Goal: Task Accomplishment & Management: Manage account settings

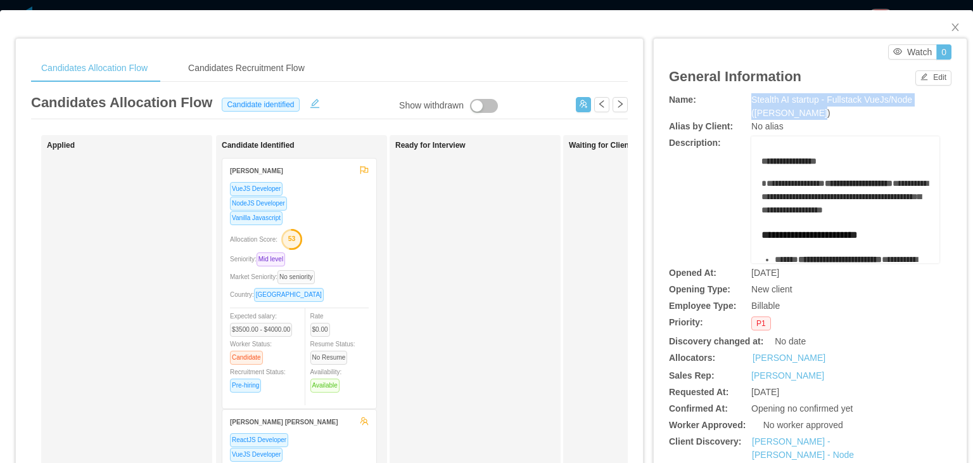
drag, startPoint x: 807, startPoint y: 112, endPoint x: 745, endPoint y: 101, distance: 63.1
click at [752, 101] on div "Stealth AI startup - Fullstack VueJs/Node (Erkang Zheng)" at bounding box center [846, 106] width 188 height 27
copy span "Stealth AI startup - Fullstack VueJs/Node (Erkang Zheng)"
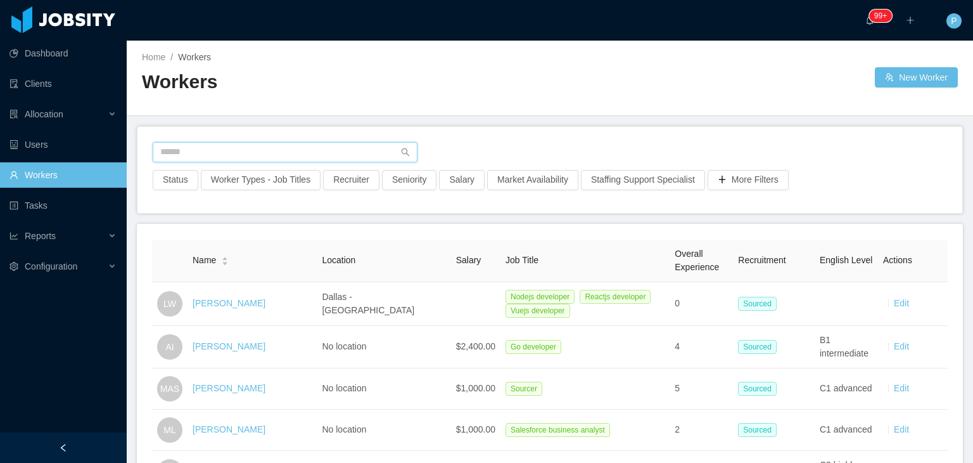
click at [257, 147] on input "text" at bounding box center [285, 152] width 265 height 20
paste input "**********"
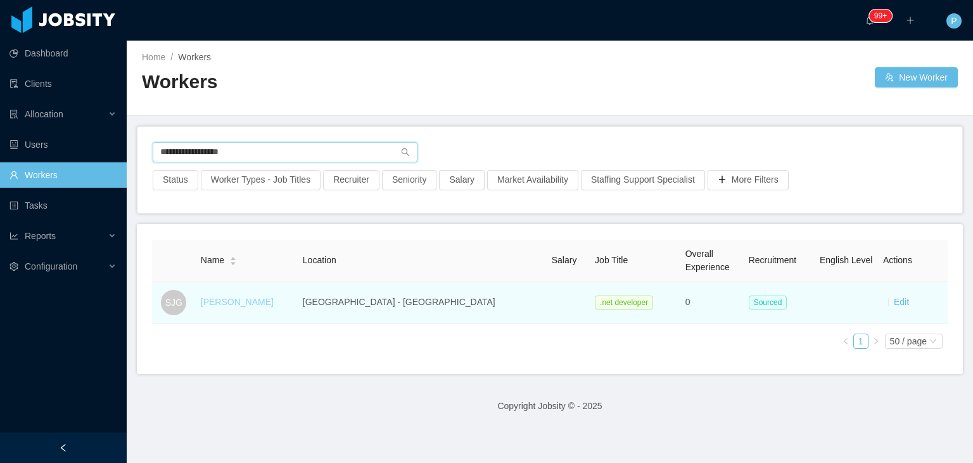
type input "**********"
click at [262, 300] on link "Santiago Jara Gonzalez" at bounding box center [237, 302] width 73 height 10
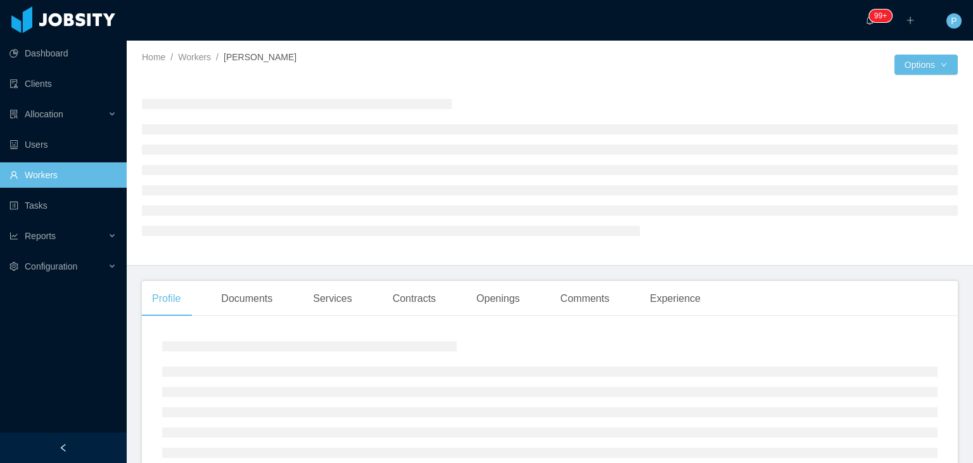
click at [369, 82] on div at bounding box center [550, 167] width 816 height 176
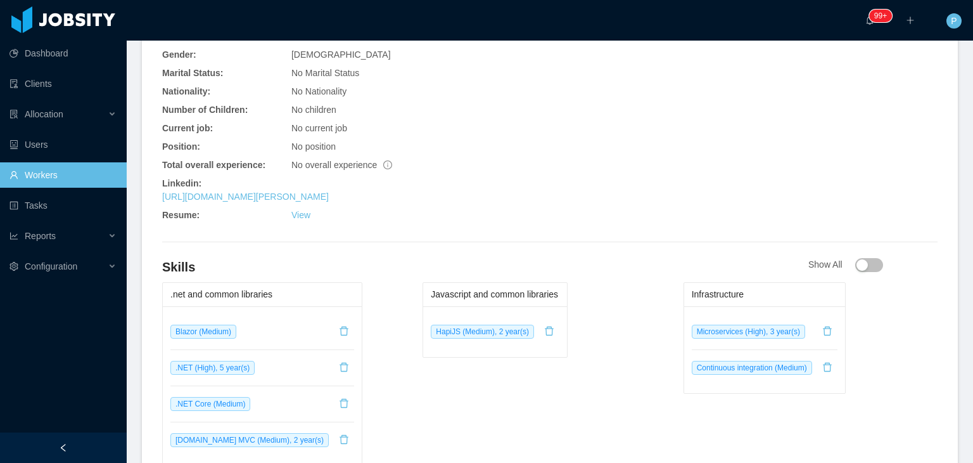
scroll to position [482, 0]
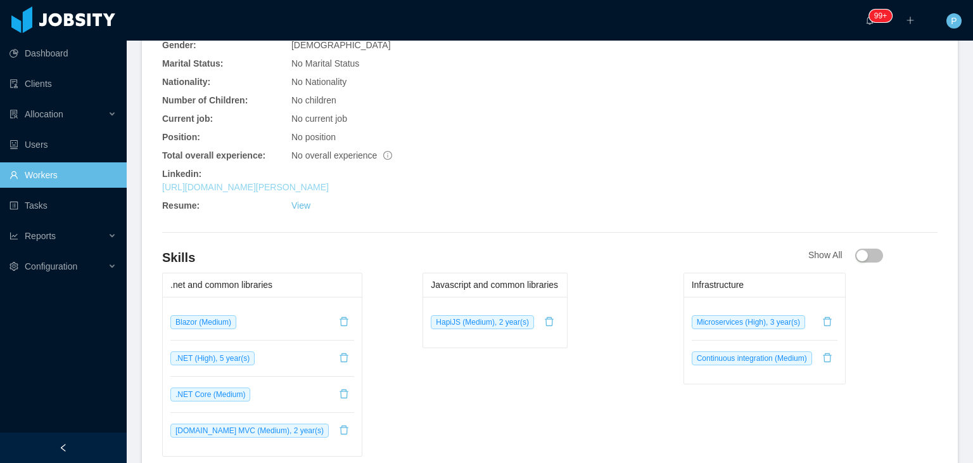
click at [329, 182] on link "https://www.linkedin.com/in/santiago-jara-gonz%C3%A1lez-5a2a3a172" at bounding box center [245, 187] width 167 height 10
click at [490, 112] on div "No current job" at bounding box center [420, 118] width 259 height 13
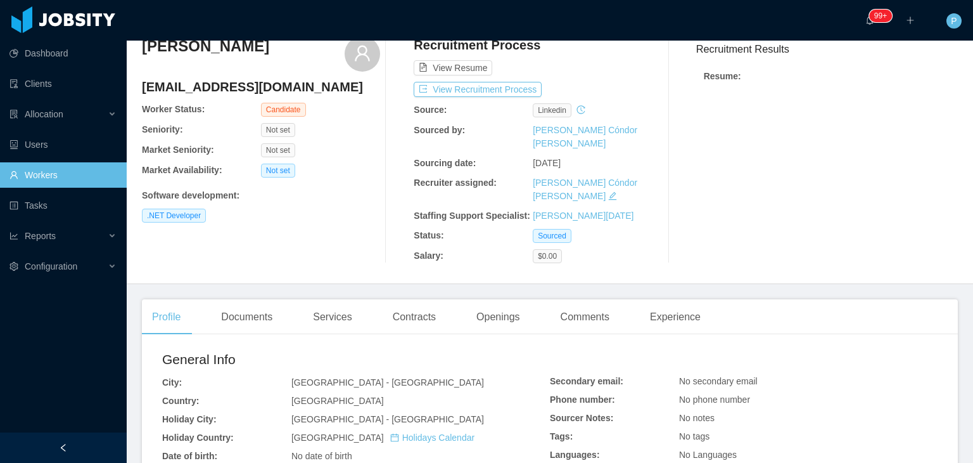
scroll to position [0, 0]
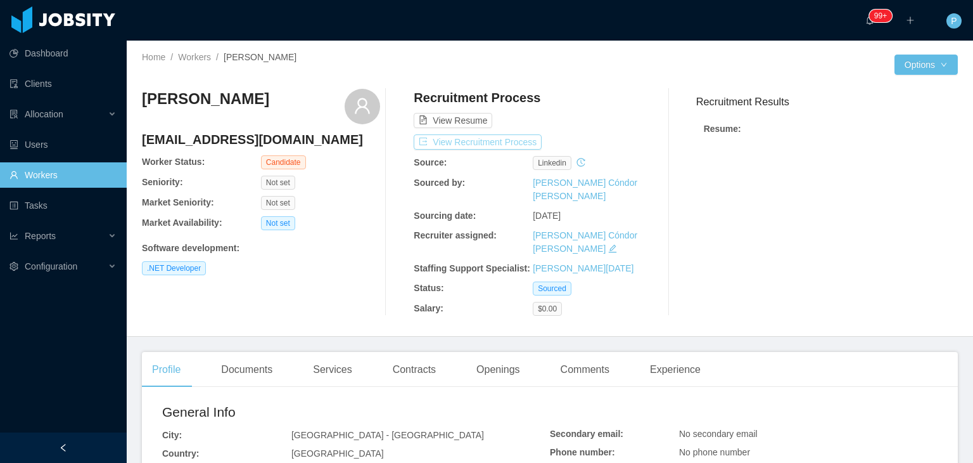
click at [501, 143] on button "View Recruitment Process" at bounding box center [478, 141] width 128 height 15
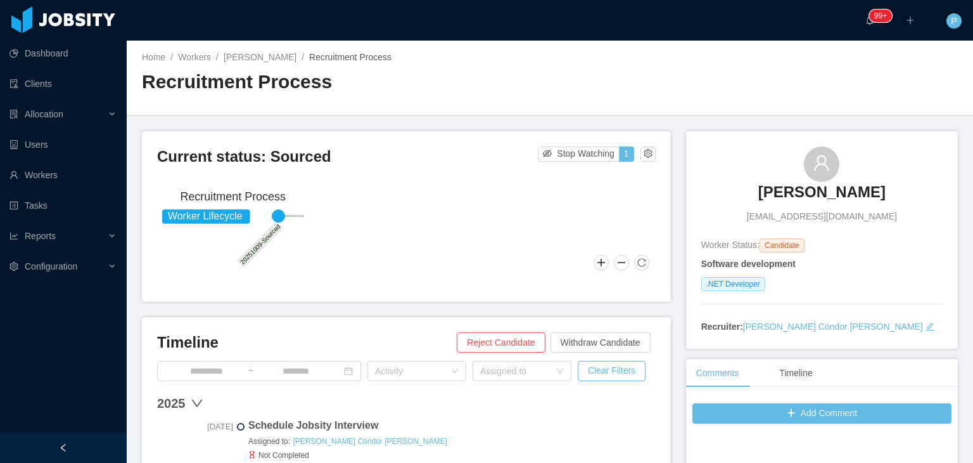
click at [445, 84] on h2 "Recruitment Process" at bounding box center [346, 82] width 408 height 26
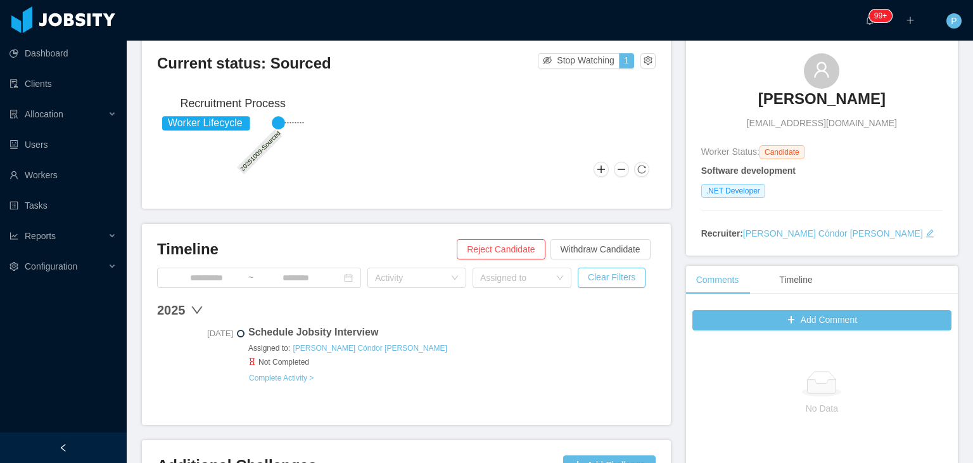
scroll to position [152, 0]
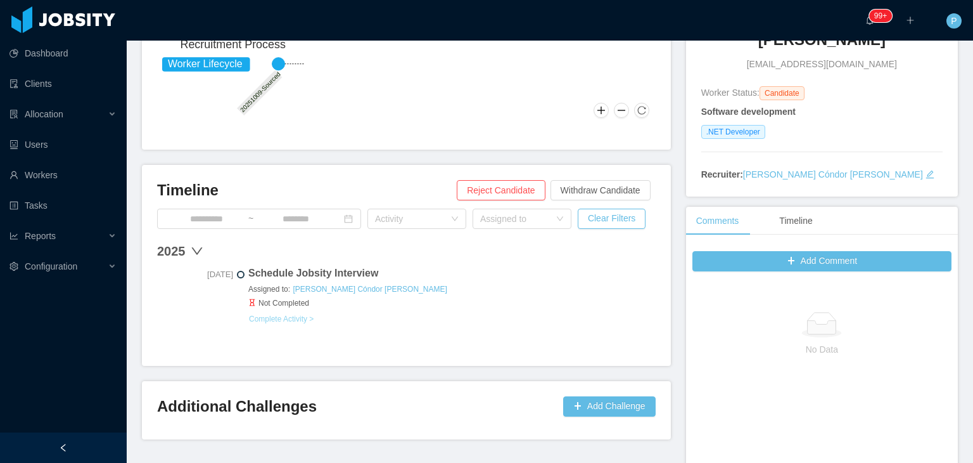
click at [279, 319] on button "Complete Activity >" at bounding box center [281, 319] width 66 height 10
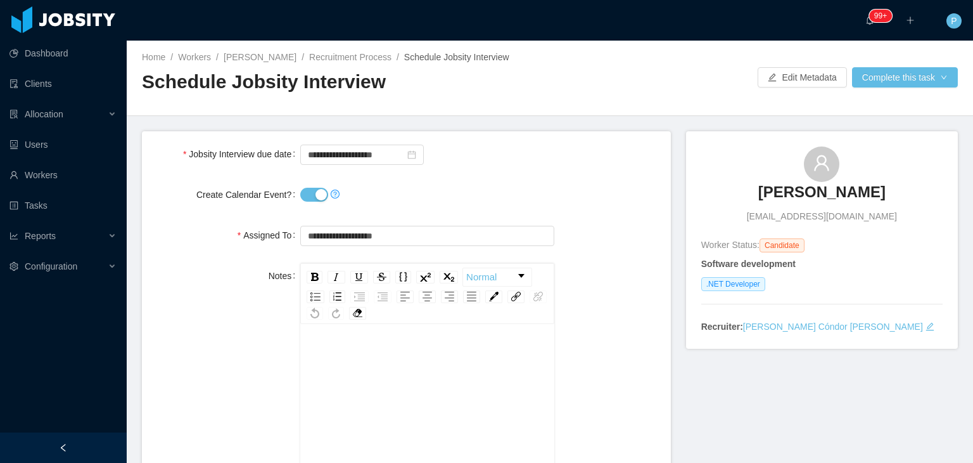
click at [307, 196] on button "Create Calendar Event?" at bounding box center [314, 195] width 28 height 14
click at [897, 77] on button "Complete this task" at bounding box center [905, 77] width 106 height 20
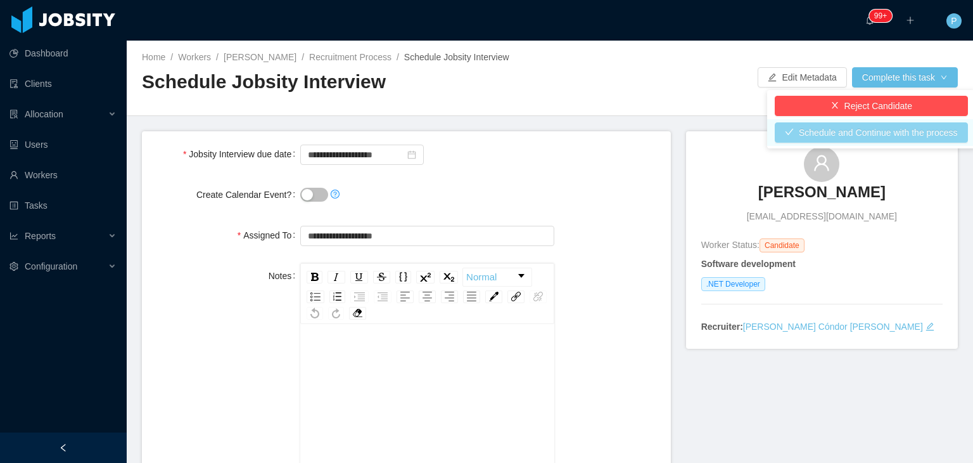
click at [885, 132] on button "Schedule and Continue with the process" at bounding box center [871, 132] width 193 height 20
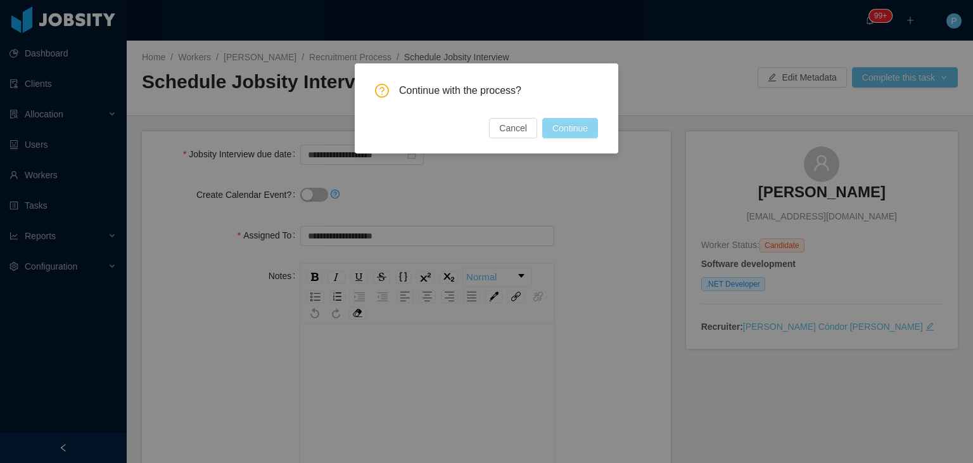
click at [582, 135] on button "Continue" at bounding box center [570, 128] width 56 height 20
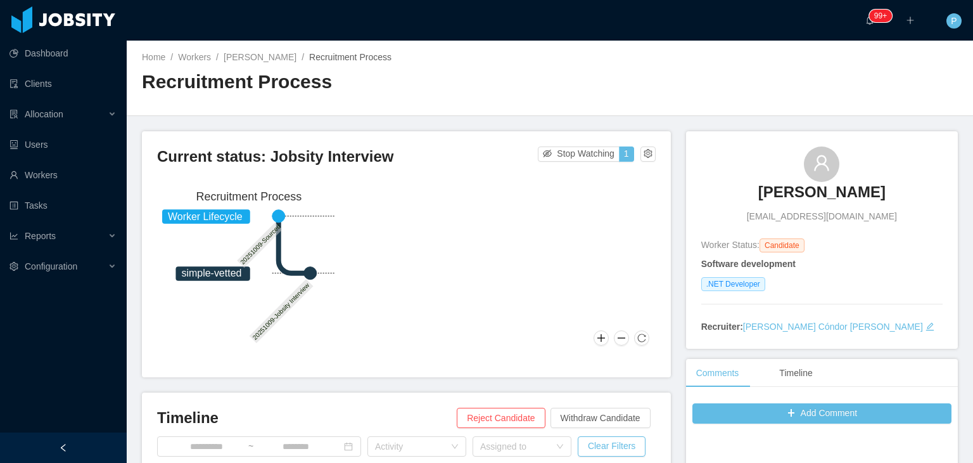
click at [472, 107] on div "Home / Workers / Santiago Jara Gonzalez / Recruitment Process / Recruitment Pro…" at bounding box center [550, 78] width 847 height 75
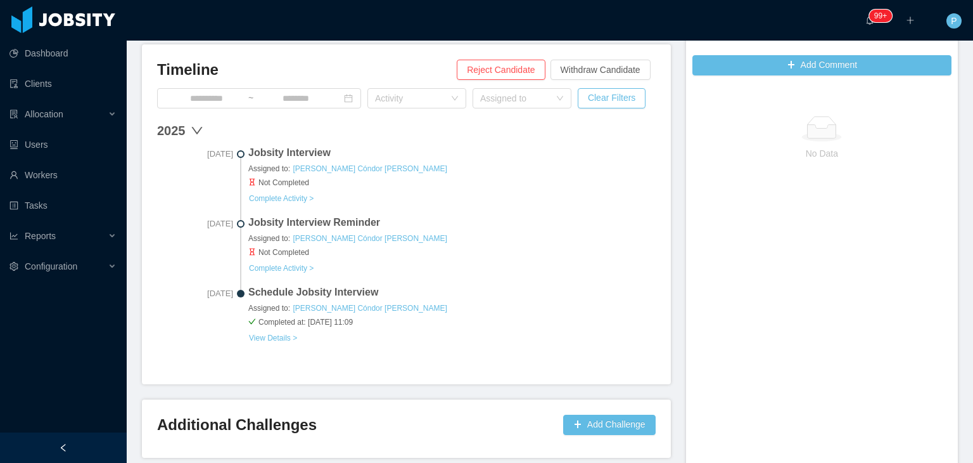
scroll to position [406, 0]
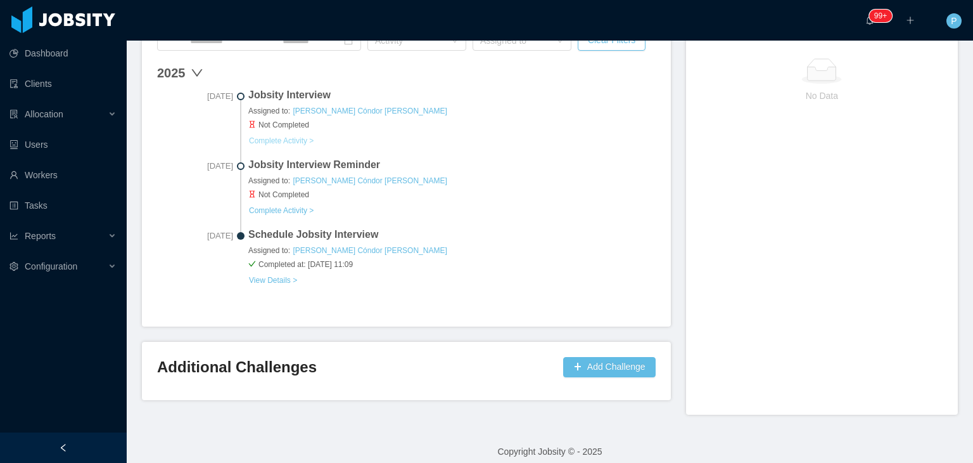
click at [306, 140] on button "Complete Activity >" at bounding box center [281, 141] width 66 height 10
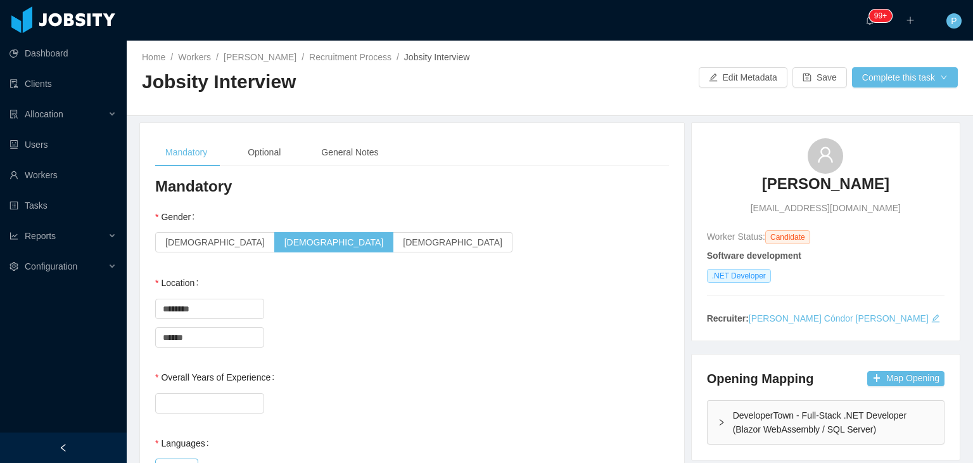
click at [473, 145] on div "Mandatory Optional General Notes" at bounding box center [412, 152] width 514 height 29
click at [362, 155] on div "General Notes" at bounding box center [349, 152] width 77 height 29
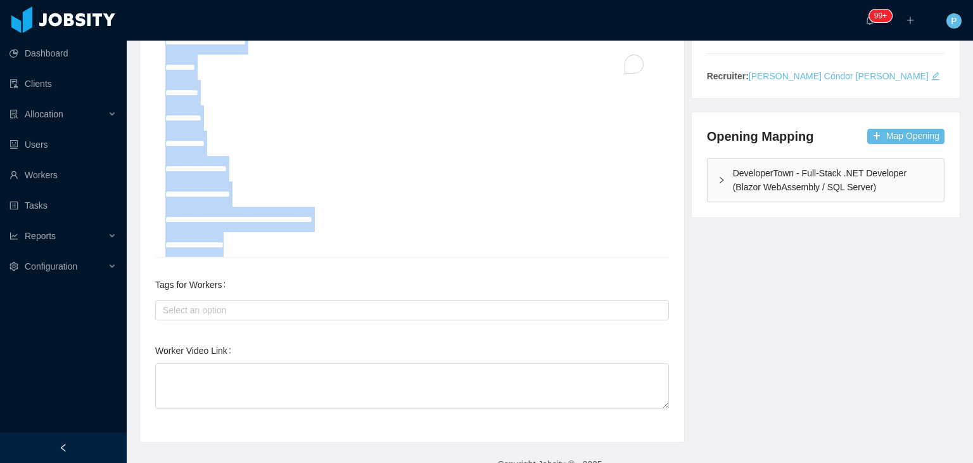
scroll to position [265, 0]
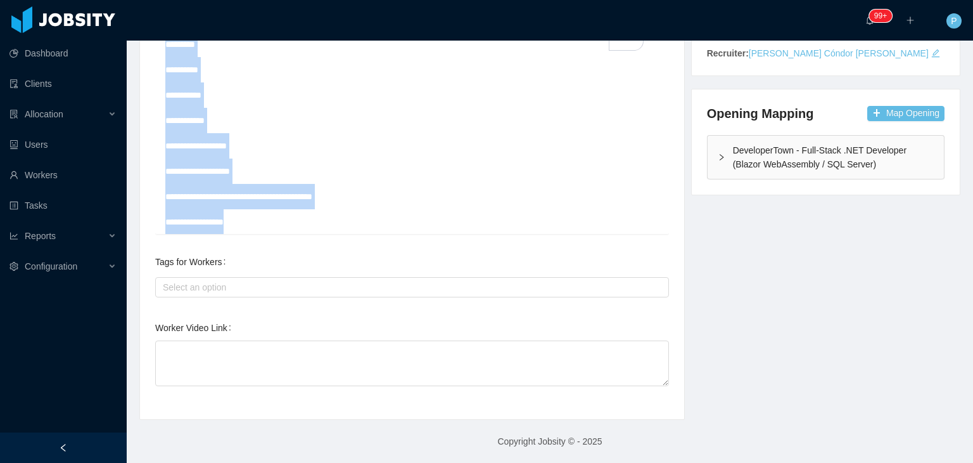
drag, startPoint x: 165, startPoint y: 307, endPoint x: 402, endPoint y: 486, distance: 296.3
click at [402, 440] on html "Dashboard Clients Allocation Users Workers Tasks Reports Configuration ··· 99+ …" at bounding box center [486, 231] width 973 height 463
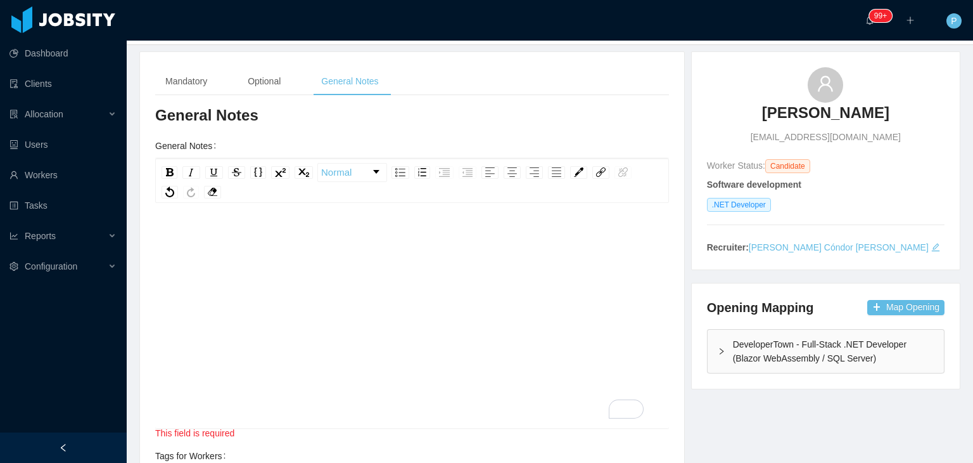
scroll to position [0, 0]
click at [536, 252] on div "To enrich screen reader interactions, please activate Accessibility in Grammarl…" at bounding box center [412, 335] width 494 height 222
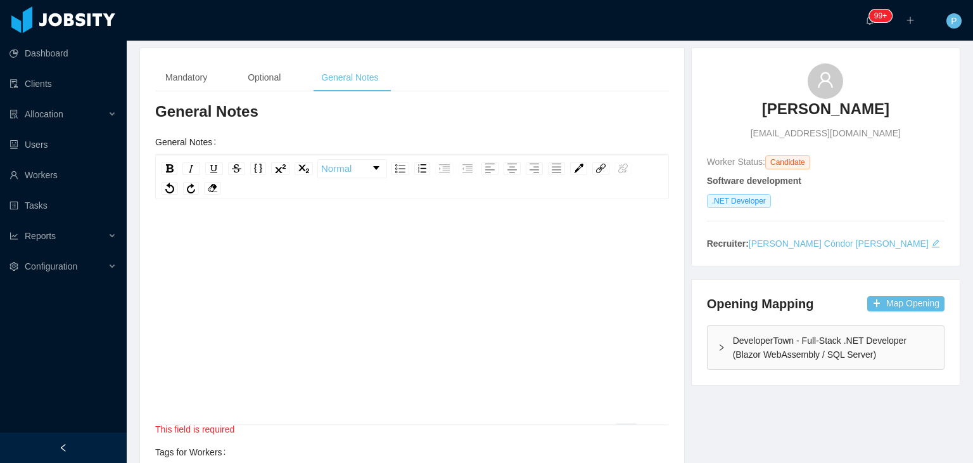
scroll to position [56, 0]
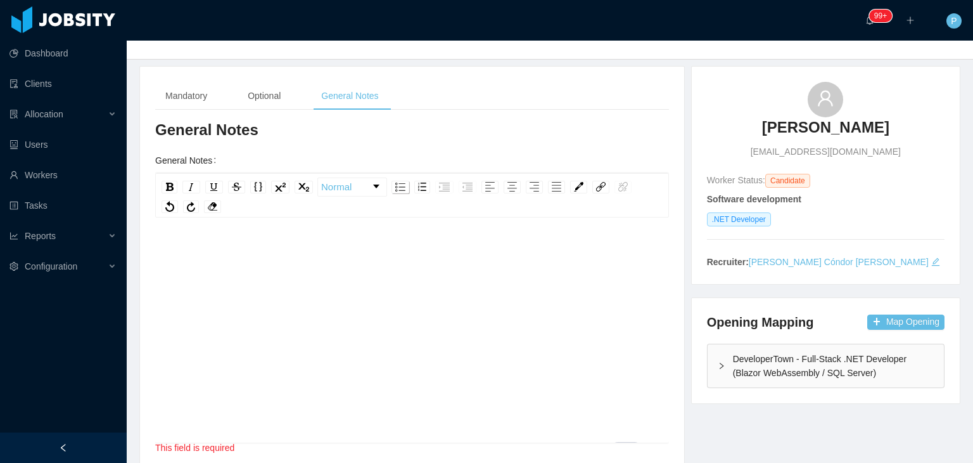
click at [400, 182] on img "rdw-list-control" at bounding box center [400, 186] width 10 height 9
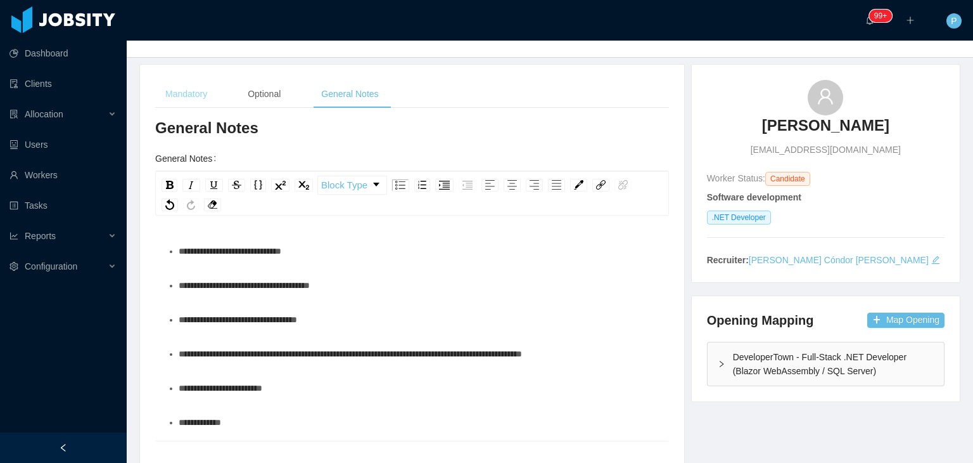
click at [190, 97] on div "Mandatory" at bounding box center [186, 94] width 62 height 29
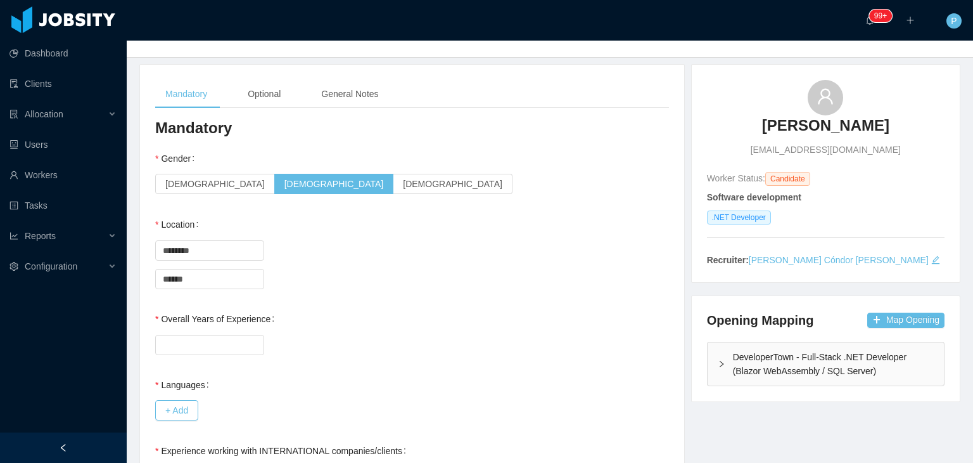
click at [418, 282] on div "City ****** Bogotá" at bounding box center [412, 278] width 514 height 25
click at [373, 93] on div "General Notes" at bounding box center [349, 94] width 77 height 29
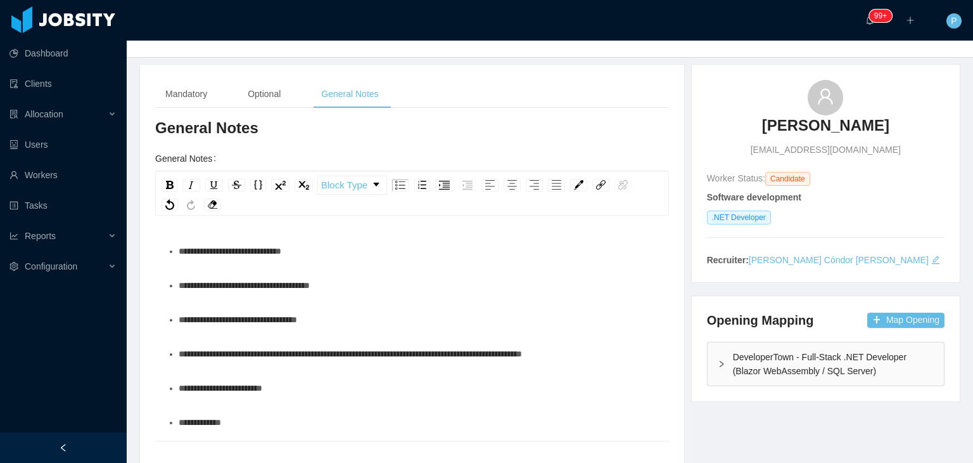
click at [366, 292] on div "**********" at bounding box center [419, 284] width 481 height 25
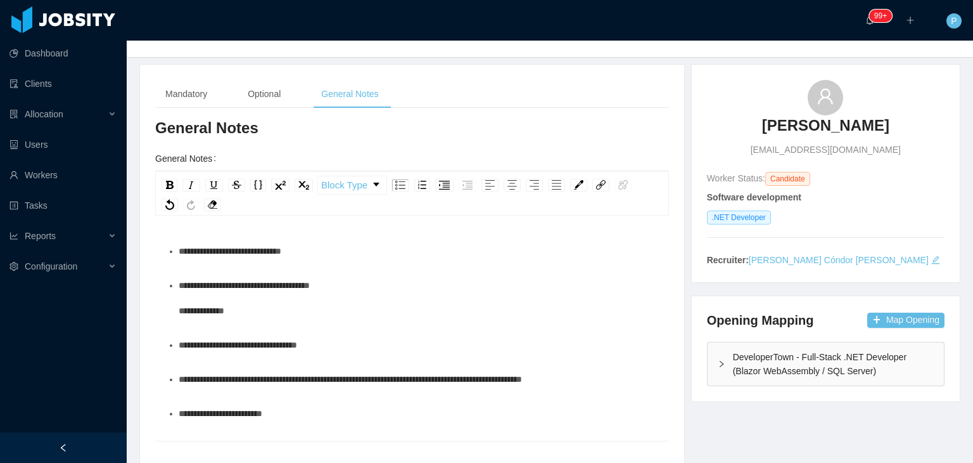
click at [351, 285] on div "**********" at bounding box center [419, 297] width 481 height 51
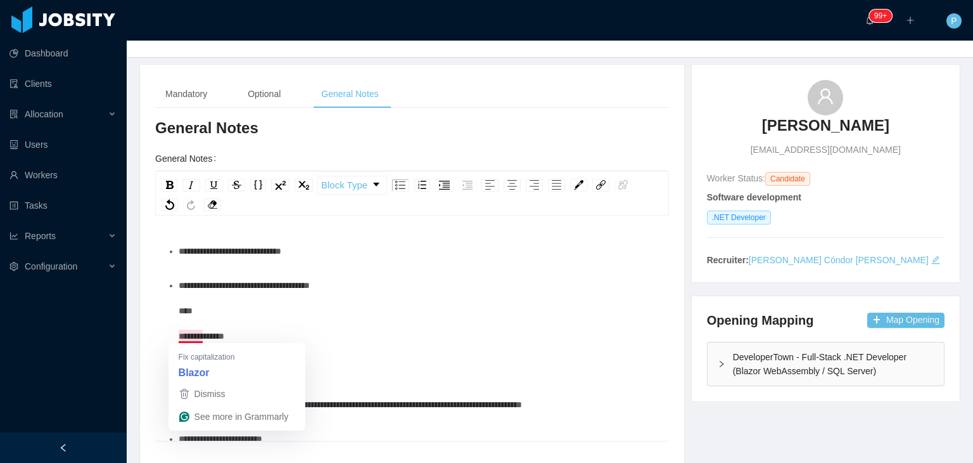
click at [181, 336] on span "**********" at bounding box center [244, 311] width 131 height 60
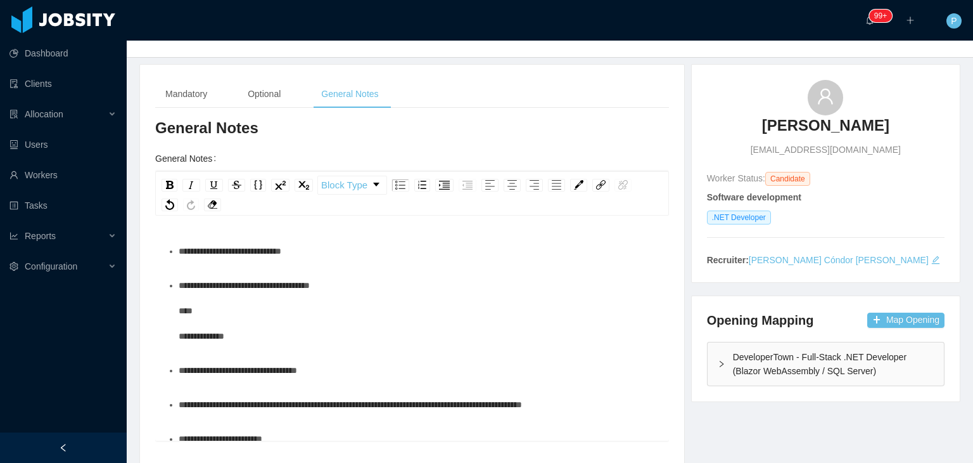
click at [243, 333] on div "**********" at bounding box center [419, 310] width 481 height 76
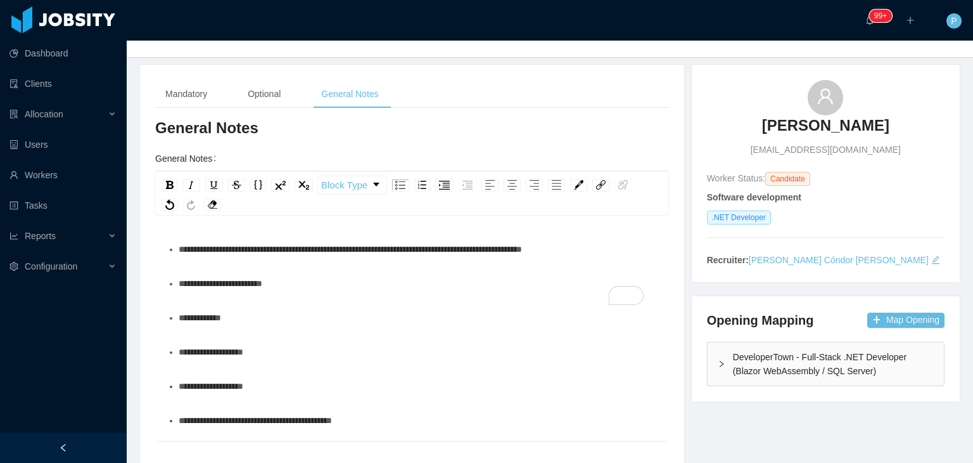
scroll to position [155, 0]
click at [333, 291] on div "**********" at bounding box center [419, 283] width 481 height 25
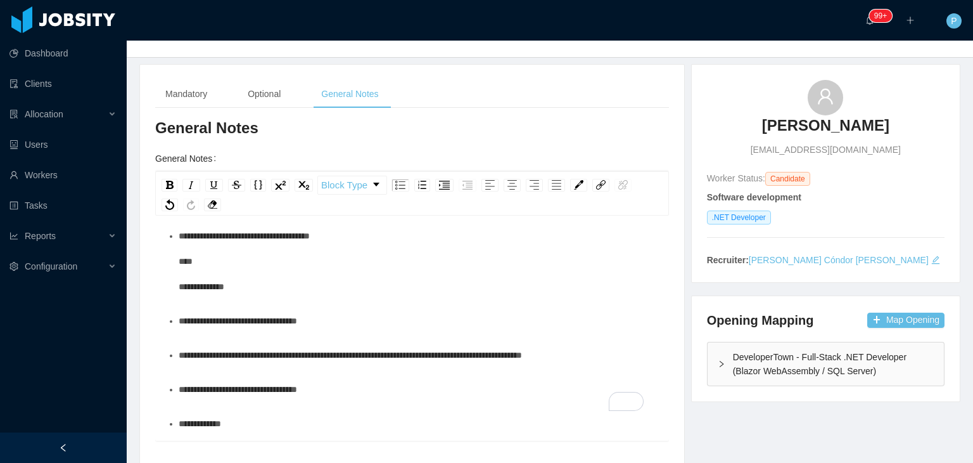
scroll to position [0, 0]
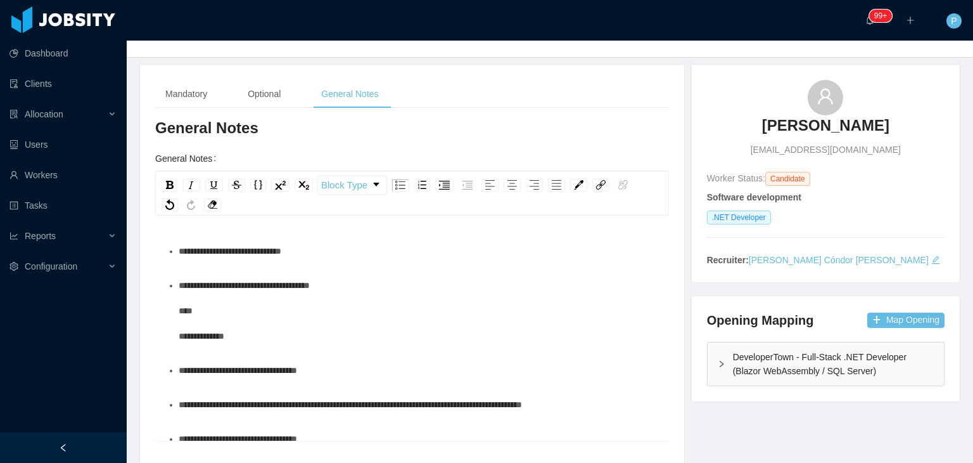
click at [257, 312] on div "**********" at bounding box center [419, 310] width 481 height 76
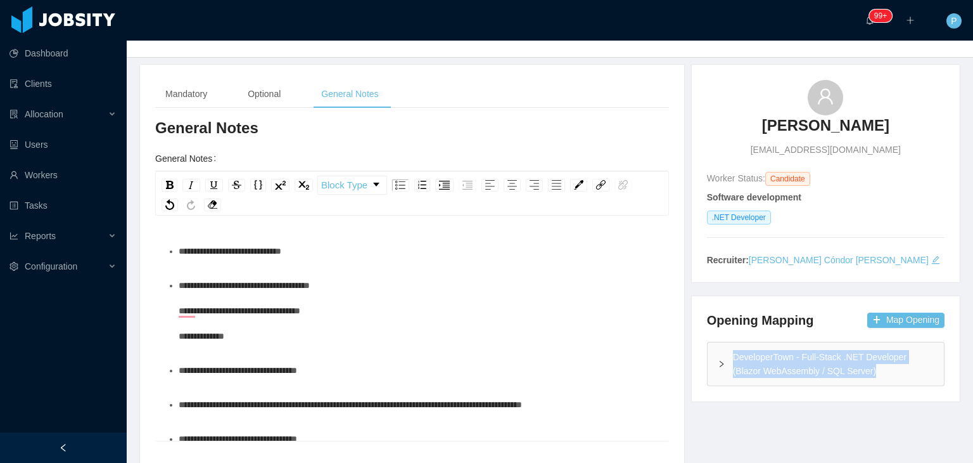
drag, startPoint x: 838, startPoint y: 366, endPoint x: 727, endPoint y: 359, distance: 111.1
click at [727, 359] on div "DeveloperTown - Full-Stack .NET Developer (Blazor WebAssembly / SQL Server)" at bounding box center [826, 363] width 236 height 43
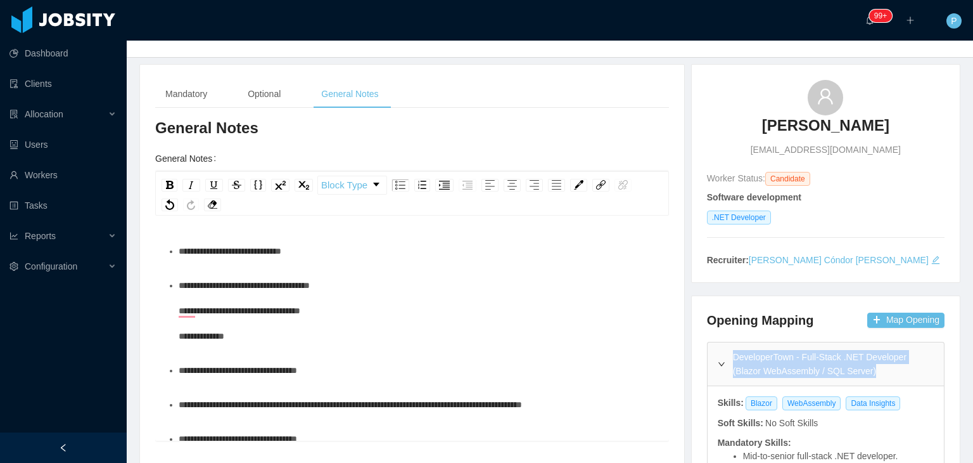
copy div "DeveloperTown - Full-Stack .NET Developer (Blazor WebAssembly / SQL Server)"
click at [426, 312] on div "**********" at bounding box center [419, 310] width 481 height 76
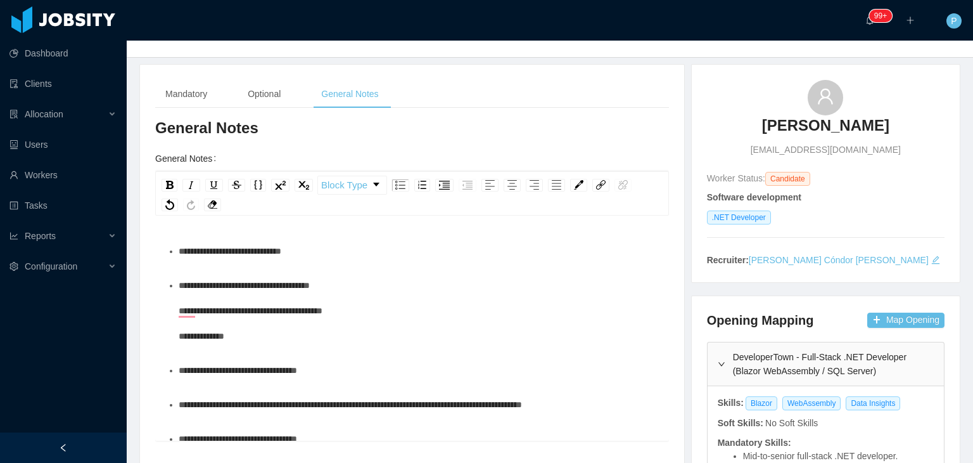
click at [223, 249] on span "**********" at bounding box center [230, 250] width 103 height 9
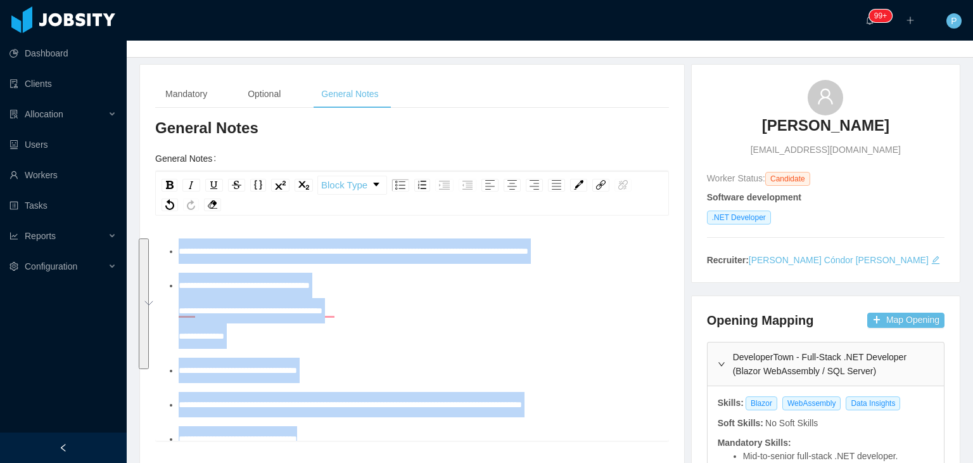
scroll to position [215, 0]
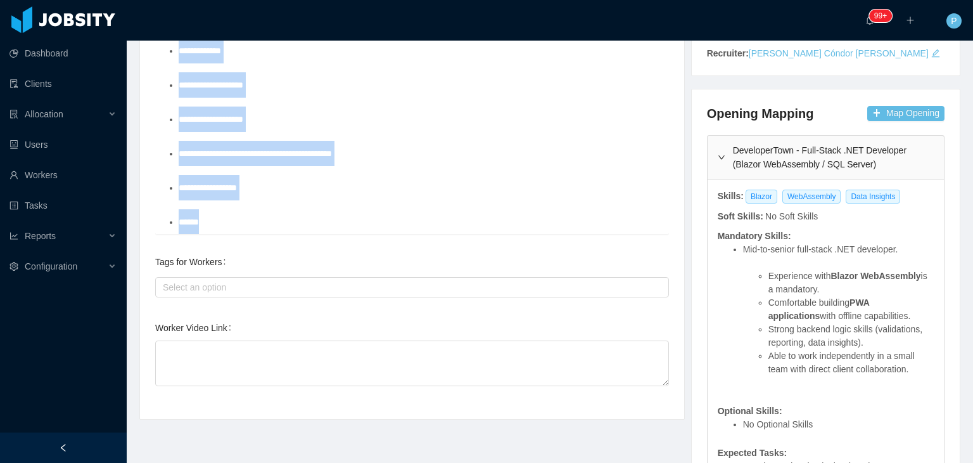
drag, startPoint x: 177, startPoint y: 259, endPoint x: 401, endPoint y: 454, distance: 296.9
click at [401, 440] on div "**********" at bounding box center [550, 255] width 853 height 797
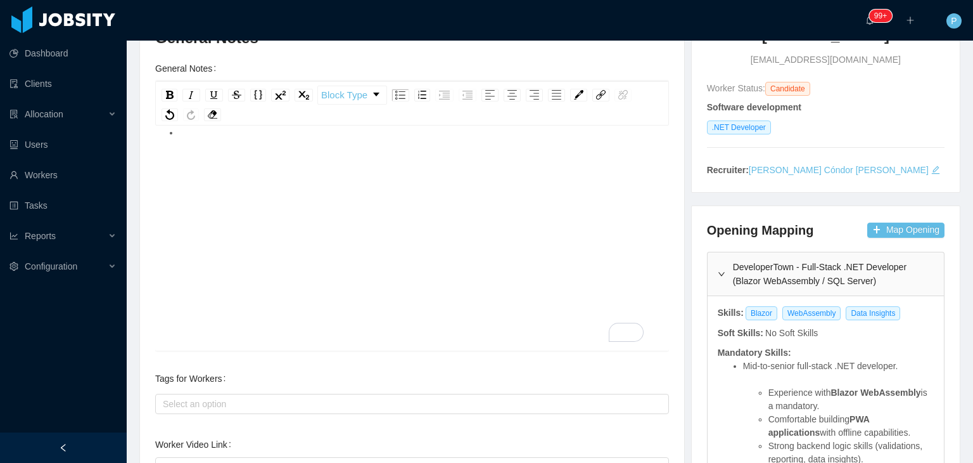
scroll to position [0, 0]
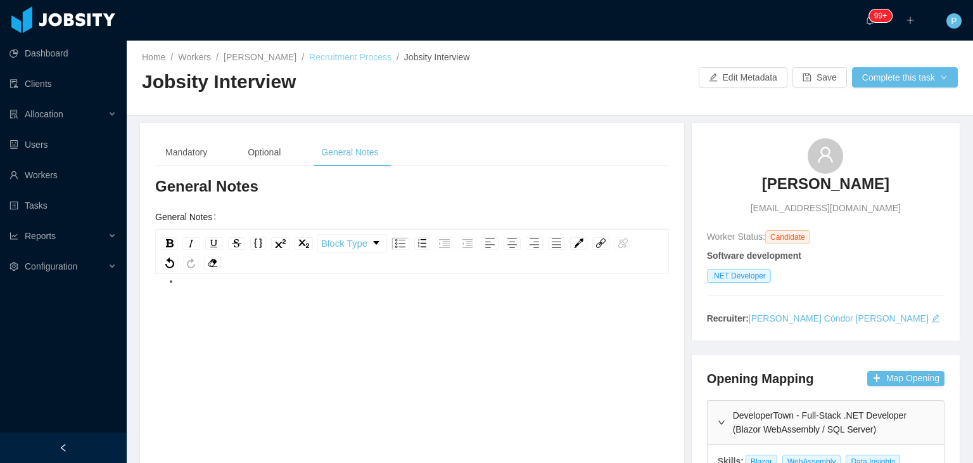
click at [380, 61] on link "Recruitment Process" at bounding box center [350, 57] width 82 height 10
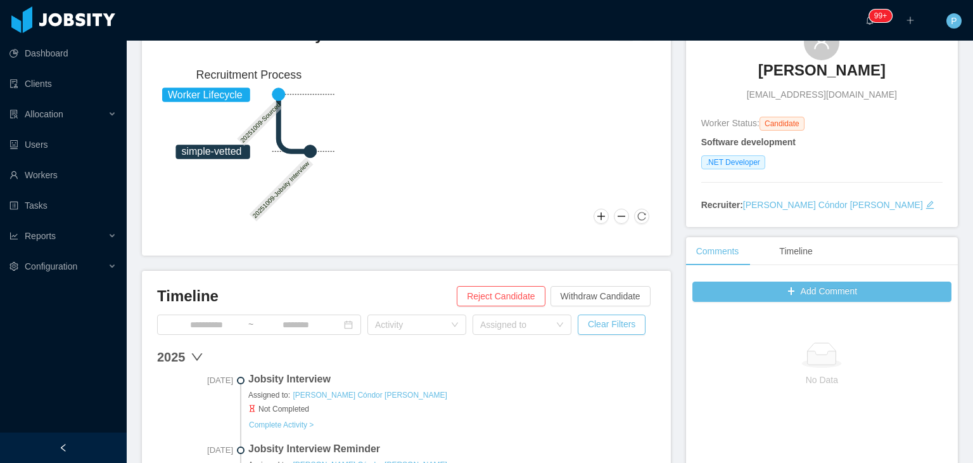
scroll to position [142, 0]
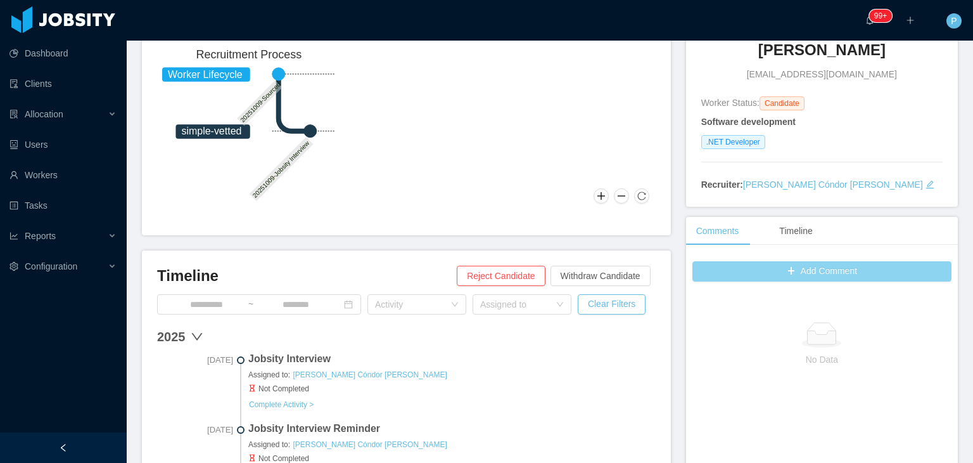
click at [781, 264] on button "Add Comment" at bounding box center [822, 271] width 259 height 20
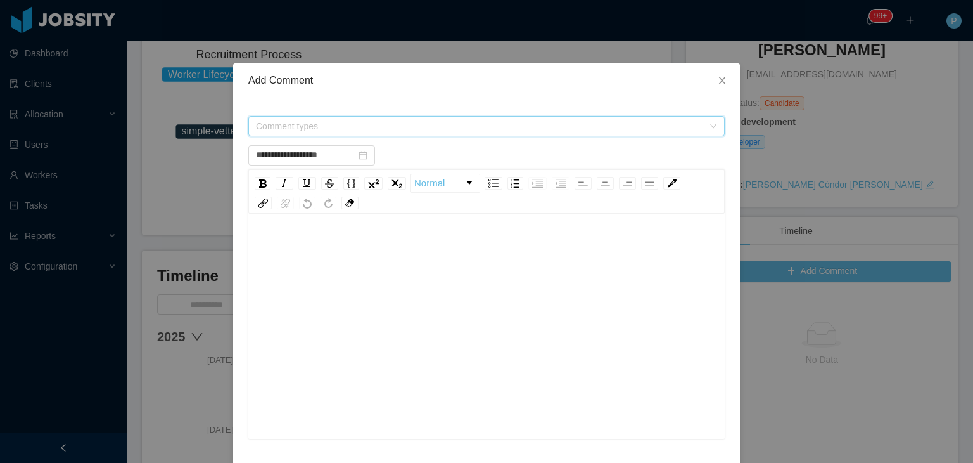
click at [437, 122] on span "Comment types" at bounding box center [479, 126] width 447 height 13
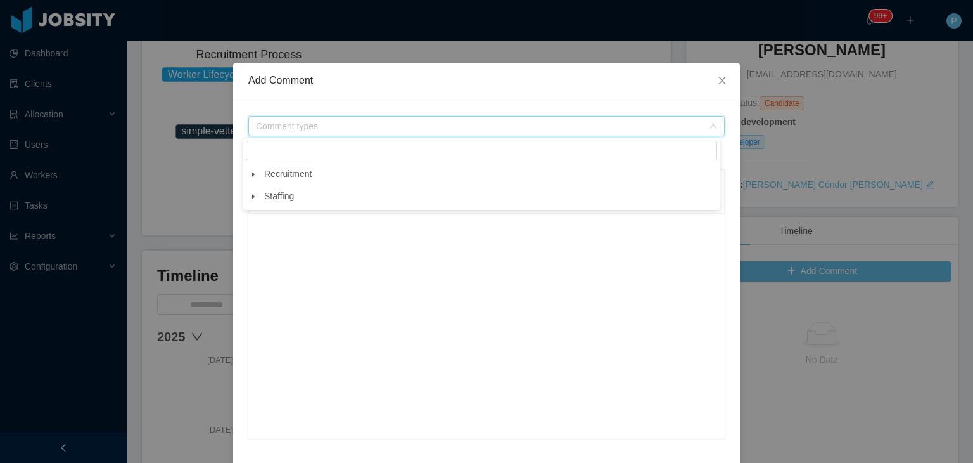
click at [250, 174] on span at bounding box center [253, 174] width 15 height 15
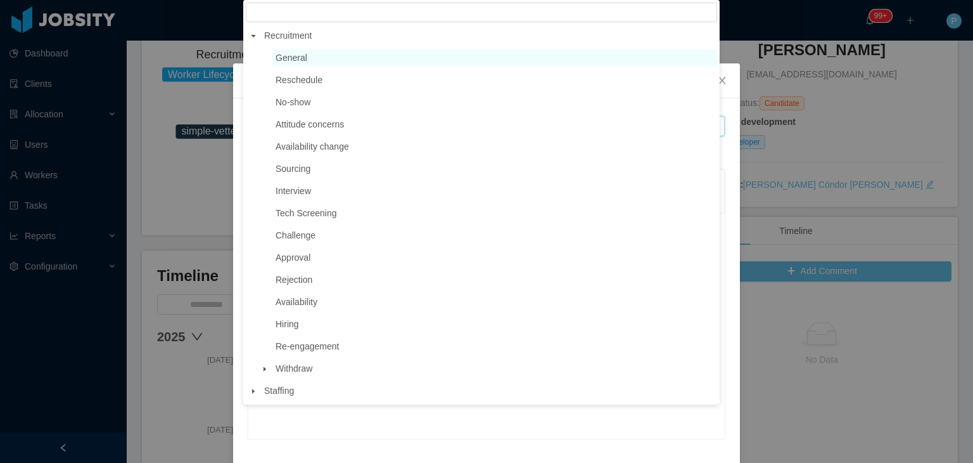
click at [301, 60] on span "General" at bounding box center [292, 58] width 32 height 10
type input "**********"
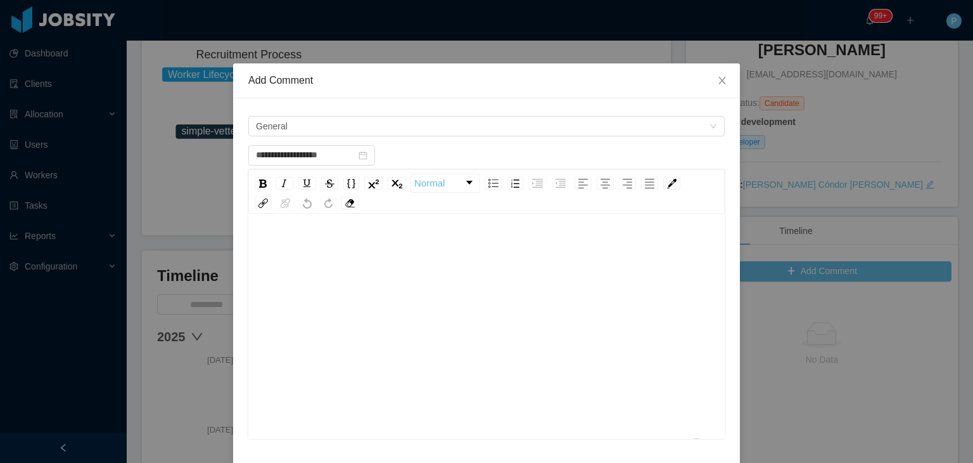
click at [319, 271] on div "To enrich screen reader interactions, please activate Accessibility in Grammarl…" at bounding box center [487, 346] width 457 height 222
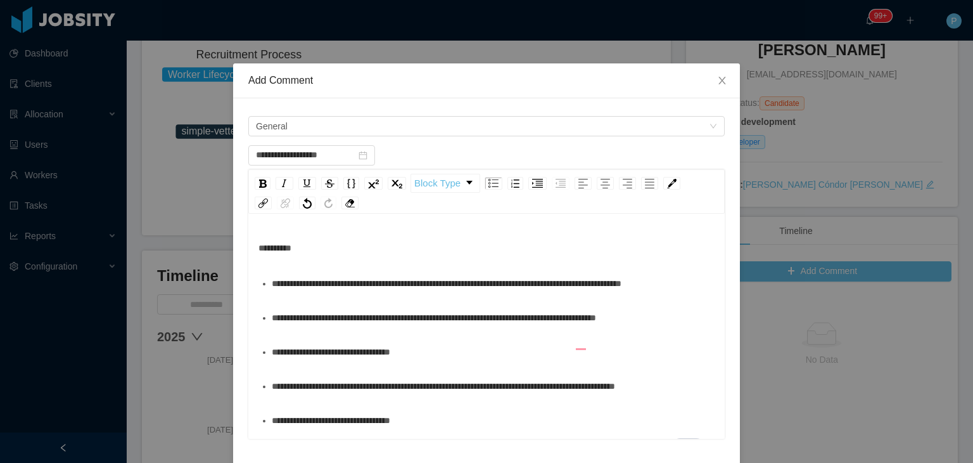
click at [319, 259] on div "********" at bounding box center [487, 247] width 457 height 25
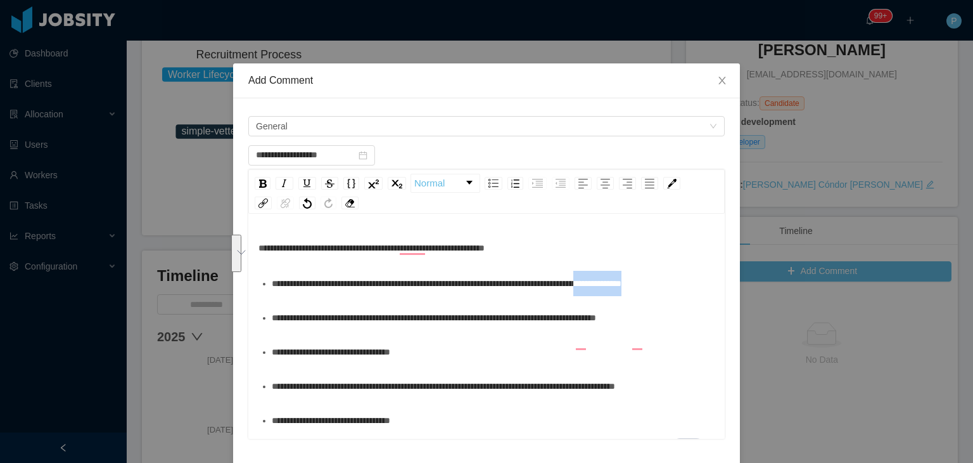
drag, startPoint x: 636, startPoint y: 284, endPoint x: 637, endPoint y: 307, distance: 23.5
click at [637, 296] on div "**********" at bounding box center [494, 283] width 444 height 25
drag, startPoint x: 325, startPoint y: 316, endPoint x: 419, endPoint y: 318, distance: 94.4
click at [419, 318] on span "**********" at bounding box center [434, 317] width 324 height 9
click at [583, 322] on div "**********" at bounding box center [494, 317] width 444 height 25
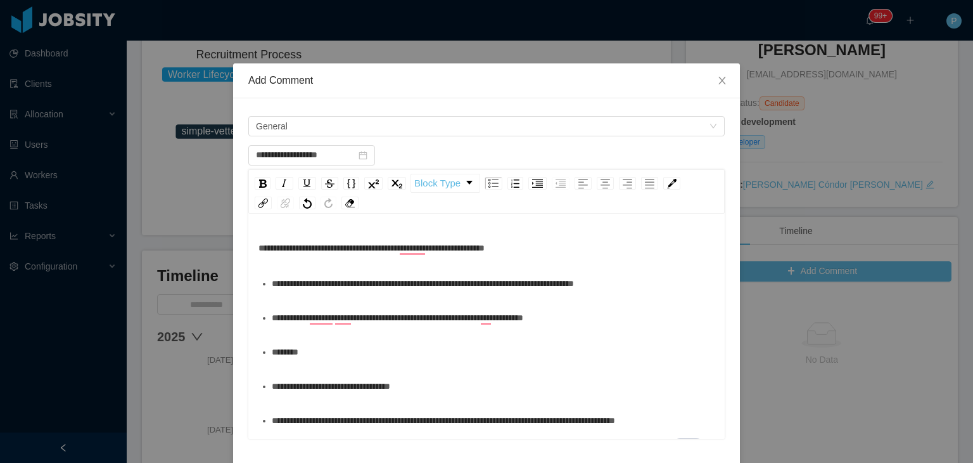
click at [289, 354] on span "********" at bounding box center [285, 351] width 27 height 9
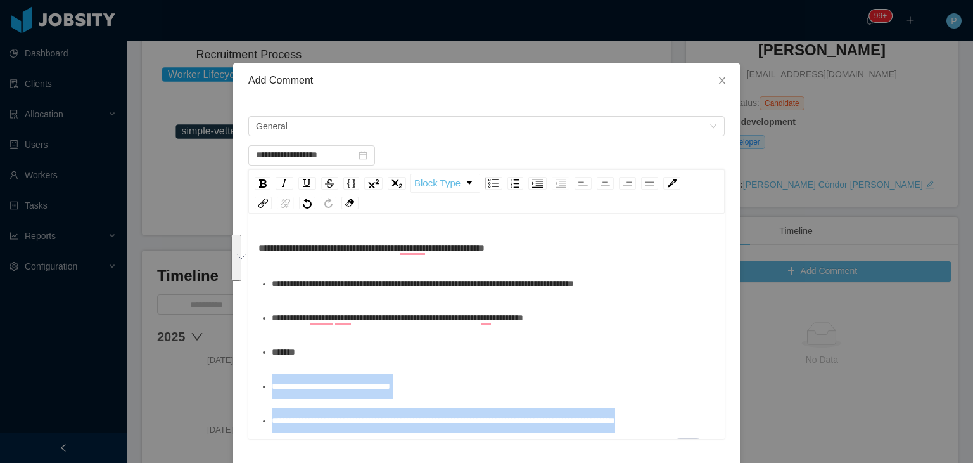
drag, startPoint x: 268, startPoint y: 388, endPoint x: 681, endPoint y: 416, distance: 414.1
click at [681, 416] on ul "**********" at bounding box center [487, 472] width 457 height 402
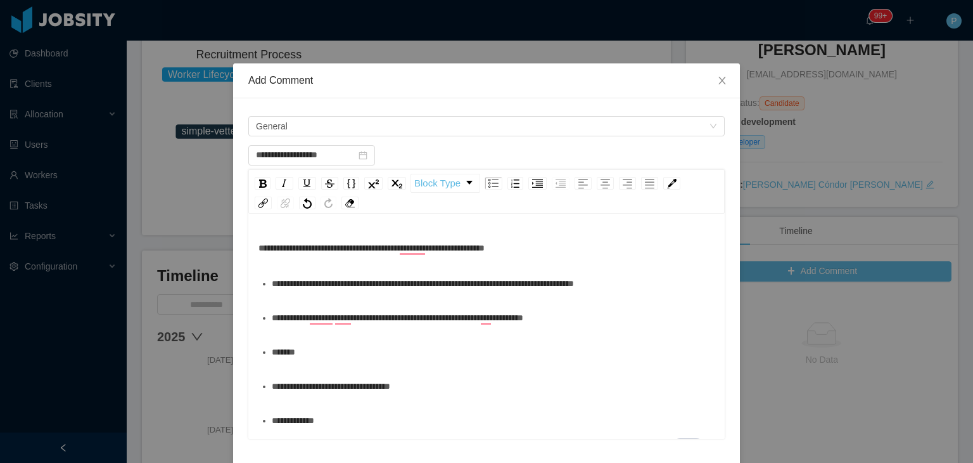
click at [475, 386] on div "**********" at bounding box center [494, 385] width 444 height 25
type input "**********"
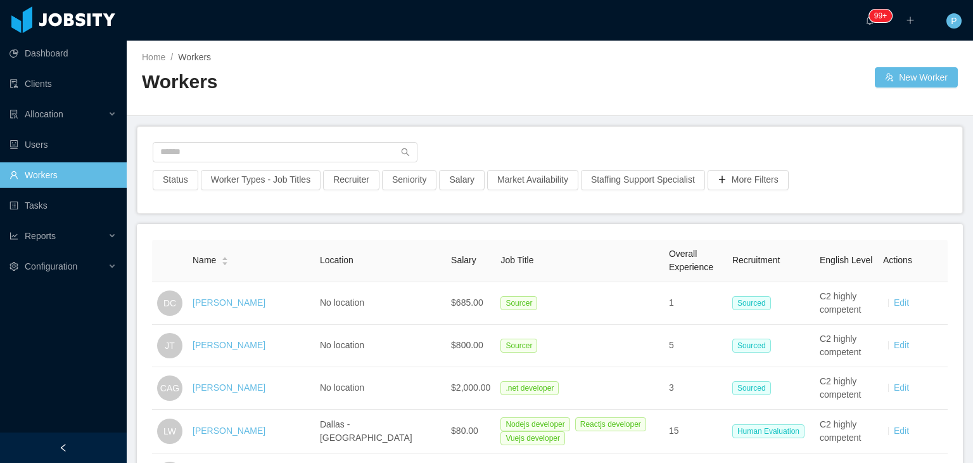
click at [369, 106] on div "Home / Workers / Workers New Worker" at bounding box center [550, 78] width 847 height 75
click at [342, 110] on div "Home / Workers / Workers New Worker" at bounding box center [550, 78] width 847 height 75
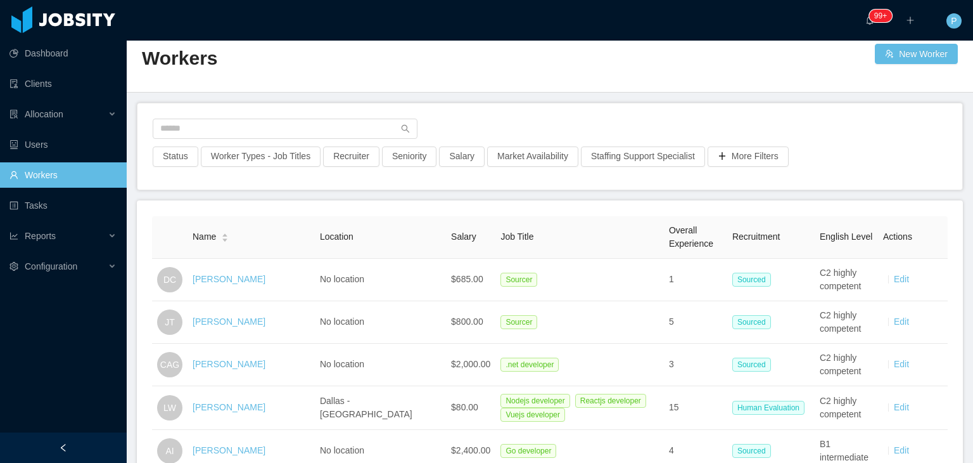
scroll to position [25, 0]
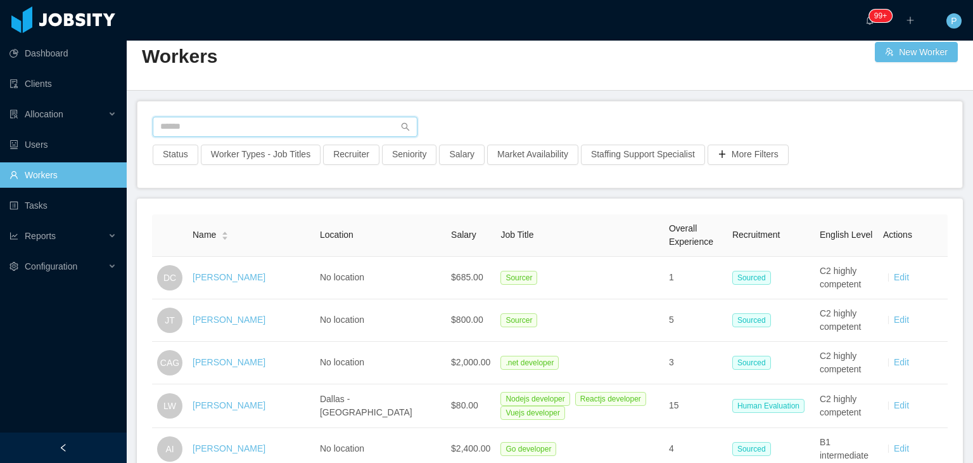
click at [350, 127] on input "text" at bounding box center [285, 127] width 265 height 20
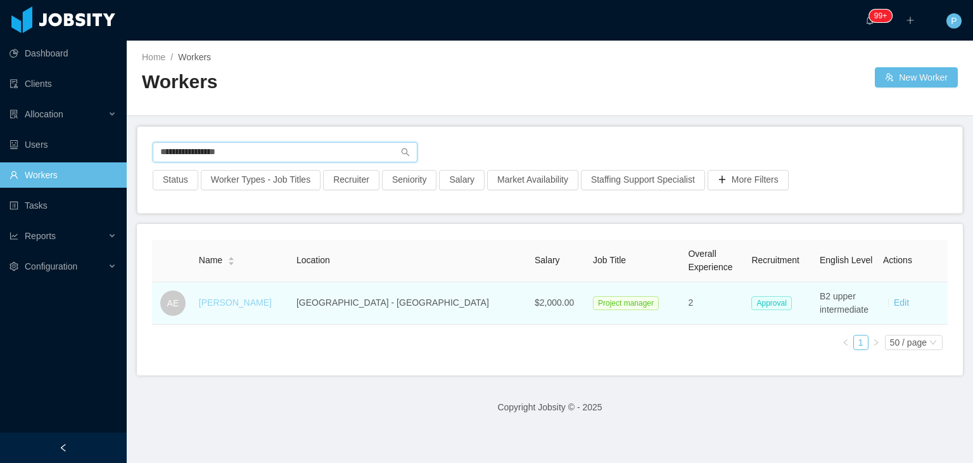
type input "**********"
click at [261, 299] on link "Alejandro Espinel" at bounding box center [235, 302] width 73 height 10
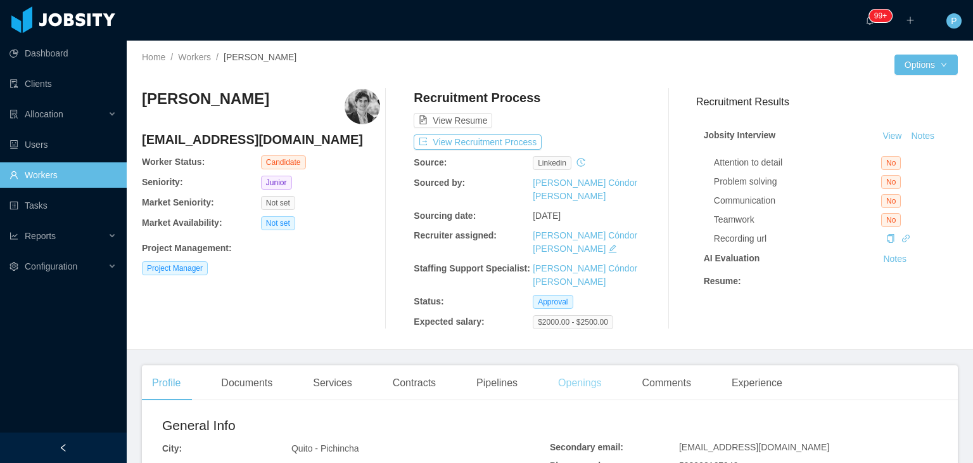
click at [580, 373] on div "Openings" at bounding box center [580, 382] width 64 height 35
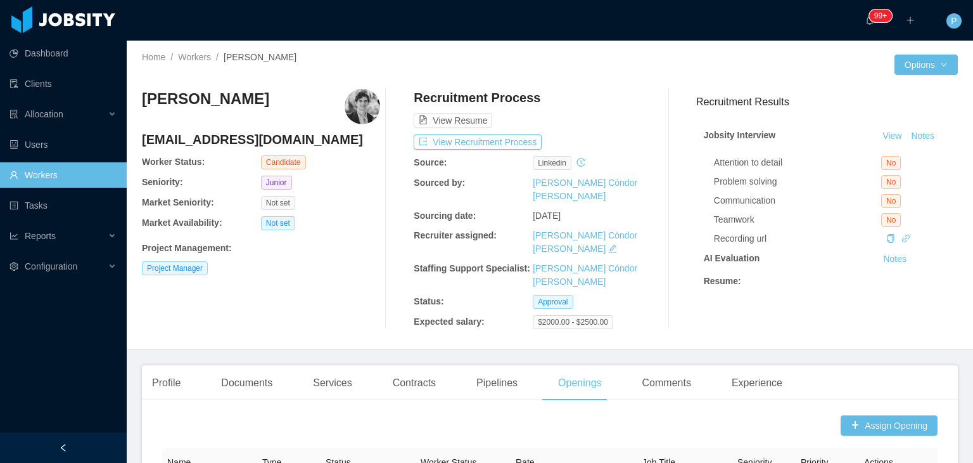
click at [368, 297] on div "Alejandro Espinel alejandroespinel9@gmail.com Worker Status: Candidate Seniorit…" at bounding box center [261, 209] width 238 height 240
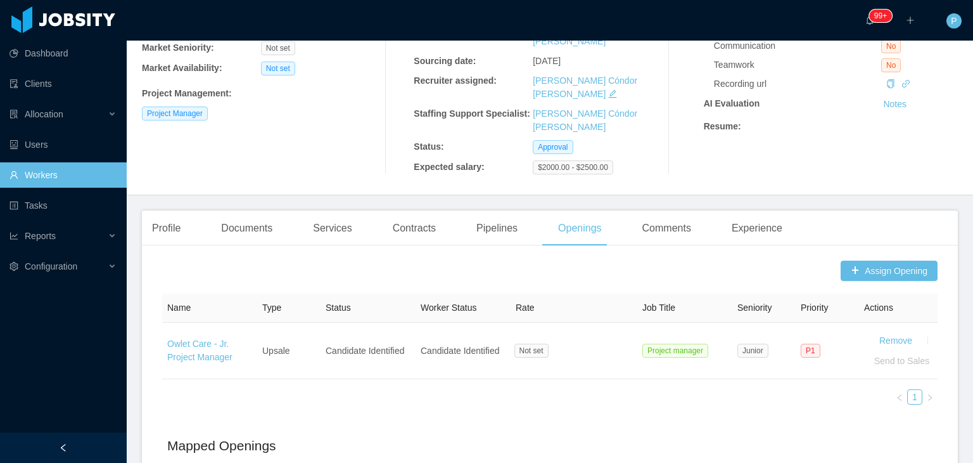
scroll to position [86, 0]
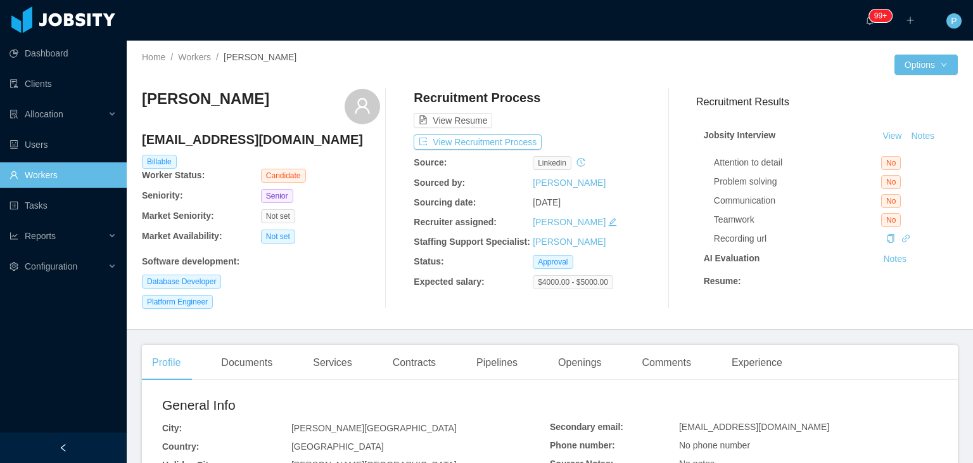
click at [246, 312] on div "[DEMOGRAPHIC_DATA][PERSON_NAME] Ordoñez [EMAIL_ADDRESS][DOMAIN_NAME] Billable W…" at bounding box center [550, 199] width 816 height 240
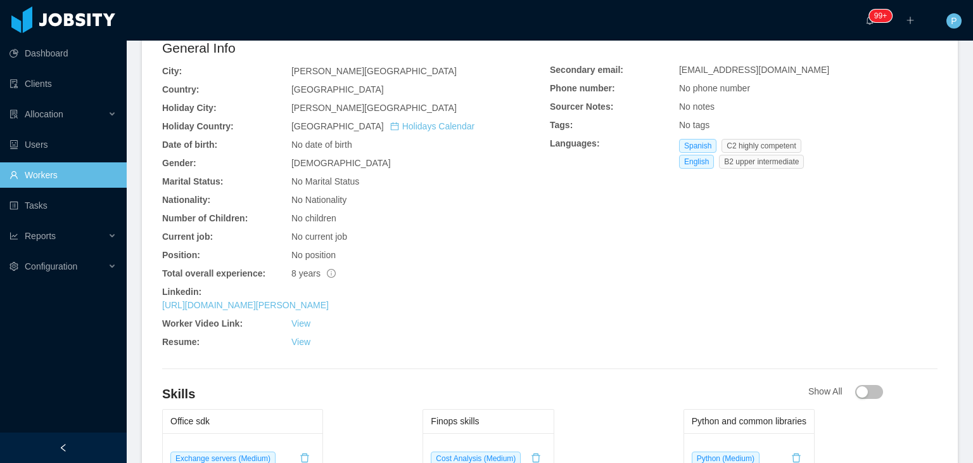
scroll to position [380, 0]
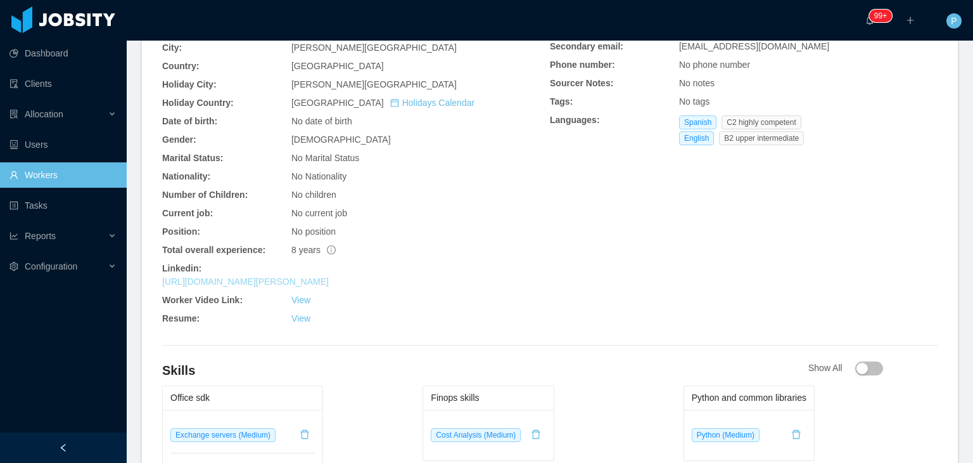
click at [315, 283] on link "[URL][DOMAIN_NAME][PERSON_NAME]" at bounding box center [245, 281] width 167 height 10
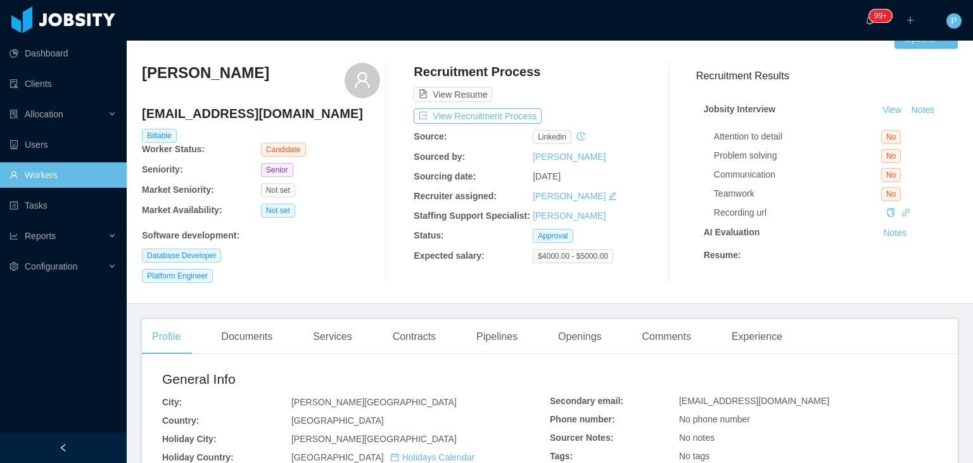
scroll to position [0, 0]
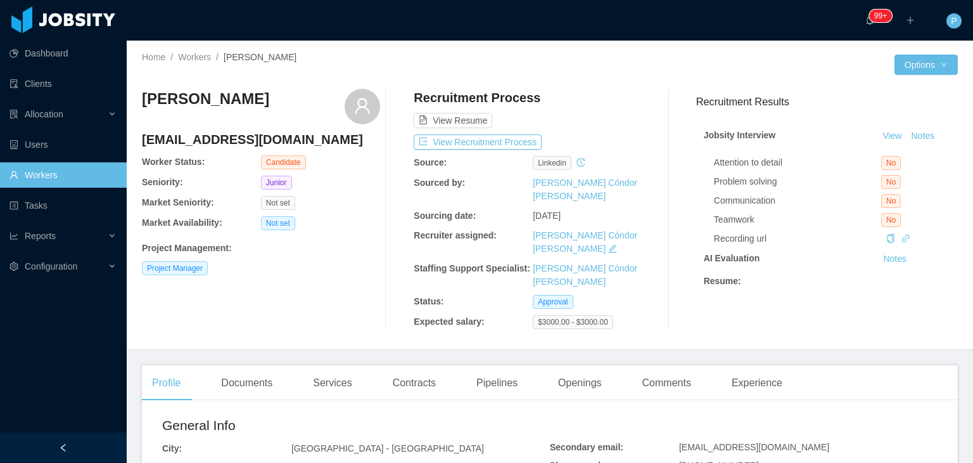
click at [620, 55] on div at bounding box center [722, 64] width 345 height 20
click at [249, 295] on div "[PERSON_NAME] [EMAIL_ADDRESS][DOMAIN_NAME] Worker Status: Candidate Seniority: …" at bounding box center [261, 209] width 238 height 240
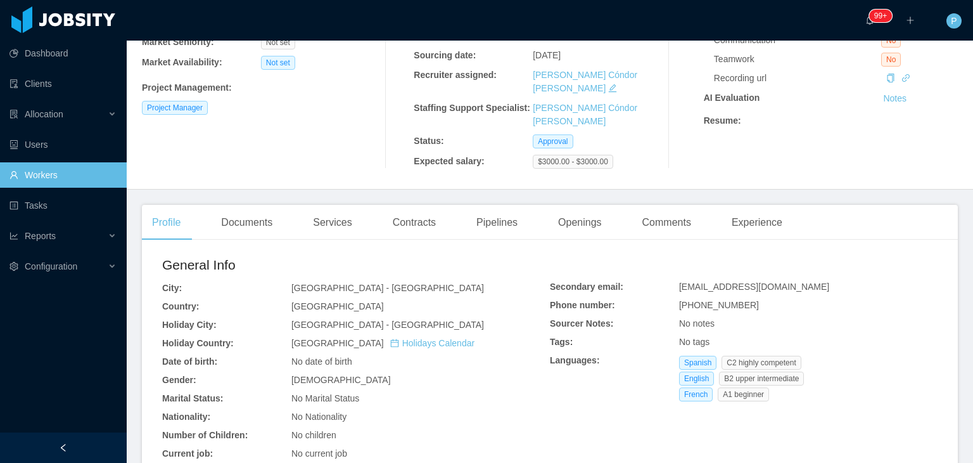
scroll to position [304, 0]
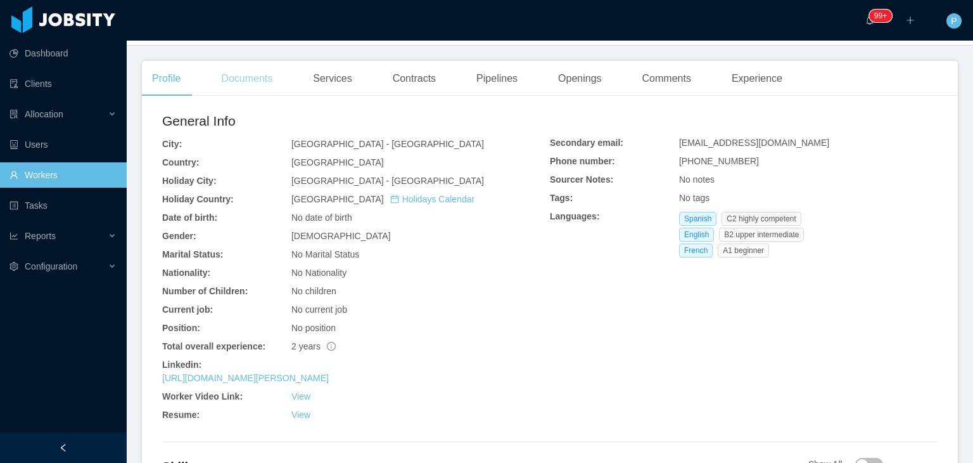
click at [259, 65] on div "Documents" at bounding box center [247, 78] width 72 height 35
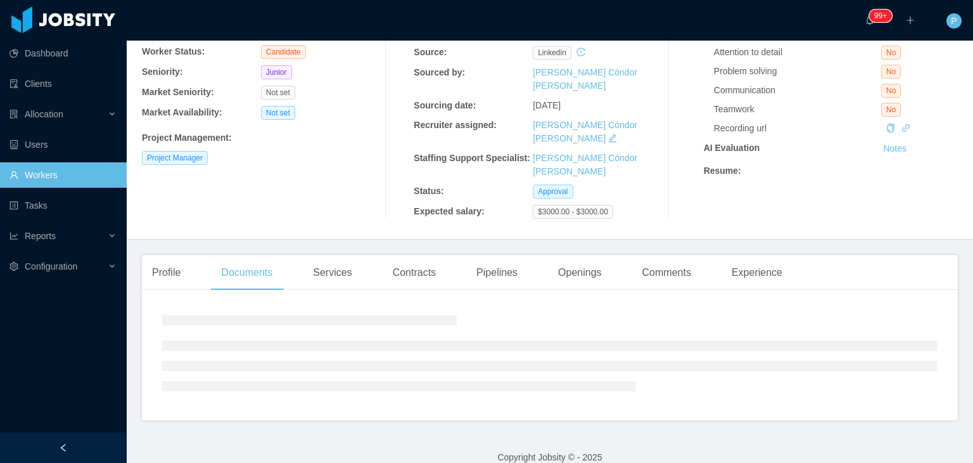
scroll to position [149, 0]
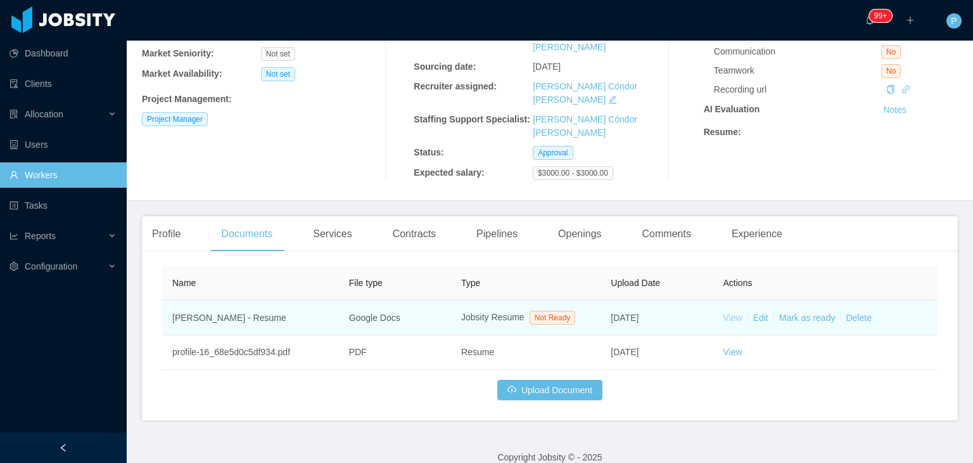
click at [733, 312] on link "View" at bounding box center [733, 317] width 19 height 10
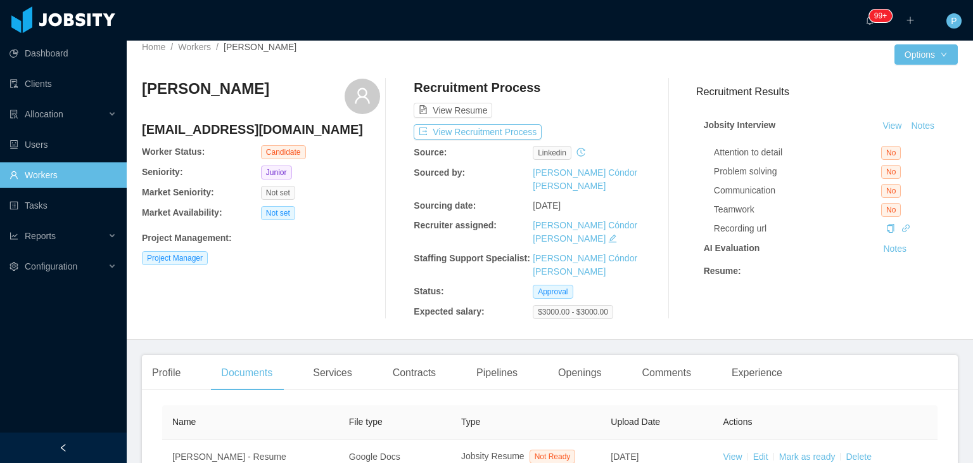
scroll to position [0, 0]
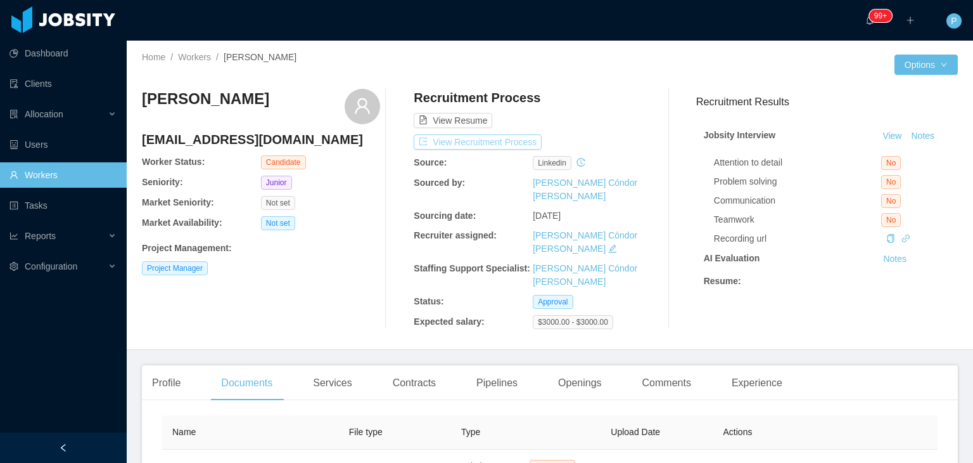
click at [521, 146] on button "View Recruitment Process" at bounding box center [478, 141] width 128 height 15
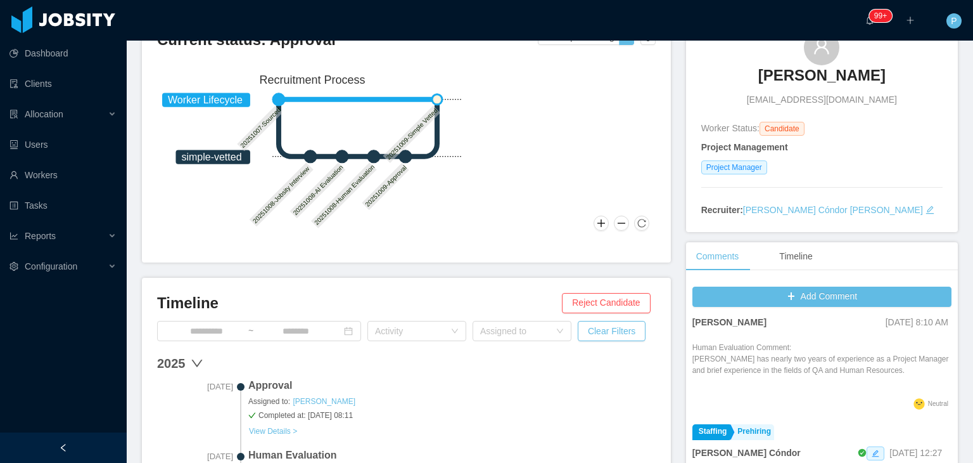
scroll to position [20, 0]
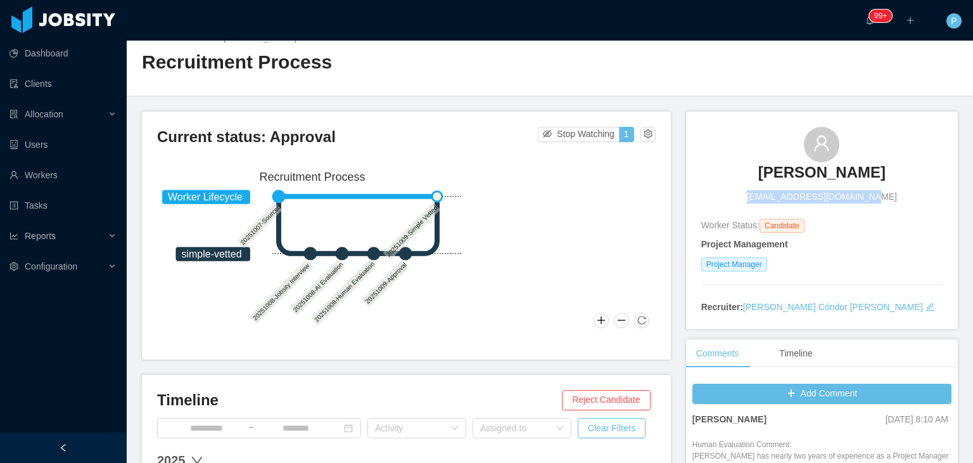
drag, startPoint x: 869, startPoint y: 195, endPoint x: 762, endPoint y: 203, distance: 107.4
click at [762, 203] on div "Arangela Leal angielealrivero@gmail.com Worker Status: Candidate Project Manage…" at bounding box center [821, 220] width 241 height 187
copy span "[EMAIL_ADDRESS][DOMAIN_NAME]"
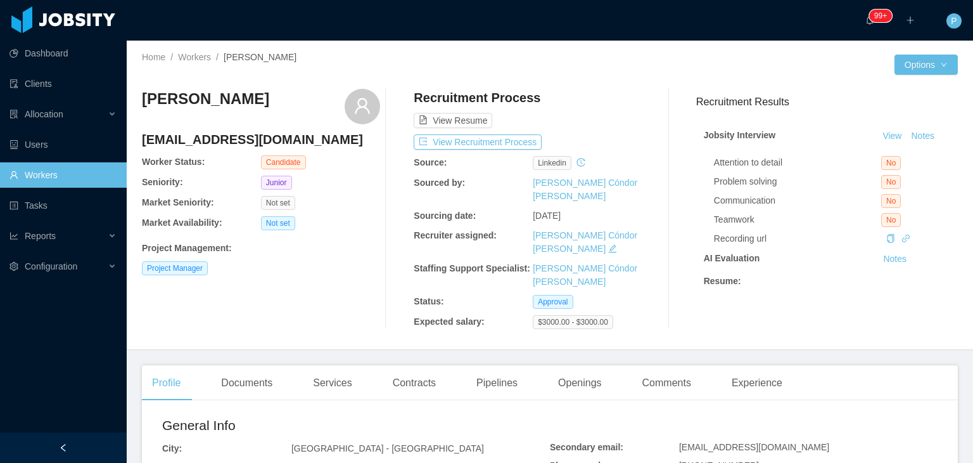
click at [589, 89] on div "View Resume" at bounding box center [533, 108] width 238 height 39
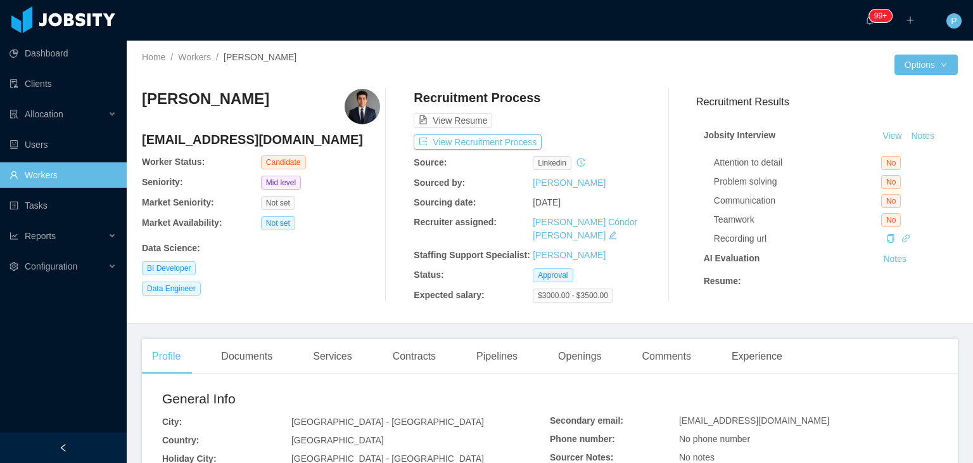
click at [589, 80] on div "[PERSON_NAME] [PERSON_NAME][EMAIL_ADDRESS][DOMAIN_NAME] Worker Status: Candidat…" at bounding box center [550, 196] width 816 height 234
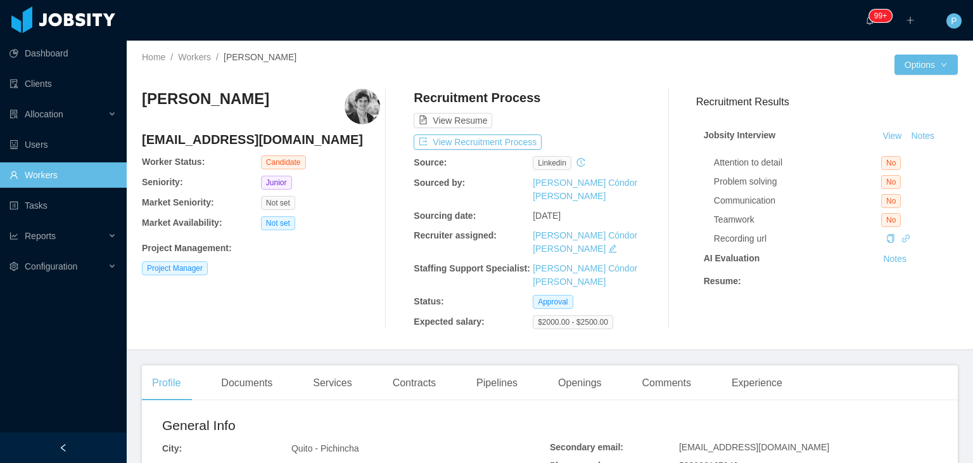
click at [600, 79] on div "Alejandro Espinel alejandroespinel9@gmail.com Worker Status: Candidate Seniorit…" at bounding box center [550, 209] width 816 height 260
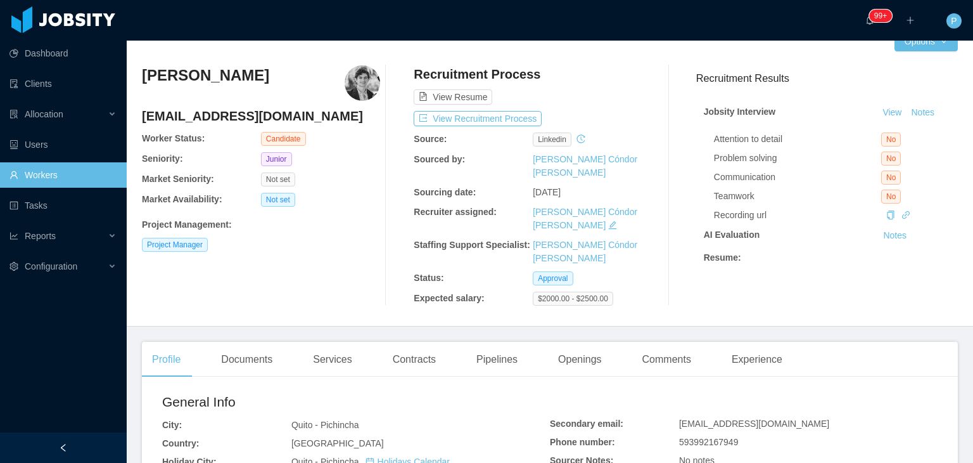
scroll to position [25, 0]
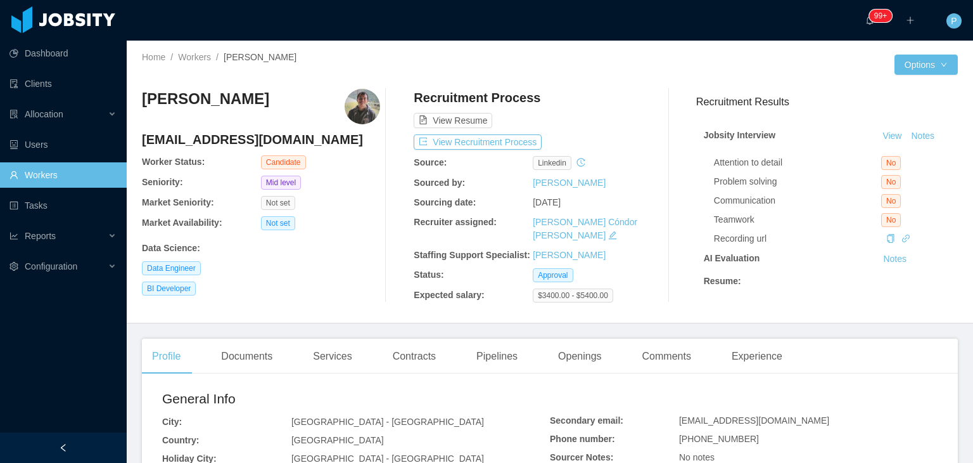
click at [603, 123] on div "View Resume" at bounding box center [533, 108] width 238 height 39
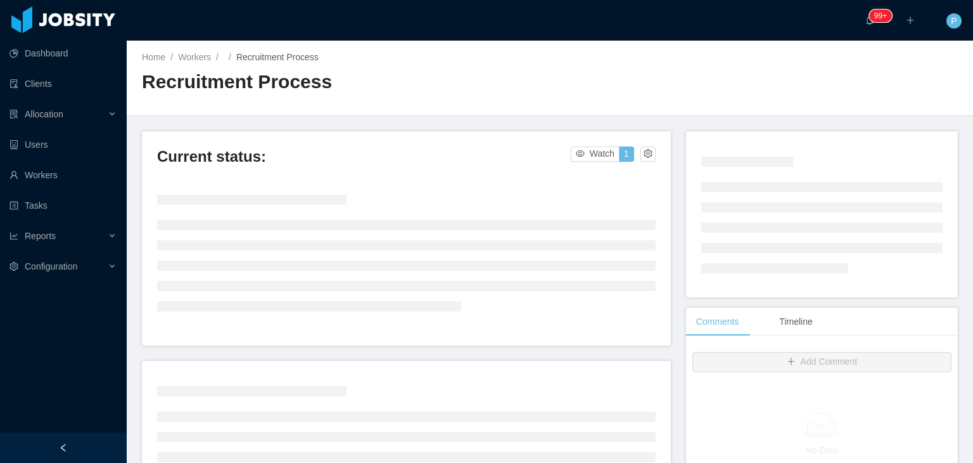
click at [528, 80] on h2 "Recruitment Process" at bounding box center [346, 82] width 408 height 26
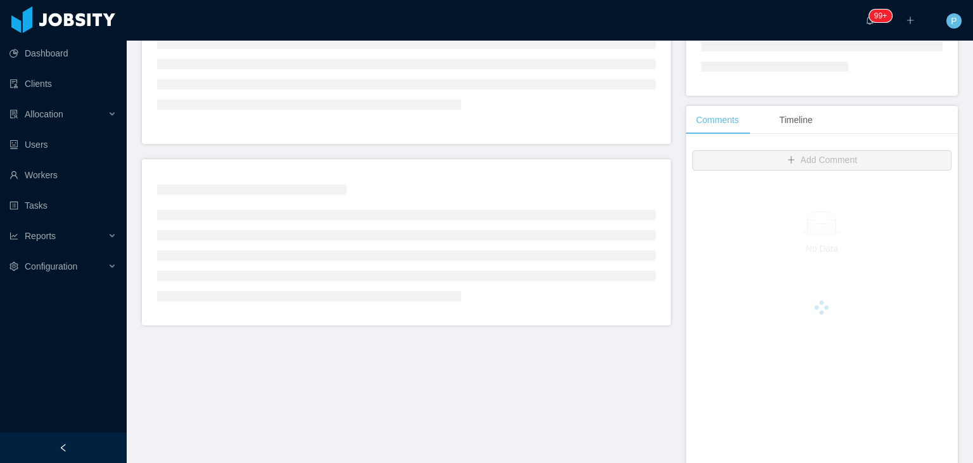
scroll to position [203, 0]
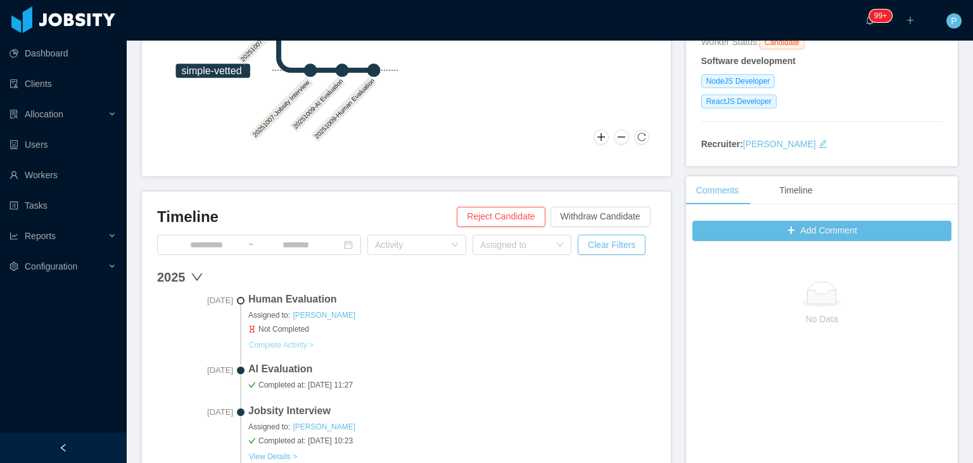
click at [295, 342] on button "Complete Activity >" at bounding box center [281, 345] width 66 height 10
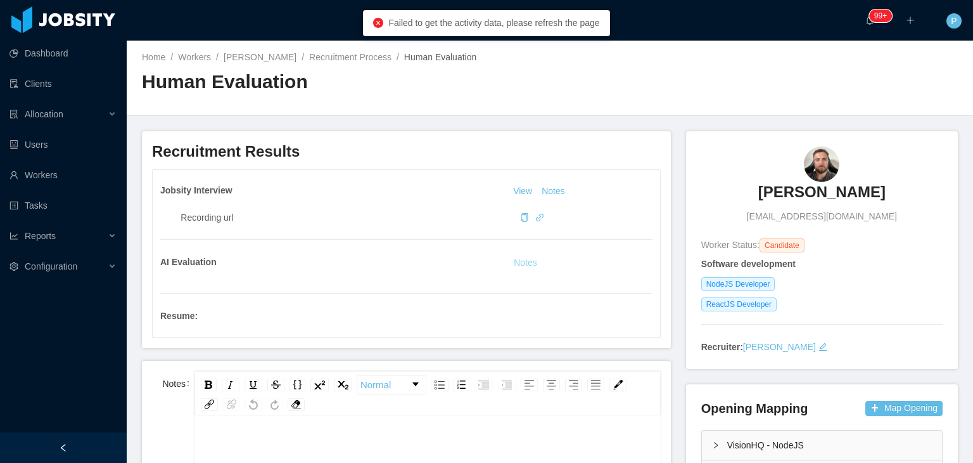
click at [522, 262] on button "Notes" at bounding box center [526, 262] width 34 height 15
click at [354, 61] on link "Recruitment Process" at bounding box center [350, 57] width 82 height 10
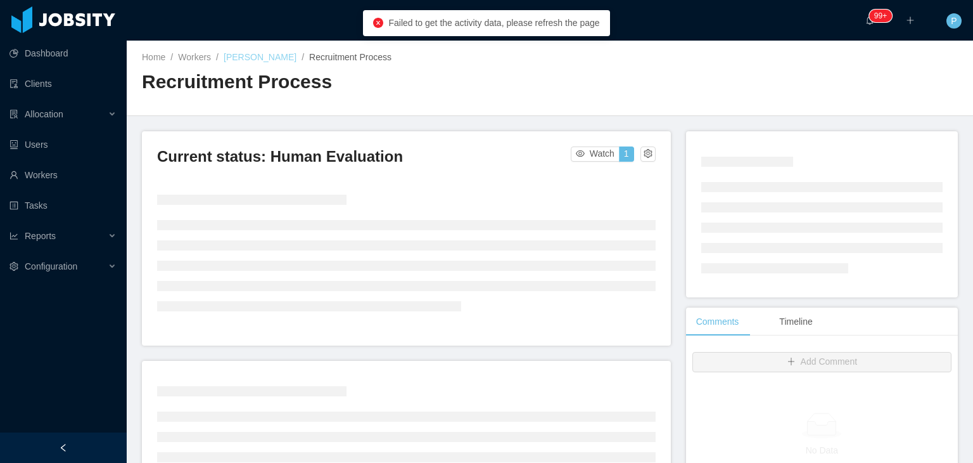
click at [236, 58] on link "Ruan Meira" at bounding box center [260, 57] width 73 height 10
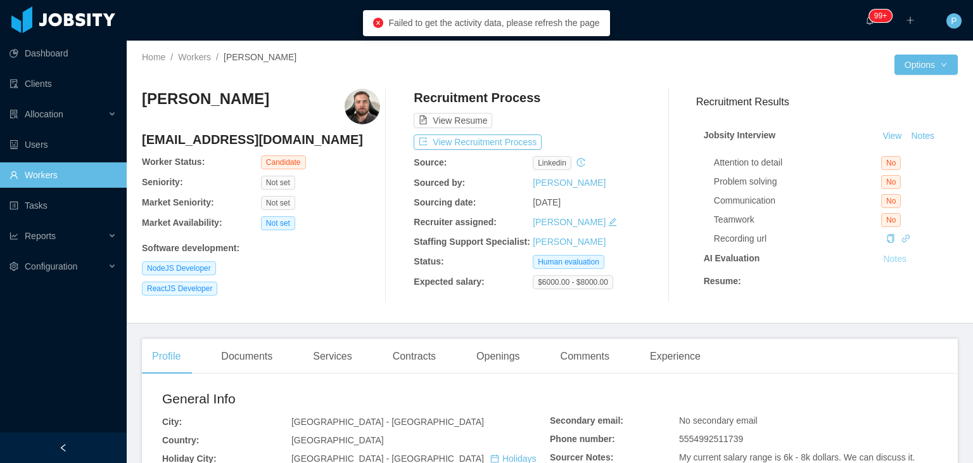
click at [881, 262] on button "Notes" at bounding box center [895, 259] width 34 height 15
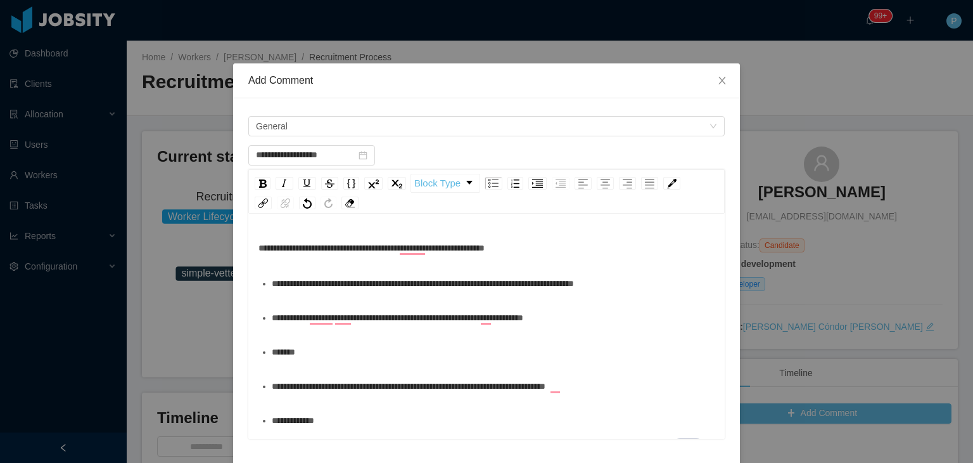
scroll to position [142, 0]
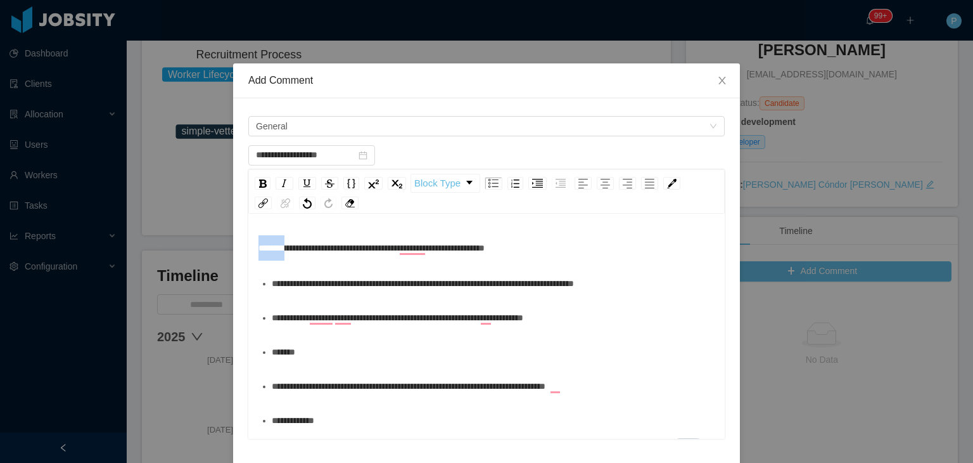
click at [238, 248] on div "**********" at bounding box center [486, 348] width 507 height 571
click at [259, 179] on img "rdw-inline-control" at bounding box center [263, 183] width 8 height 8
type input "**********"
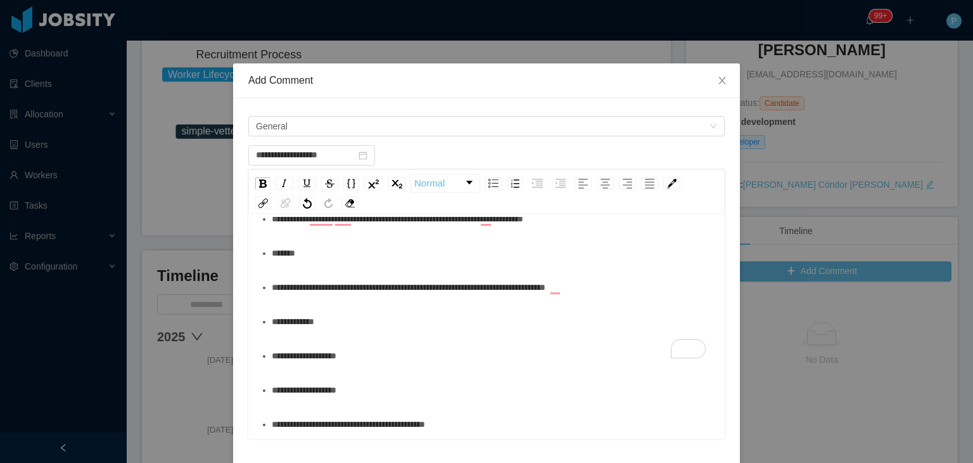
scroll to position [122, 0]
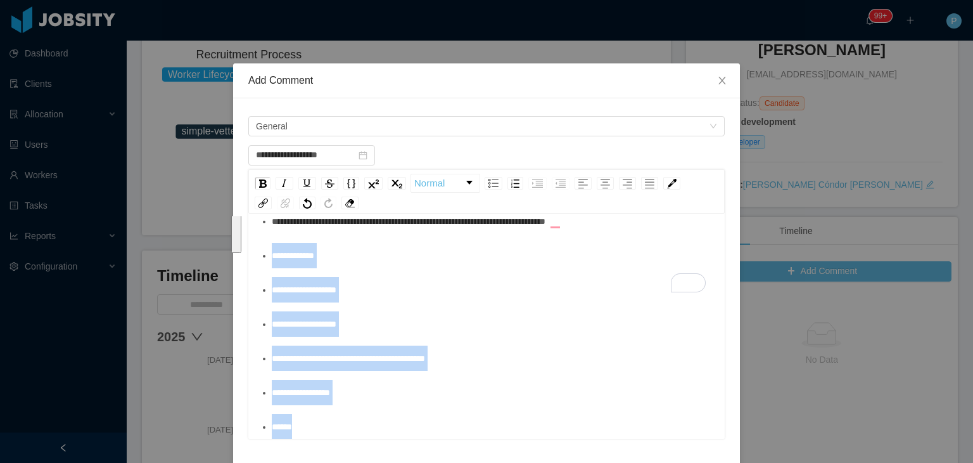
drag, startPoint x: 262, startPoint y: 257, endPoint x: 439, endPoint y: 438, distance: 253.2
click at [439, 438] on form "**********" at bounding box center [486, 349] width 477 height 472
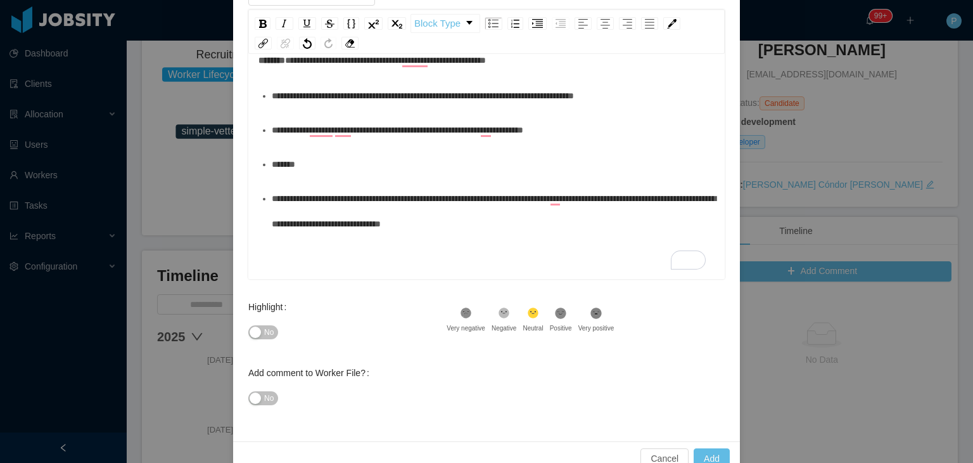
click at [264, 331] on span "No" at bounding box center [269, 332] width 10 height 13
click at [710, 457] on button "Add" at bounding box center [712, 458] width 36 height 20
type input "**********"
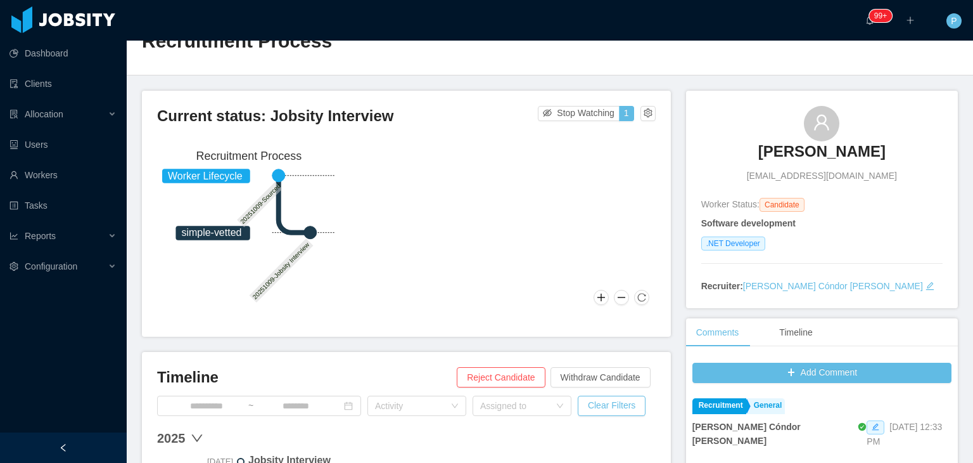
drag, startPoint x: 905, startPoint y: 151, endPoint x: 733, endPoint y: 159, distance: 172.5
click at [733, 159] on div "Santiago Jara Gonzalez sajago99@gmail.com" at bounding box center [821, 144] width 241 height 77
copy h3 "Santiago Jara Gonzalez"
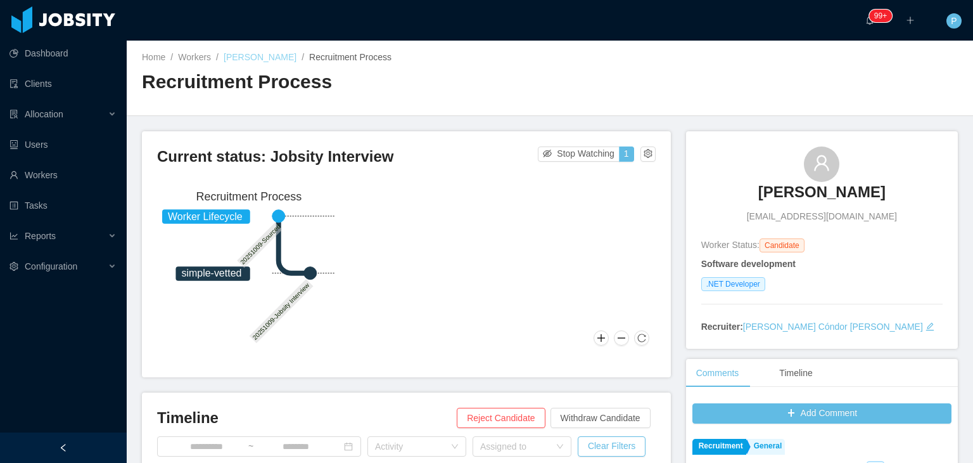
click at [259, 59] on link "Santiago Jara Gonzalez" at bounding box center [260, 57] width 73 height 10
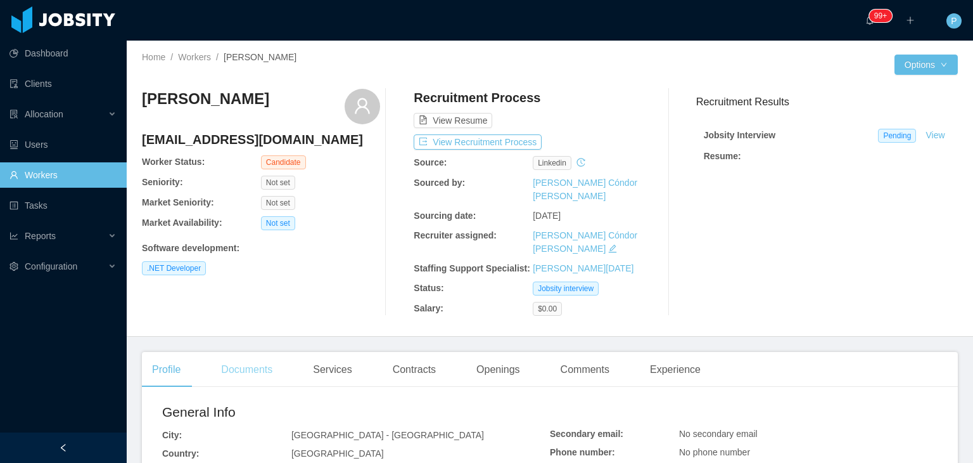
click at [251, 358] on div "Documents" at bounding box center [247, 369] width 72 height 35
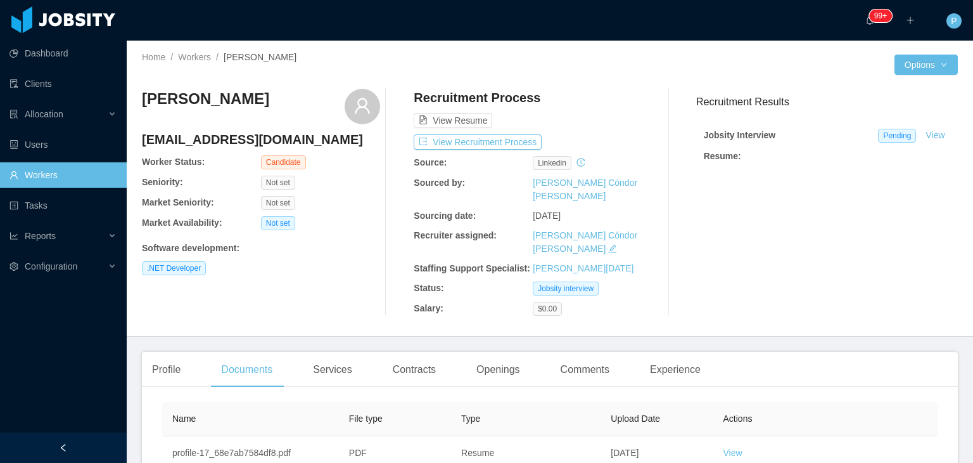
click at [335, 279] on div "Santiago Jara Gonzalez sajago99@gmail.com Worker Status: Candidate Seniority: N…" at bounding box center [261, 202] width 238 height 227
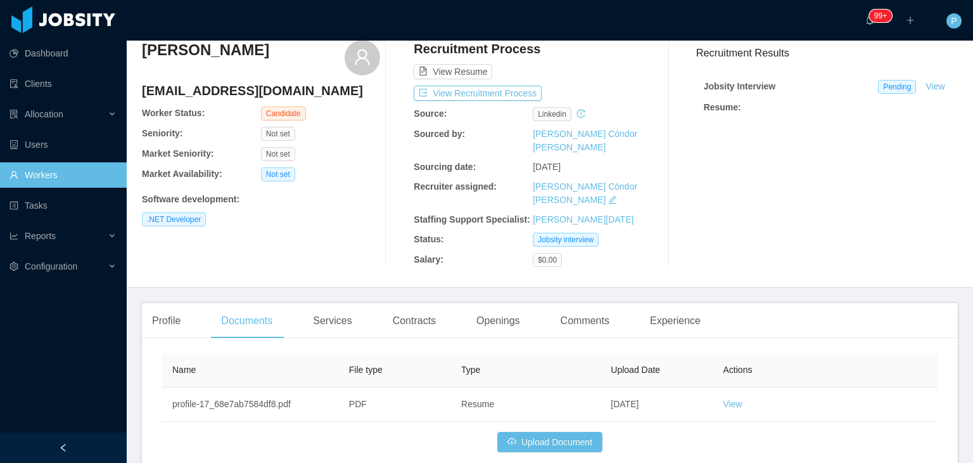
scroll to position [51, 0]
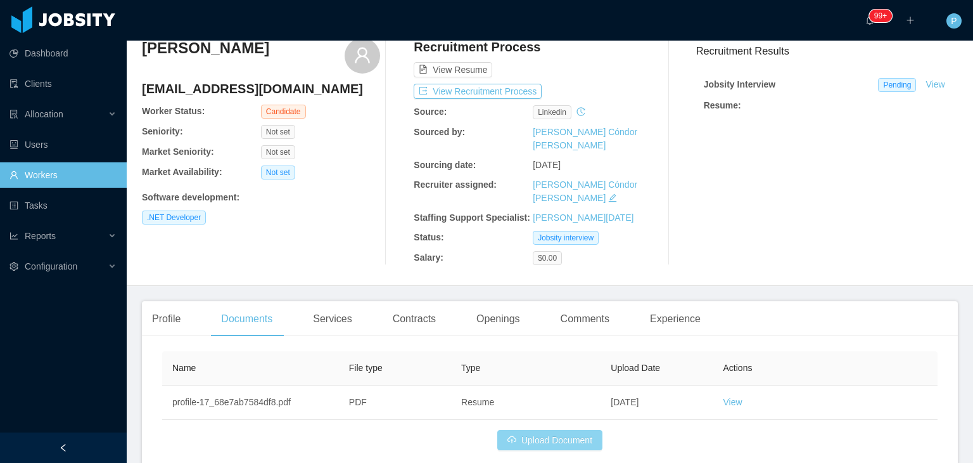
click at [519, 430] on button "Upload Document" at bounding box center [549, 440] width 105 height 20
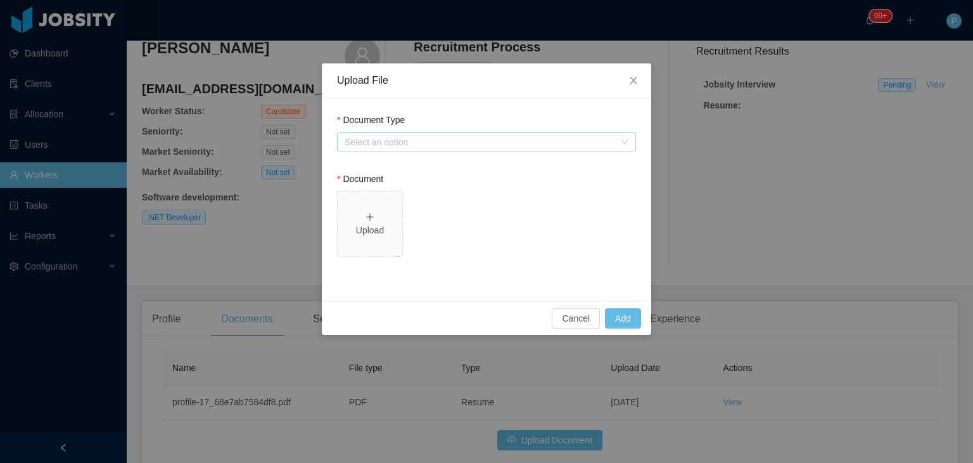
click at [426, 143] on div "Select an option" at bounding box center [480, 142] width 270 height 13
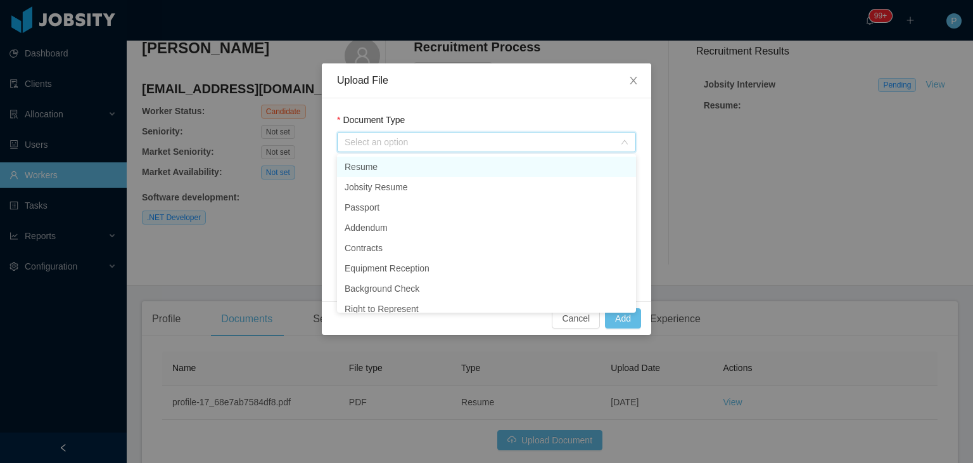
click at [397, 165] on li "Resume" at bounding box center [486, 167] width 299 height 20
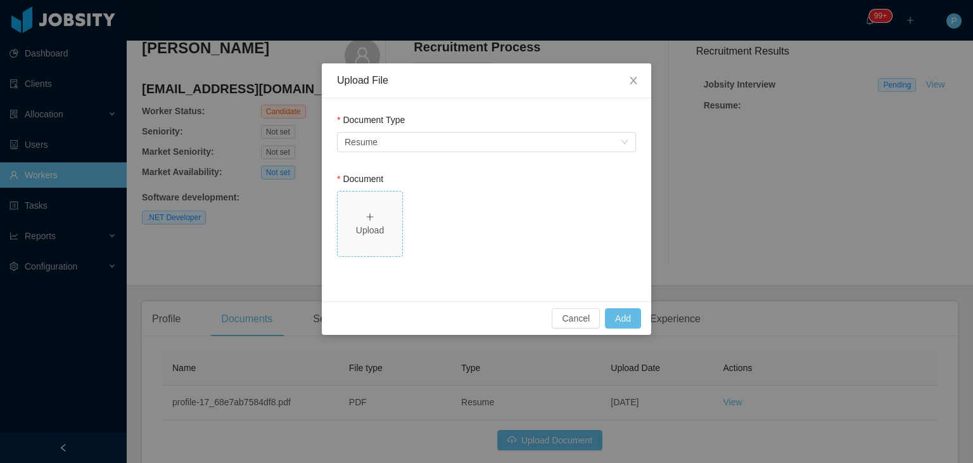
click at [375, 231] on div "Upload" at bounding box center [370, 230] width 54 height 13
click at [625, 312] on button "Add" at bounding box center [623, 318] width 36 height 20
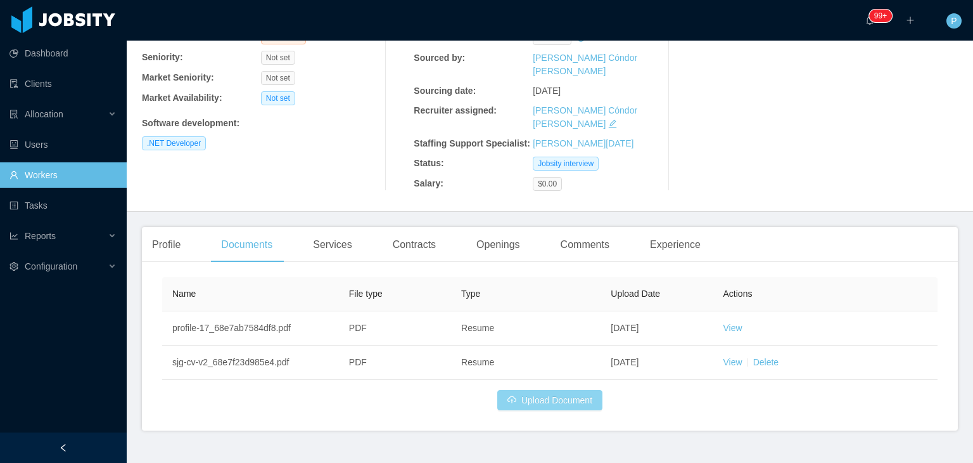
scroll to position [0, 0]
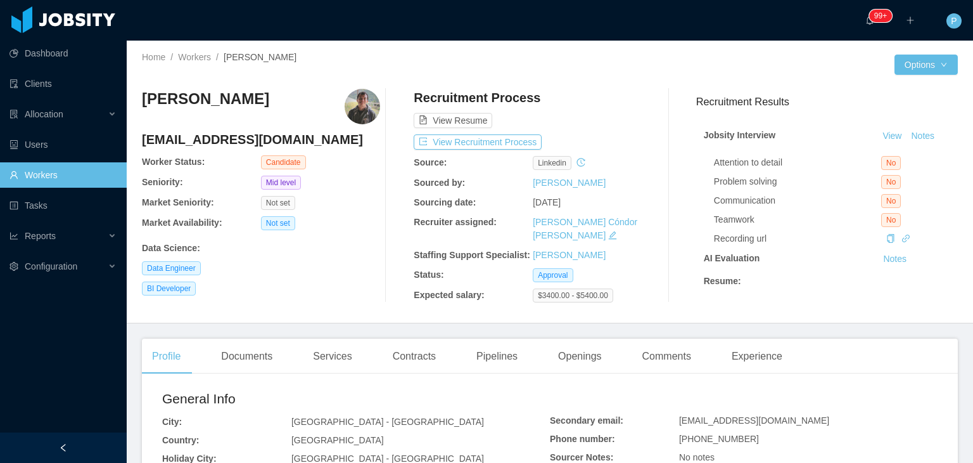
click at [558, 66] on div at bounding box center [722, 64] width 345 height 20
click at [606, 117] on div "View Resume" at bounding box center [533, 108] width 238 height 39
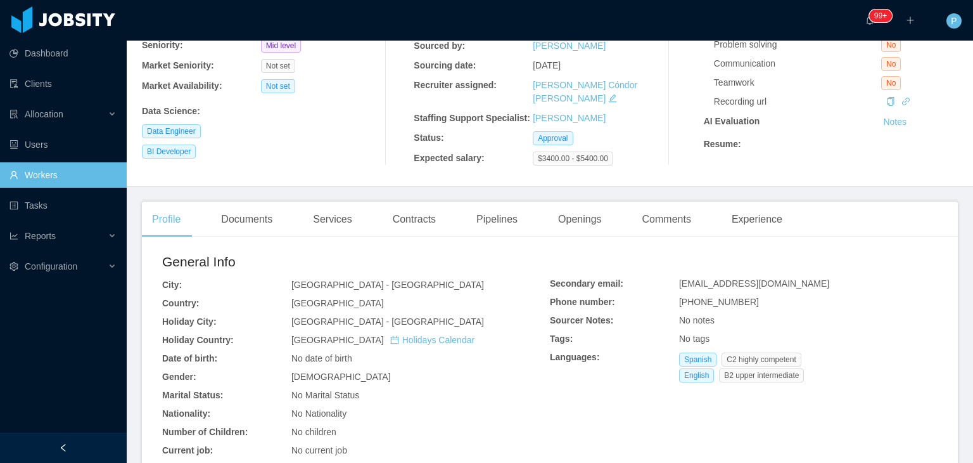
scroll to position [228, 0]
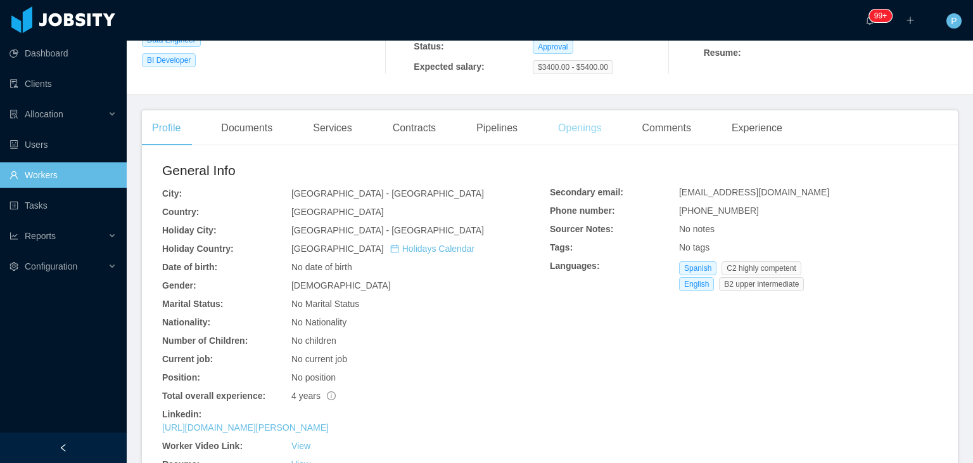
click at [572, 143] on div "Openings" at bounding box center [580, 127] width 64 height 35
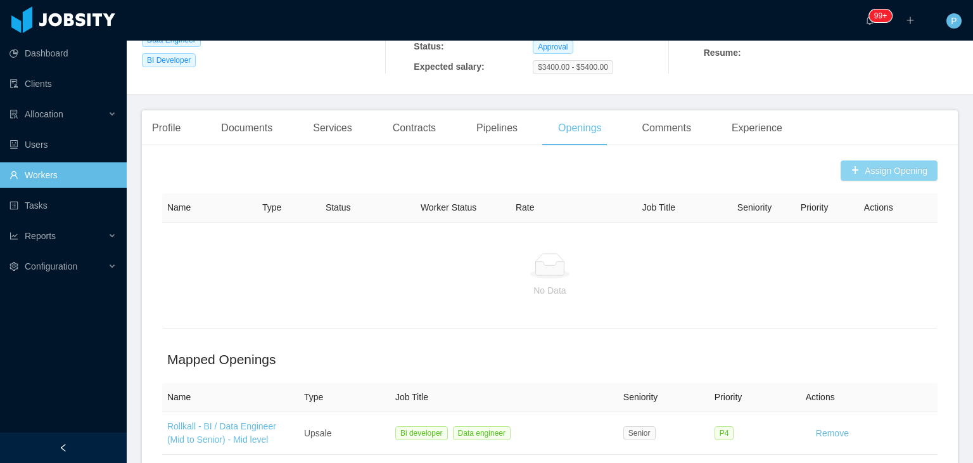
click at [861, 181] on button "Assign Opening" at bounding box center [889, 170] width 97 height 20
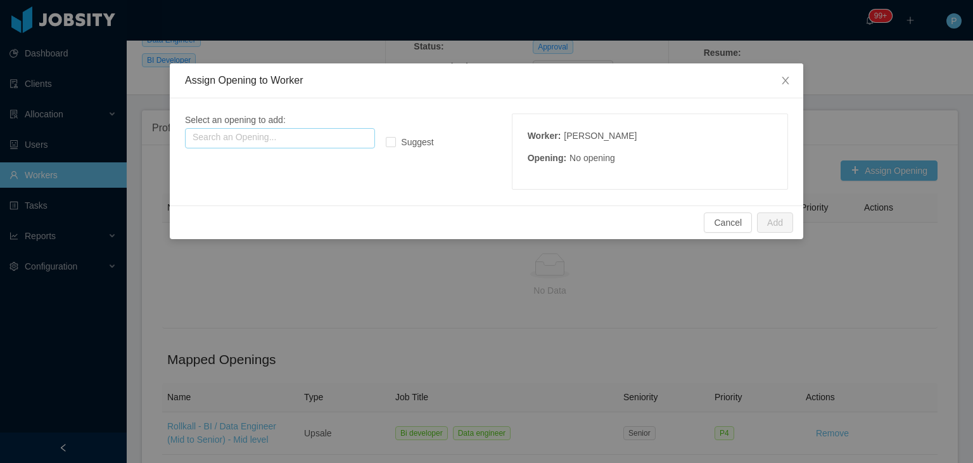
click at [353, 141] on input "text" at bounding box center [280, 138] width 190 height 20
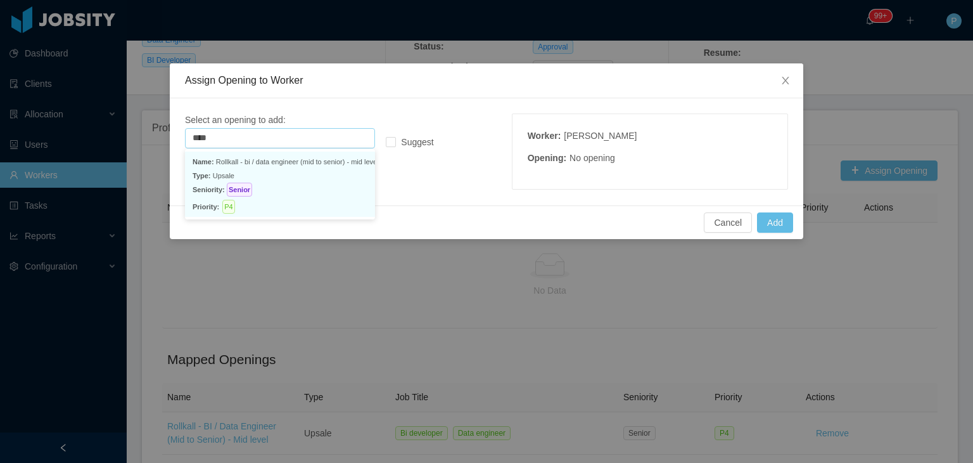
click at [345, 182] on p "Seniority: Senior" at bounding box center [280, 189] width 175 height 14
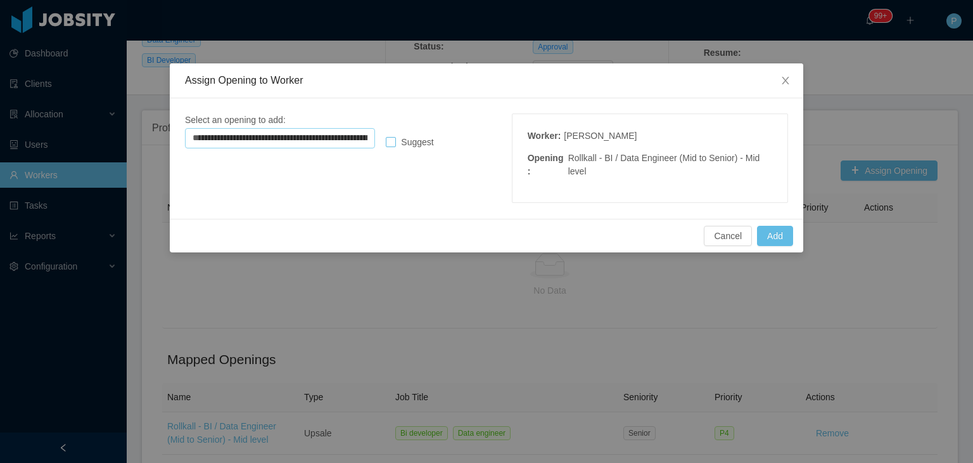
type input "**********"
click at [773, 233] on button "Add" at bounding box center [775, 236] width 36 height 20
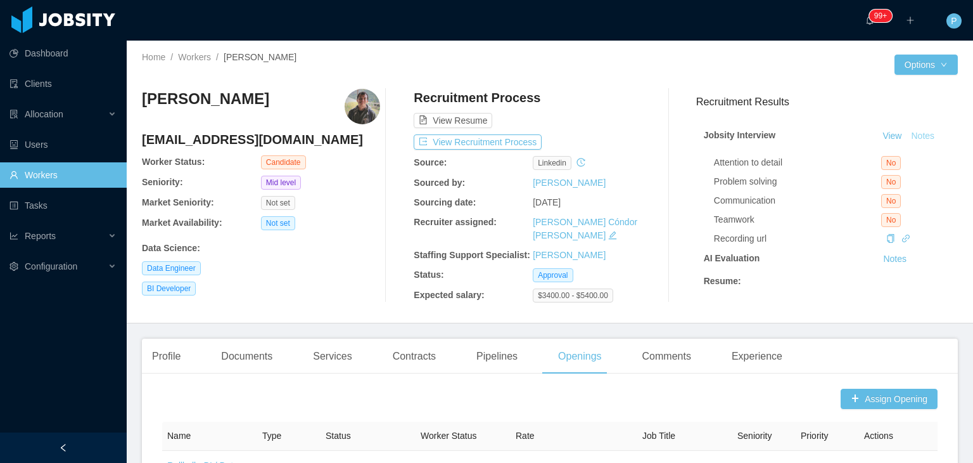
click at [910, 135] on button "Notes" at bounding box center [923, 136] width 34 height 15
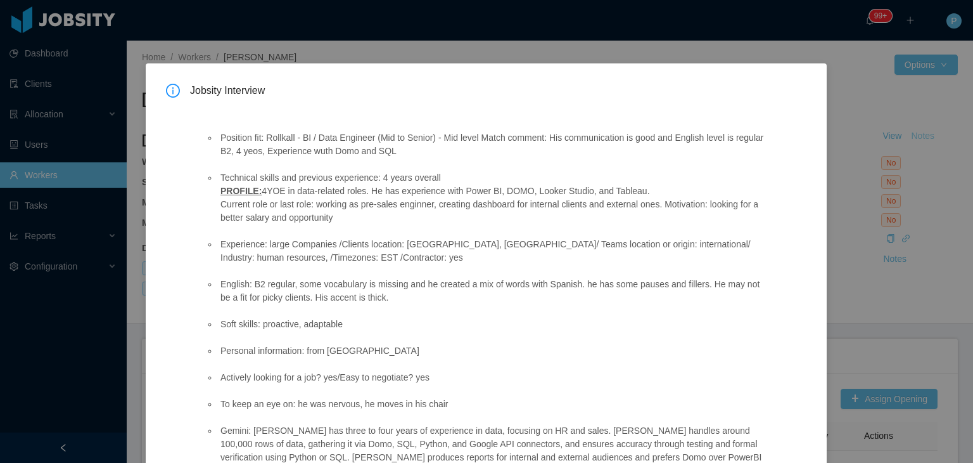
scroll to position [55, 0]
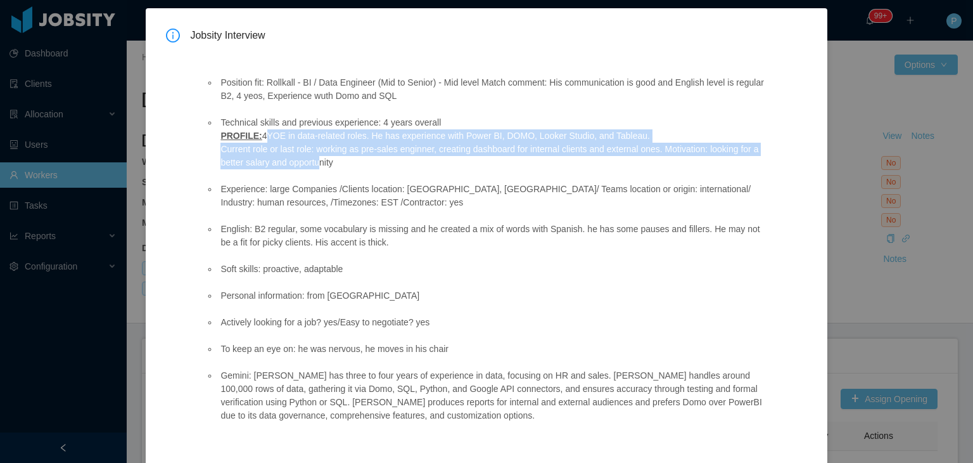
drag, startPoint x: 258, startPoint y: 138, endPoint x: 317, endPoint y: 160, distance: 63.0
click at [317, 160] on li "Technical skills and previous experience: 4 years overall PROFILE: 4YOE in data…" at bounding box center [492, 142] width 548 height 53
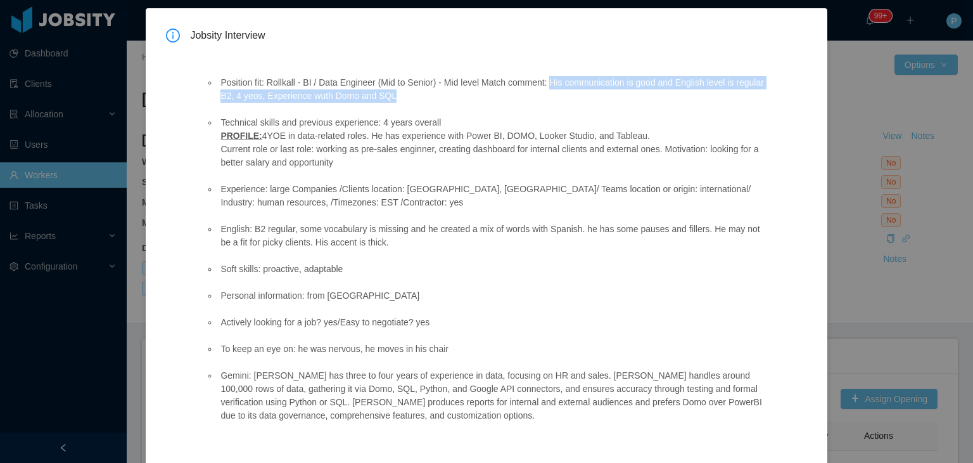
drag, startPoint x: 547, startPoint y: 82, endPoint x: 548, endPoint y: 93, distance: 10.8
click at [548, 93] on li "Position fit: Rollkall - BI / Data Engineer (Mid to Senior) - Mid level Match c…" at bounding box center [492, 89] width 548 height 27
copy li "His communication is good and English level is regular B2, 4 yeos, Experience w…"
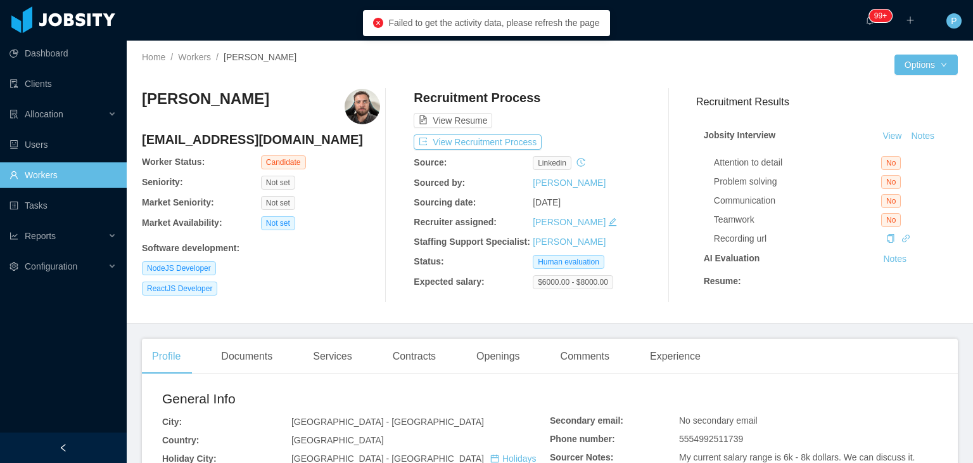
click at [576, 101] on div "View Resume" at bounding box center [533, 108] width 238 height 39
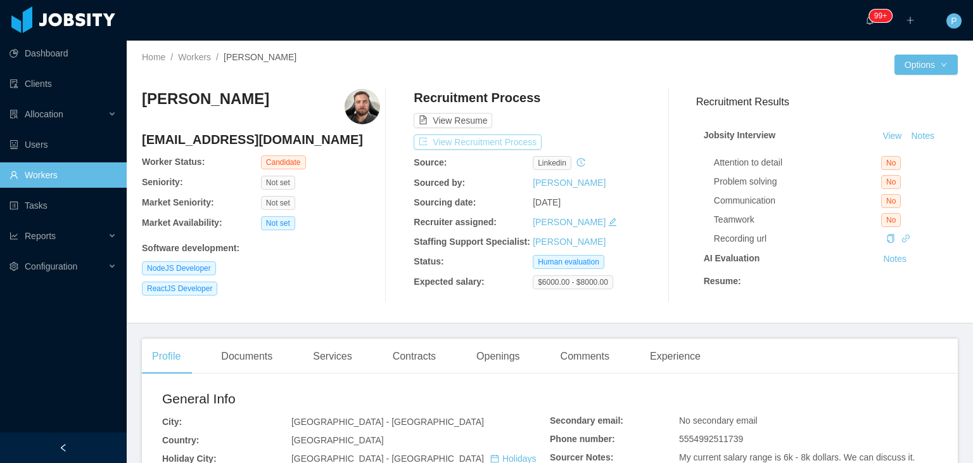
click at [516, 145] on button "View Recruitment Process" at bounding box center [478, 141] width 128 height 15
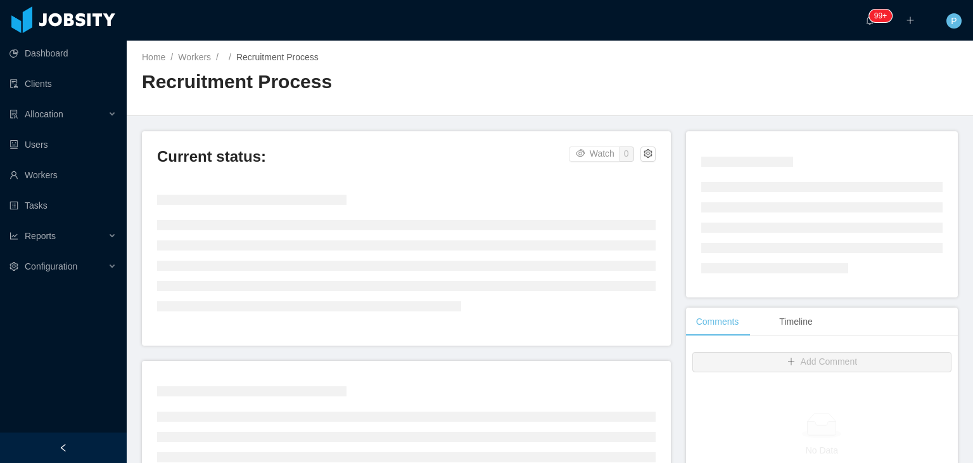
click at [561, 99] on div "Home / Workers / / Recruitment Process / Recruitment Process" at bounding box center [550, 78] width 847 height 75
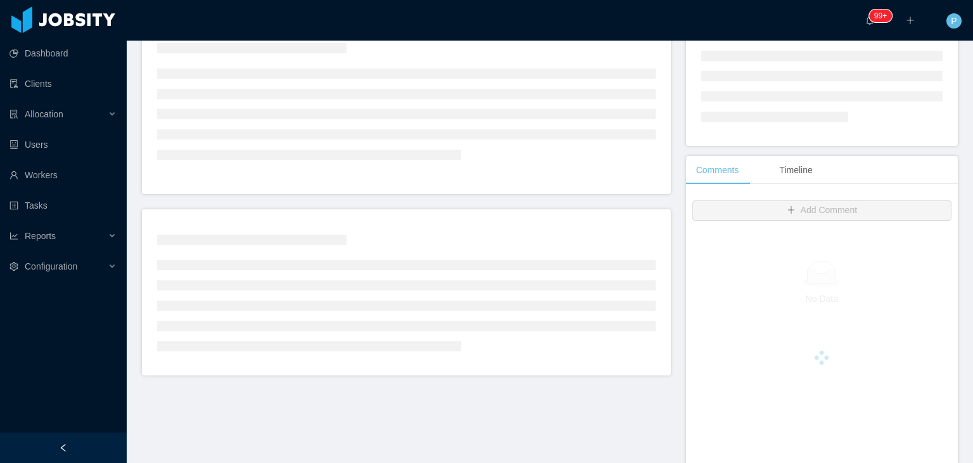
scroll to position [279, 0]
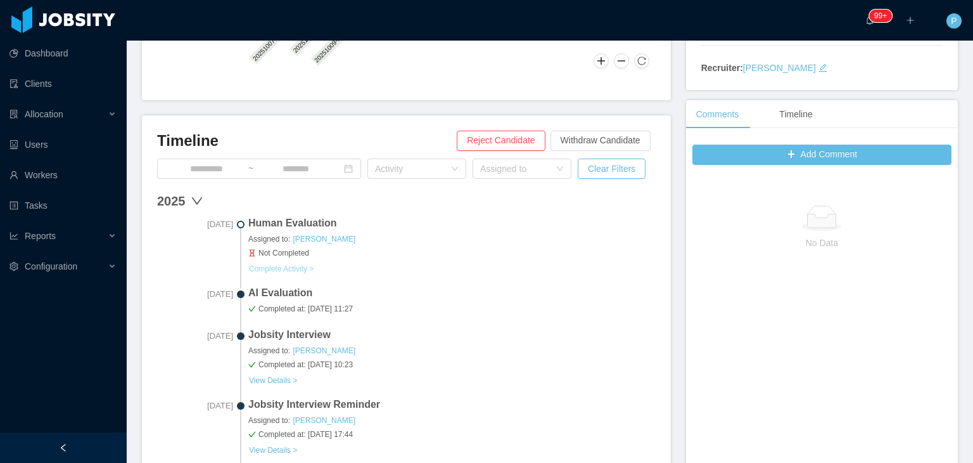
click at [301, 265] on button "Complete Activity >" at bounding box center [281, 269] width 66 height 10
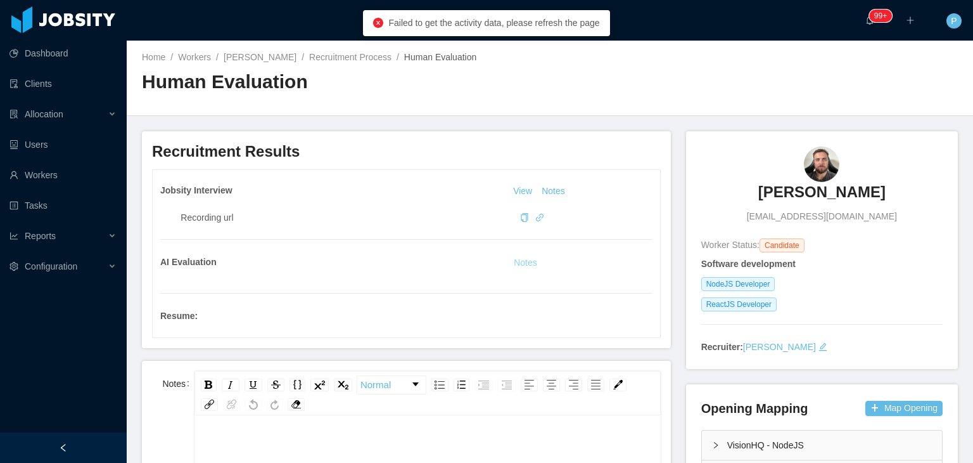
click at [527, 265] on button "Notes" at bounding box center [526, 262] width 34 height 15
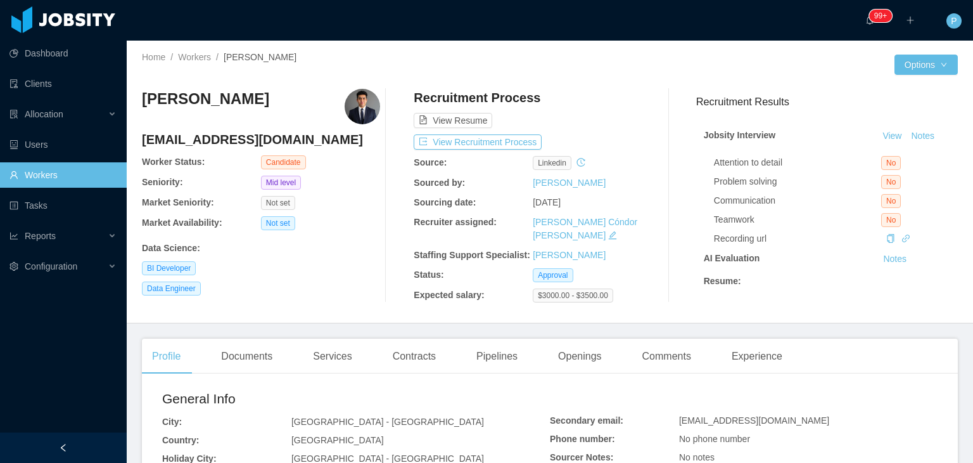
click at [560, 27] on div "··· 99+ ··· ··· P ···" at bounding box center [487, 20] width 976 height 41
click at [582, 72] on div at bounding box center [722, 64] width 345 height 20
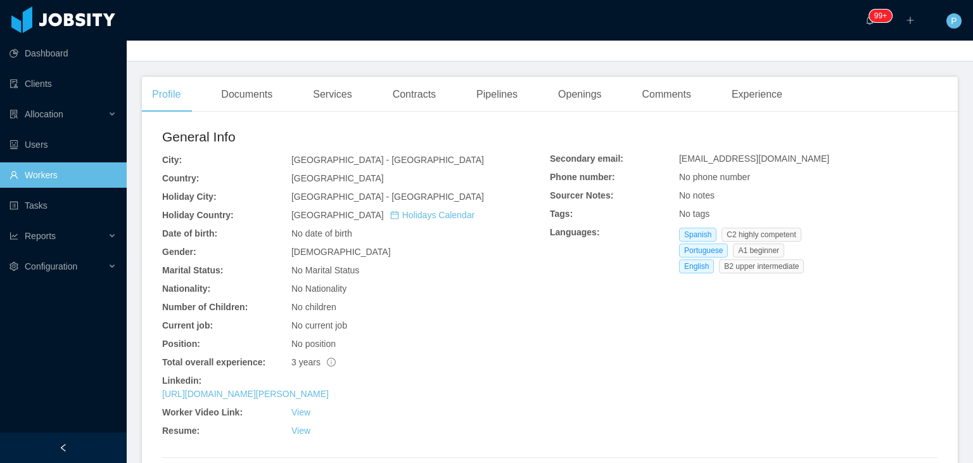
scroll to position [279, 0]
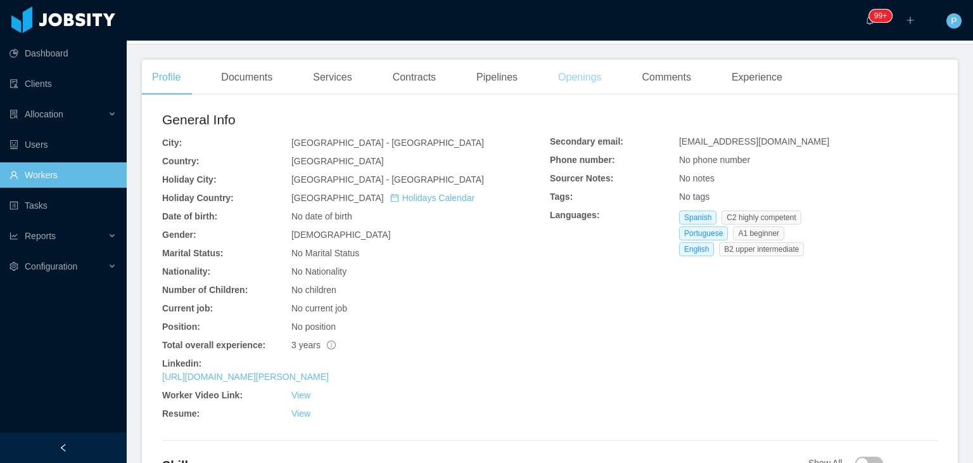
click at [581, 95] on div "Openings" at bounding box center [580, 77] width 64 height 35
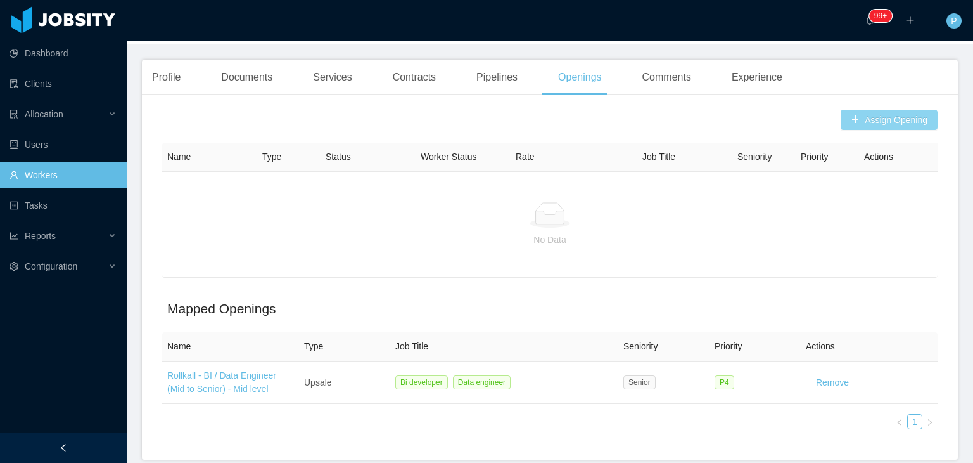
click at [855, 129] on button "Assign Opening" at bounding box center [889, 120] width 97 height 20
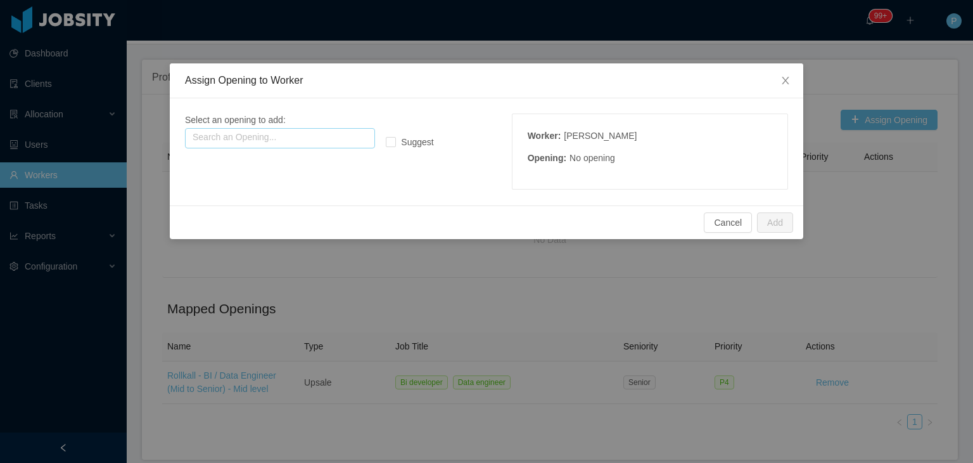
click at [332, 143] on input "text" at bounding box center [280, 138] width 190 height 20
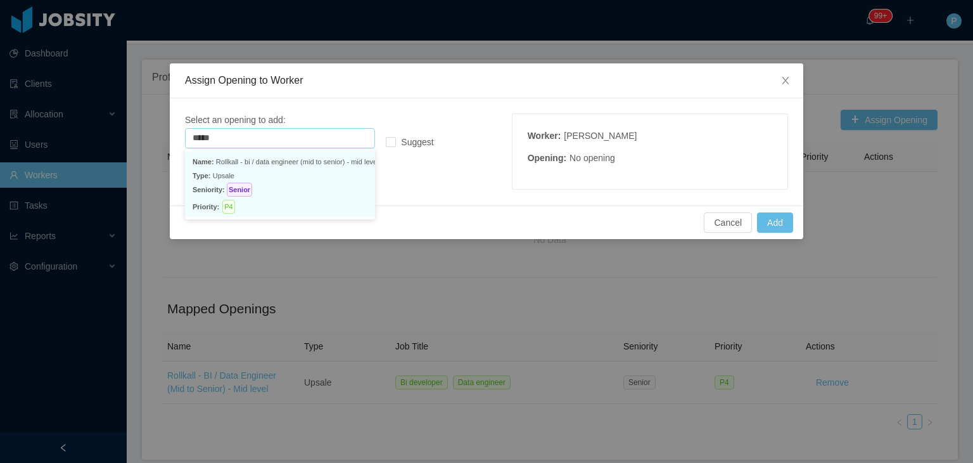
click at [330, 181] on p "Type: Upsale" at bounding box center [280, 176] width 175 height 14
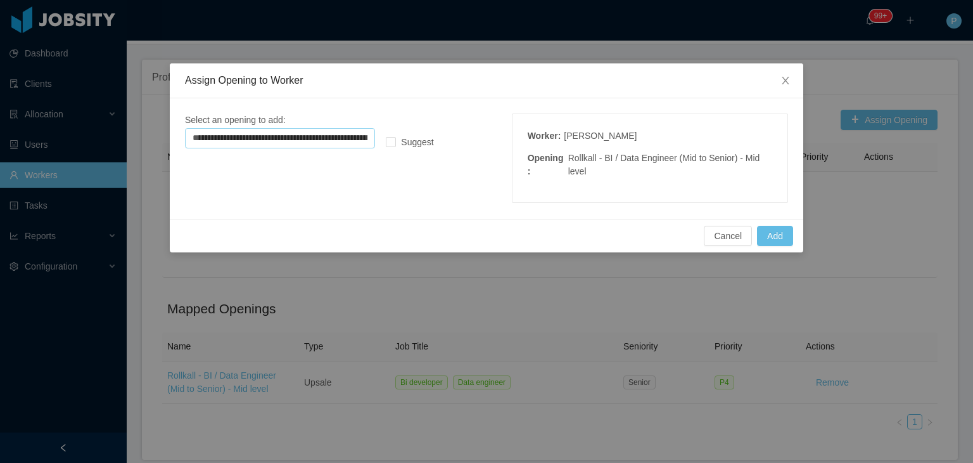
type input "**********"
click at [778, 236] on button "Add" at bounding box center [775, 236] width 36 height 20
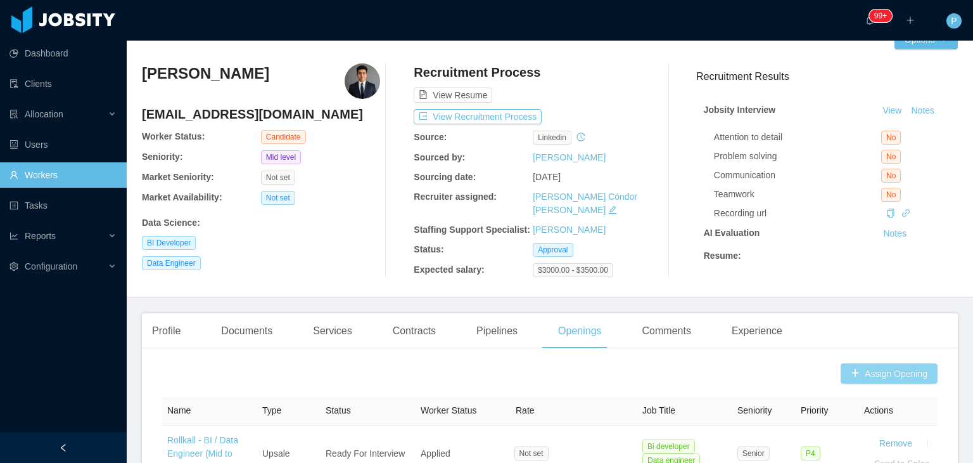
scroll to position [21, 0]
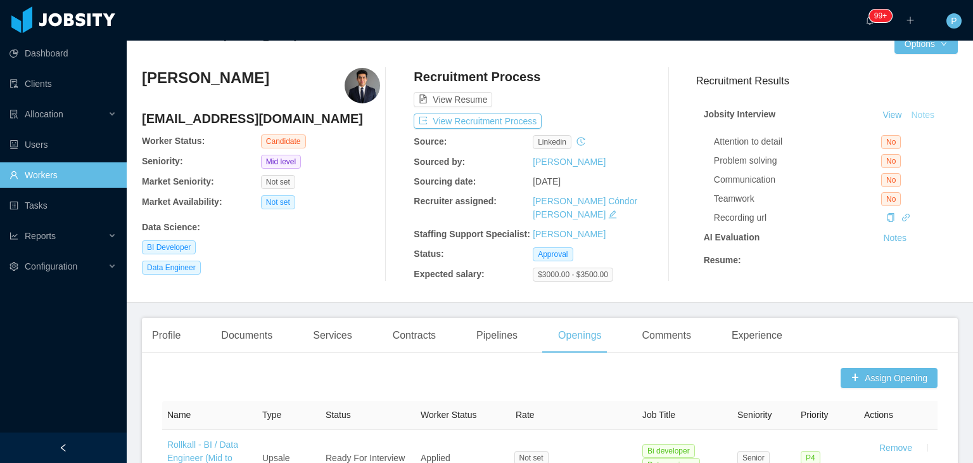
click at [918, 118] on button "Notes" at bounding box center [923, 115] width 34 height 15
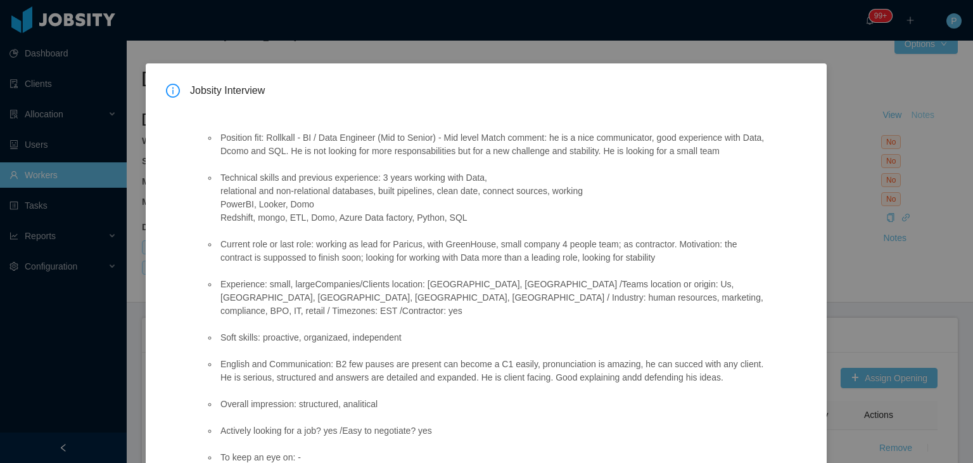
scroll to position [108, 0]
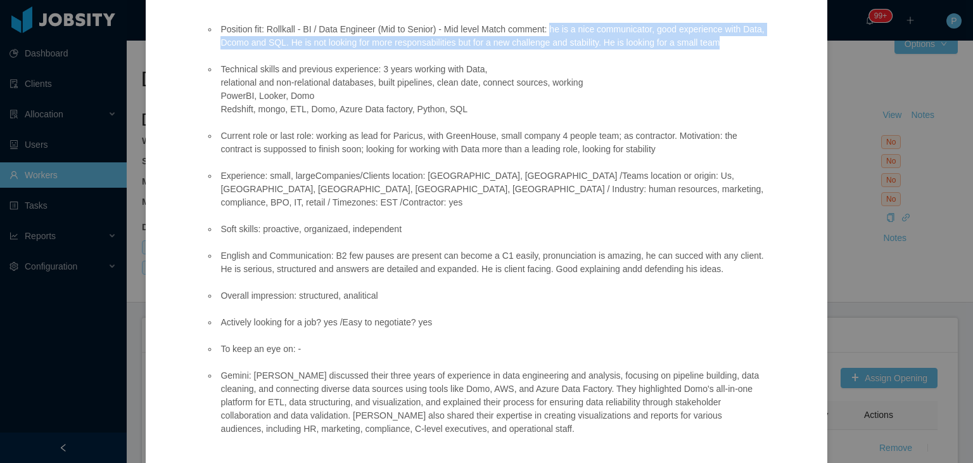
drag, startPoint x: 547, startPoint y: 28, endPoint x: 743, endPoint y: 39, distance: 196.1
click at [743, 39] on li "Position fit: Rollkall - BI / Data Engineer (Mid to Senior) - Mid level Match c…" at bounding box center [492, 36] width 548 height 27
copy li "he is a nice communicator, good experience with Data, Dcomo and SQL. He is not …"
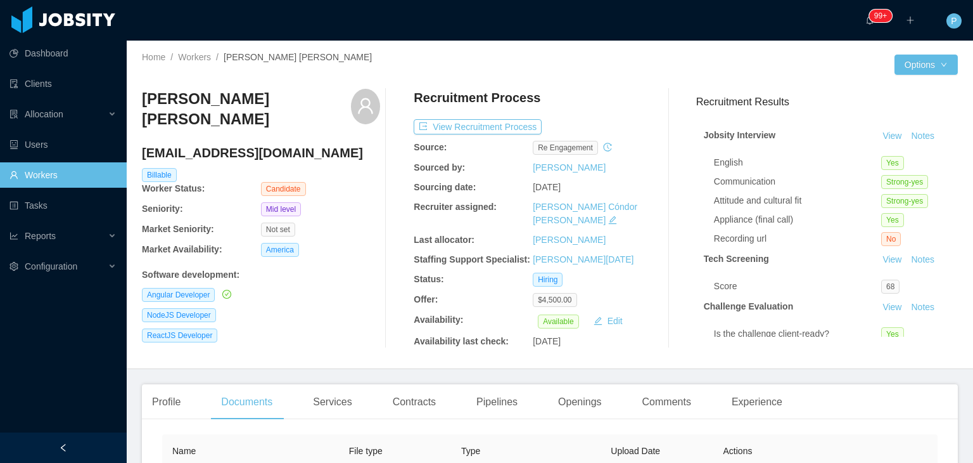
click at [583, 68] on div at bounding box center [722, 64] width 345 height 20
click at [329, 288] on div "Angular Developer" at bounding box center [261, 295] width 238 height 14
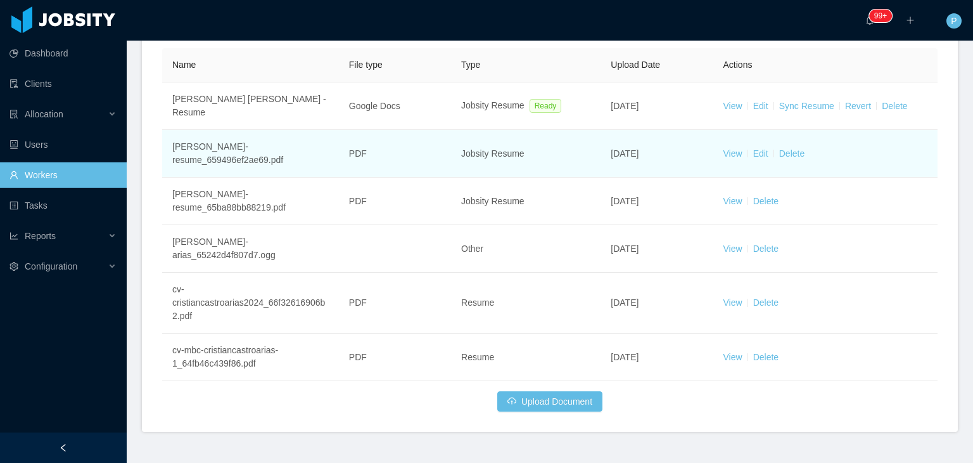
scroll to position [388, 0]
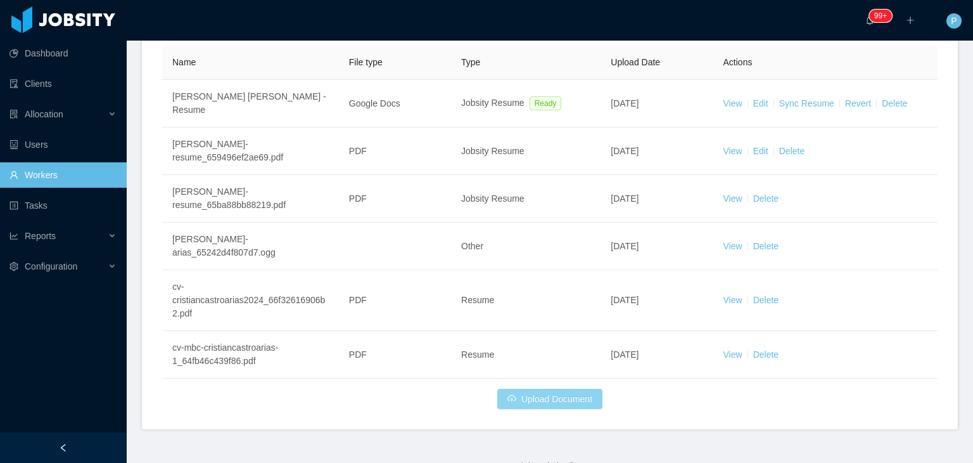
click at [545, 388] on button "Upload Document" at bounding box center [549, 398] width 105 height 20
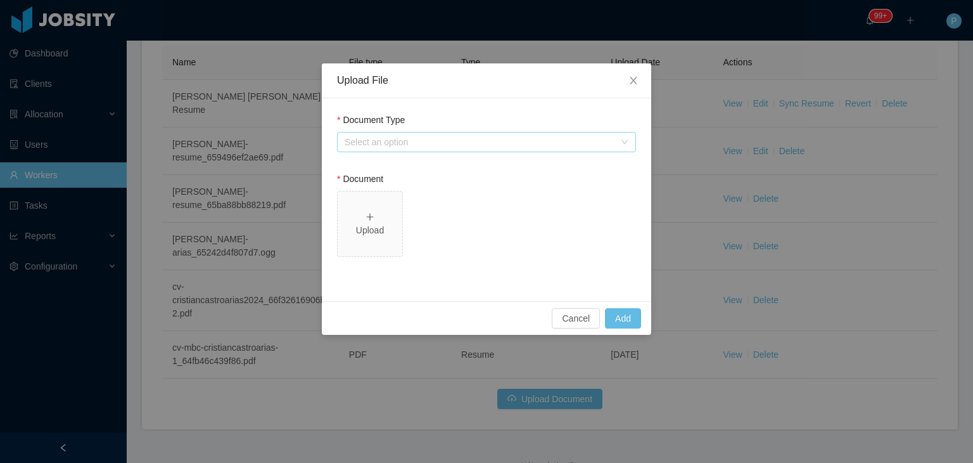
click at [494, 144] on div "Select an option" at bounding box center [480, 142] width 270 height 13
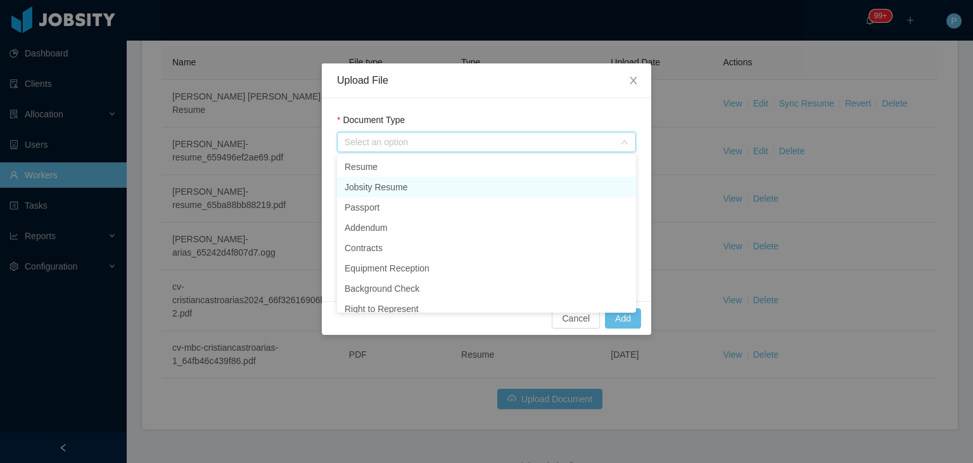
click at [466, 186] on li "Jobsity Resume" at bounding box center [486, 187] width 299 height 20
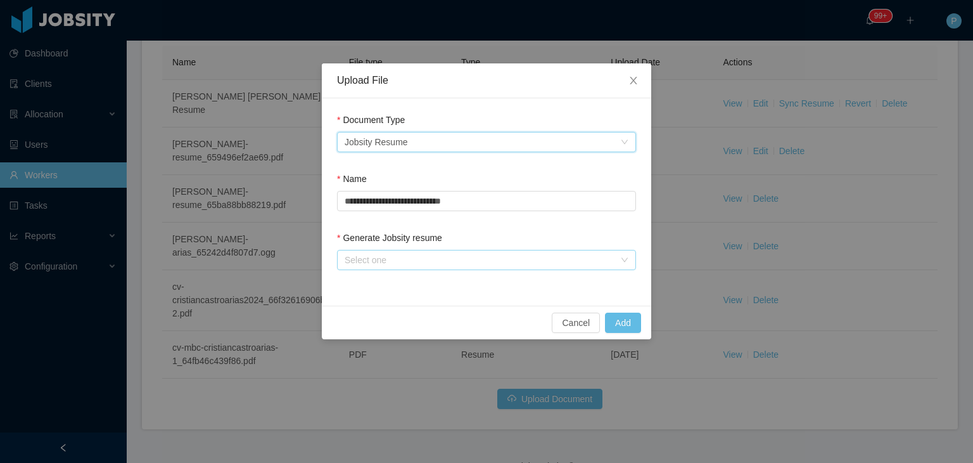
click at [601, 262] on div "Select one" at bounding box center [480, 259] width 270 height 13
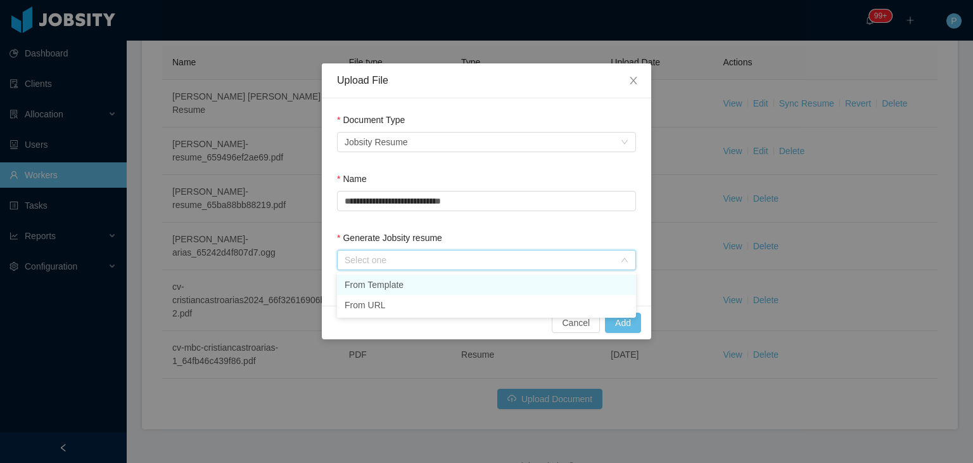
click at [601, 275] on li "From Template" at bounding box center [486, 284] width 299 height 20
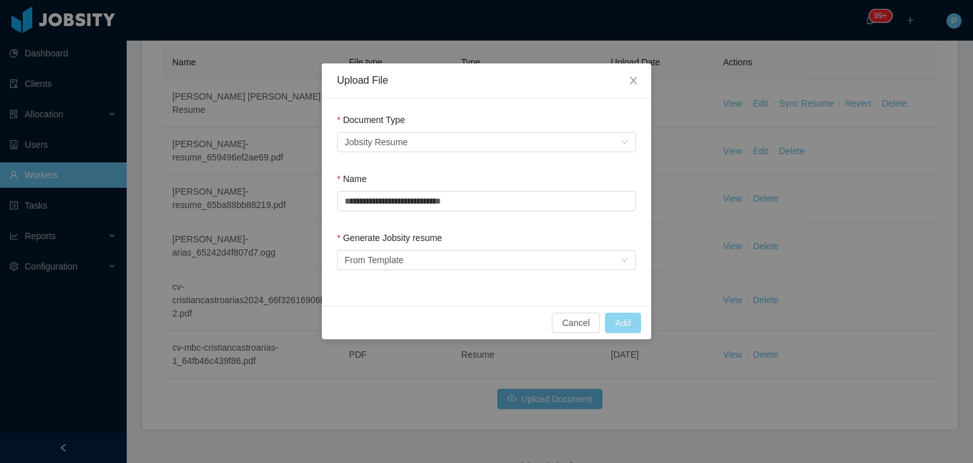
click at [626, 325] on button "Add" at bounding box center [623, 322] width 36 height 20
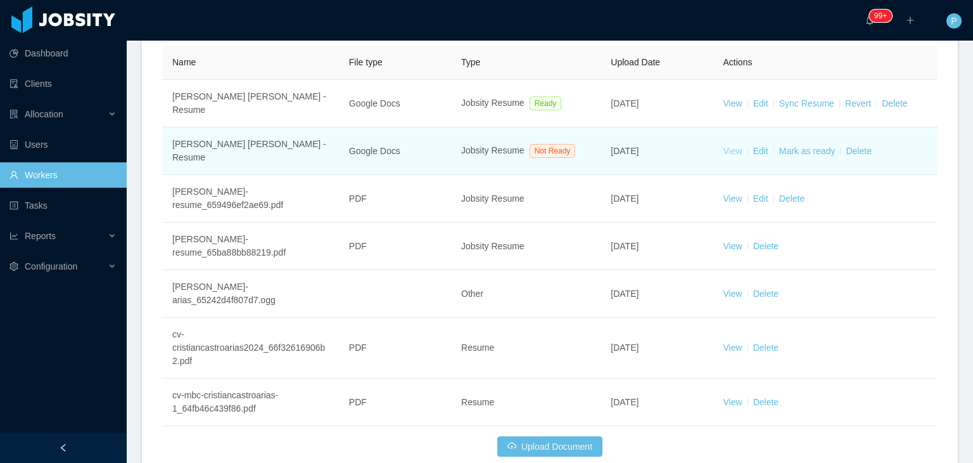
click at [724, 146] on link "View" at bounding box center [733, 151] width 19 height 10
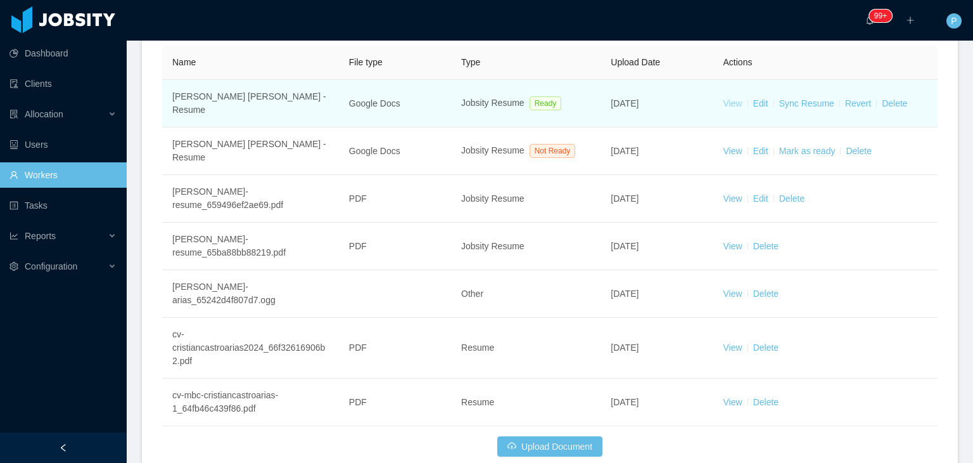
click at [732, 98] on link "View" at bounding box center [733, 103] width 19 height 10
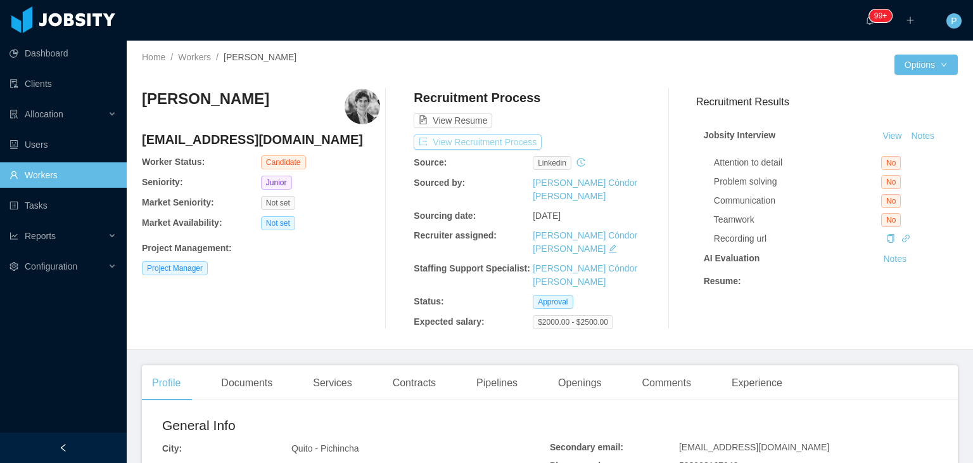
click at [507, 139] on button "View Recruitment Process" at bounding box center [478, 141] width 128 height 15
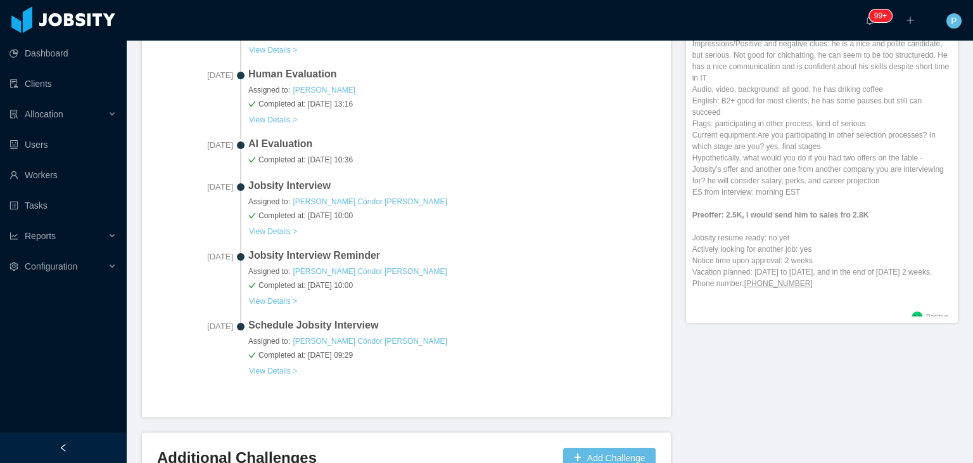
scroll to position [238, 0]
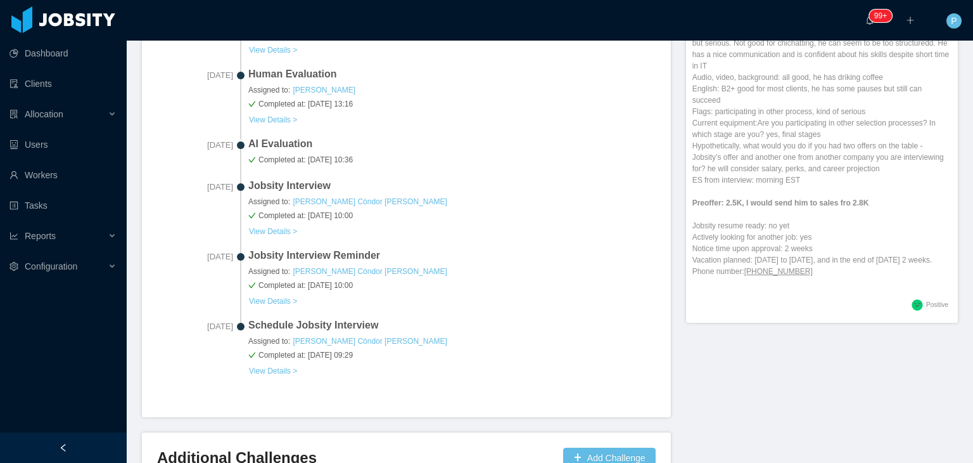
drag, startPoint x: 746, startPoint y: 245, endPoint x: 860, endPoint y: 253, distance: 115.0
click at [860, 253] on p "Impressions/Positive and negative clues: he is a nice and polite candidate, but…" at bounding box center [822, 151] width 259 height 251
copy p "[DATE] to [DATE], and in the end of [DATE] 2 weeks."
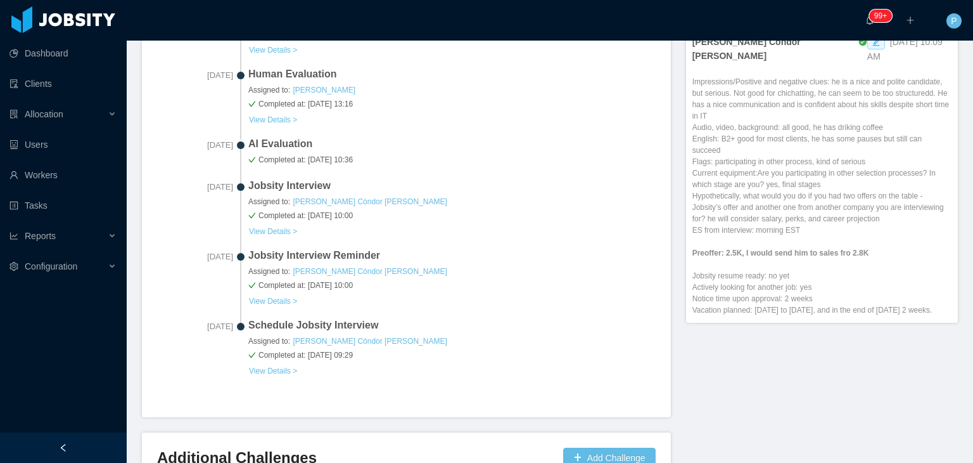
scroll to position [187, 0]
drag, startPoint x: 966, startPoint y: 239, endPoint x: 666, endPoint y: 64, distance: 347.0
click at [666, 64] on div "Current status: Approval Stop Watching 1 Worker Lifecycle simple-vetted 2025100…" at bounding box center [414, 62] width 544 height 857
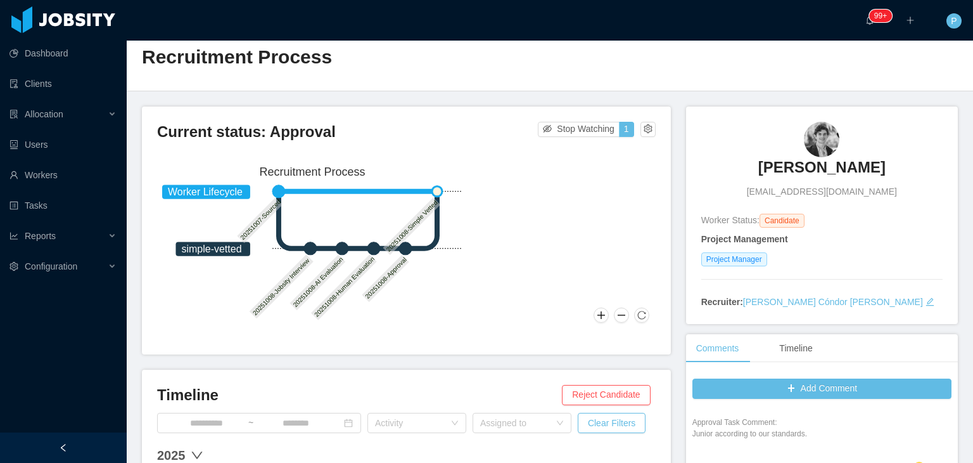
scroll to position [0, 0]
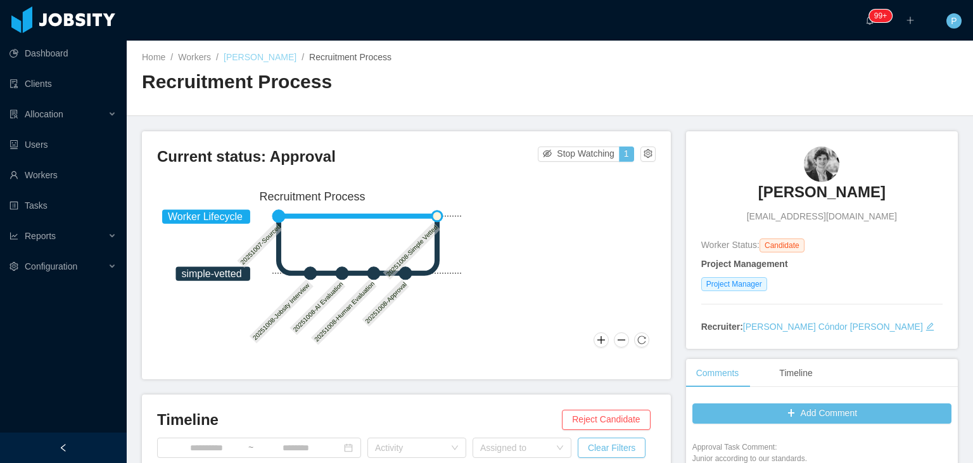
click at [272, 55] on link "[PERSON_NAME]" at bounding box center [260, 57] width 73 height 10
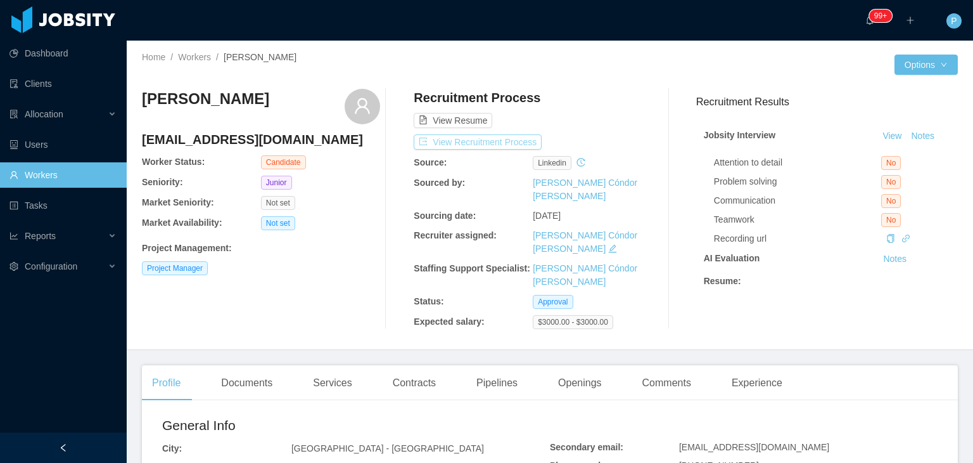
click at [487, 140] on button "View Recruitment Process" at bounding box center [478, 141] width 128 height 15
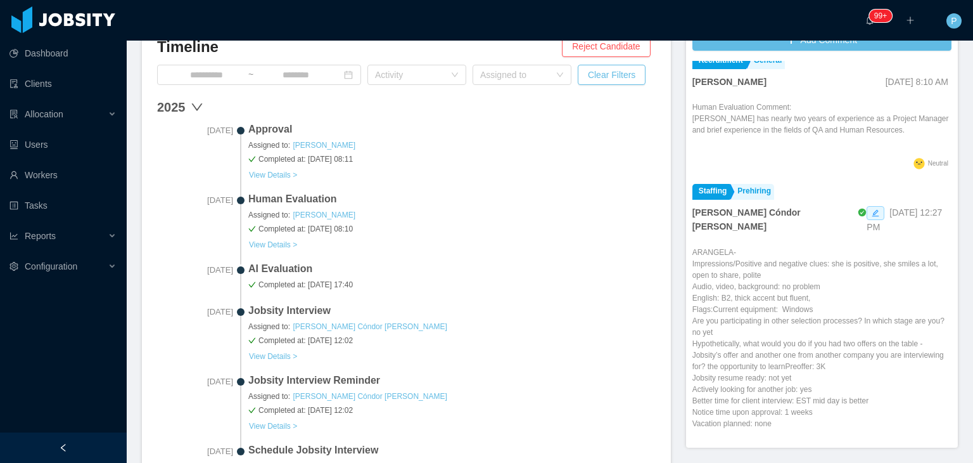
scroll to position [147, 0]
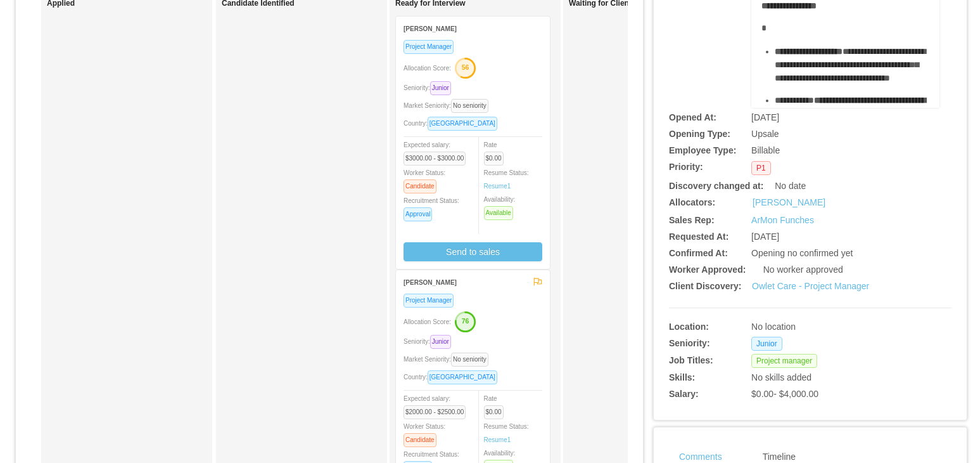
scroll to position [144, 0]
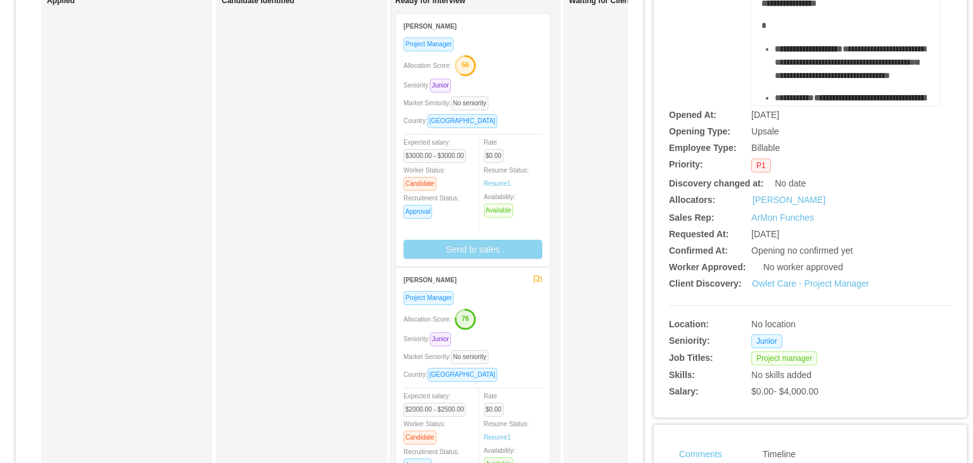
click at [485, 252] on button "Send to sales" at bounding box center [473, 249] width 139 height 19
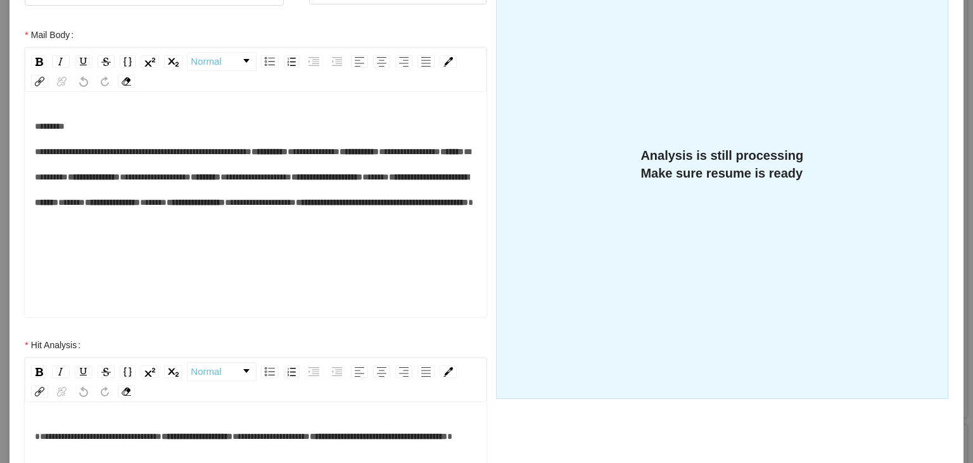
scroll to position [240, 0]
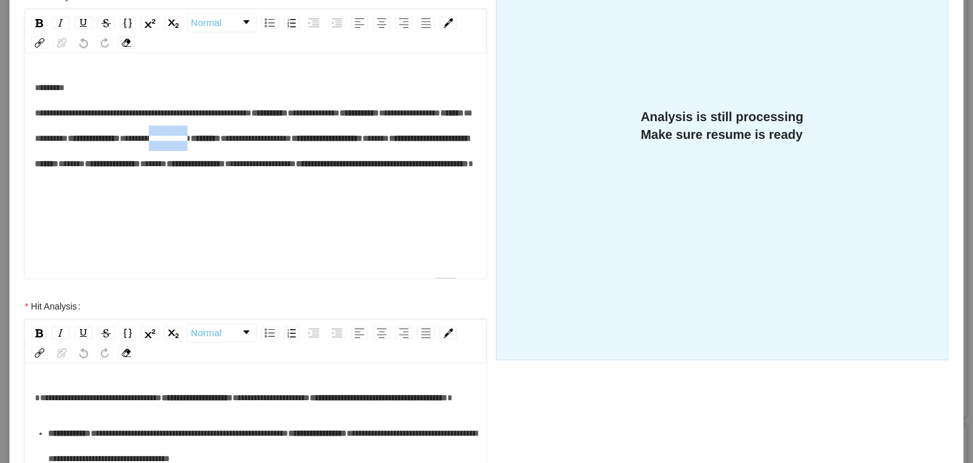
drag, startPoint x: 194, startPoint y: 212, endPoint x: 139, endPoint y: 219, distance: 54.9
click at [139, 202] on div "**********" at bounding box center [256, 138] width 442 height 127
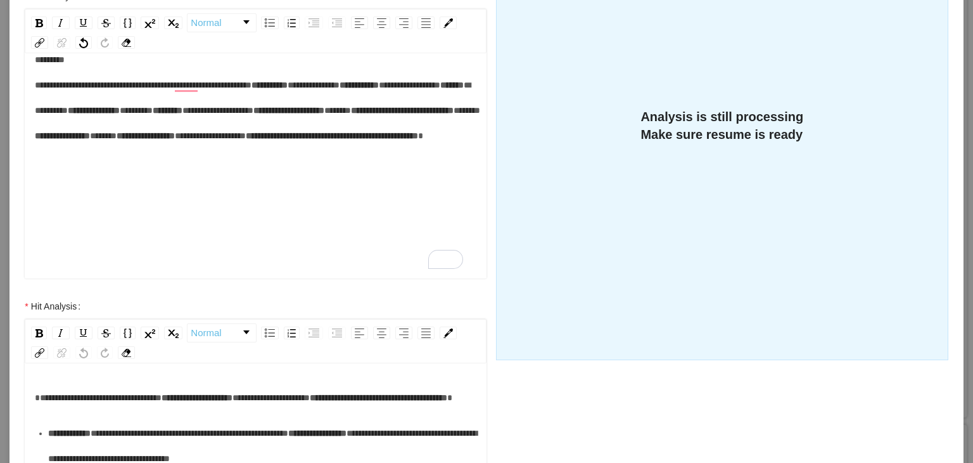
scroll to position [125, 0]
drag, startPoint x: 149, startPoint y: 139, endPoint x: 120, endPoint y: 140, distance: 29.2
click at [120, 140] on div "**********" at bounding box center [256, 110] width 442 height 127
drag, startPoint x: 213, startPoint y: 173, endPoint x: 171, endPoint y: 165, distance: 42.5
click at [171, 165] on div "**********" at bounding box center [256, 110] width 442 height 127
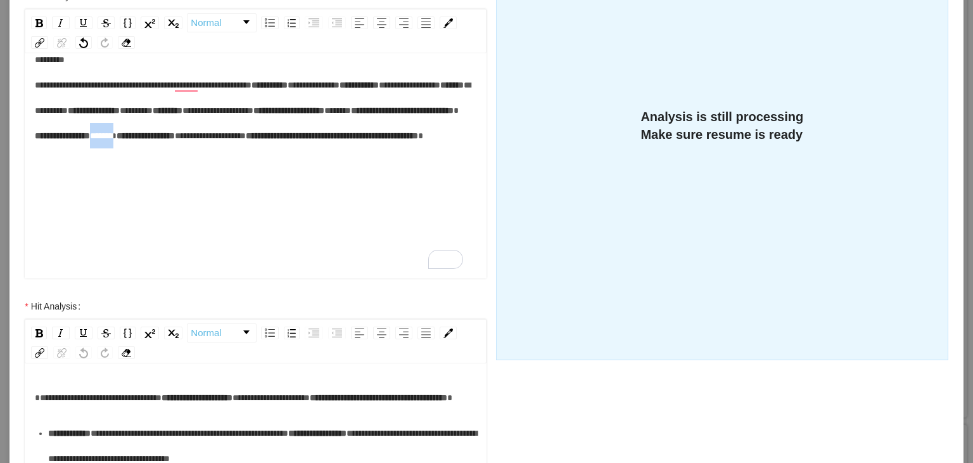
drag, startPoint x: 141, startPoint y: 192, endPoint x: 105, endPoint y: 191, distance: 35.5
click at [105, 174] on div "**********" at bounding box center [256, 110] width 442 height 127
click at [231, 174] on div "**********" at bounding box center [256, 110] width 442 height 127
drag, startPoint x: 231, startPoint y: 216, endPoint x: 127, endPoint y: 219, distance: 104.0
click at [127, 174] on div "**********" at bounding box center [256, 110] width 442 height 127
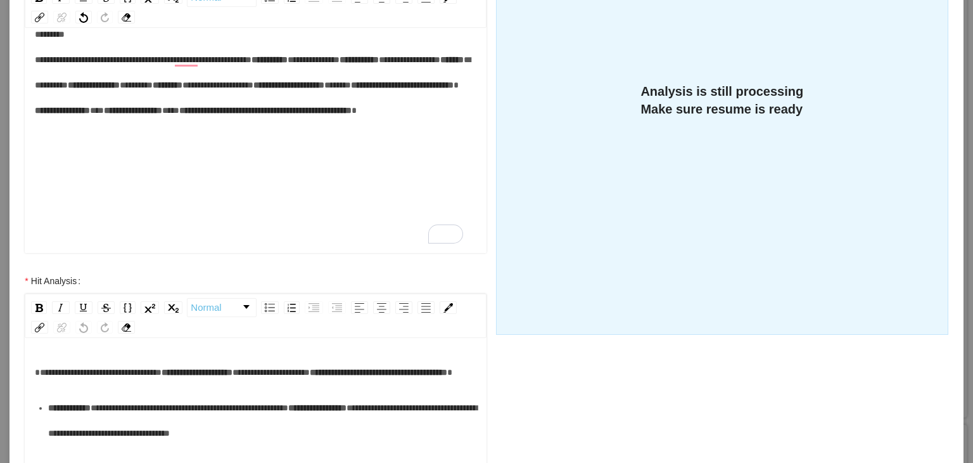
scroll to position [240, 0]
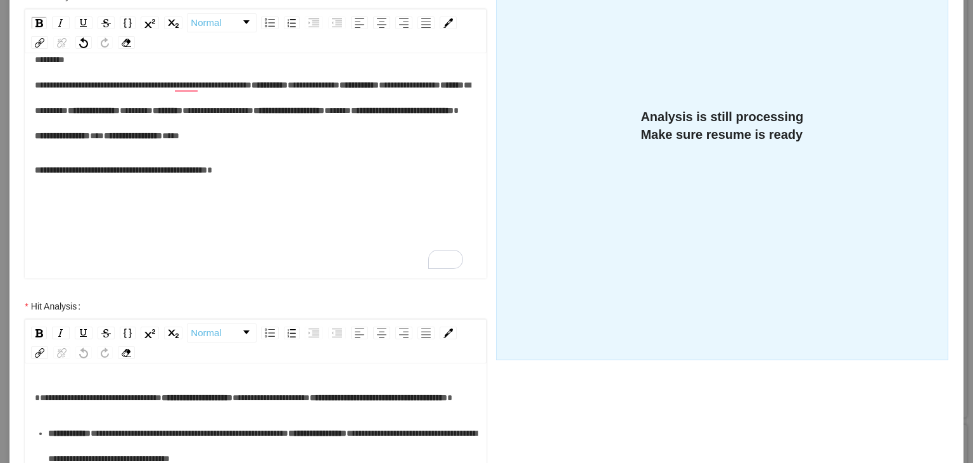
click at [294, 208] on div "**********" at bounding box center [256, 182] width 442 height 51
click at [208, 148] on div "**********" at bounding box center [256, 97] width 442 height 101
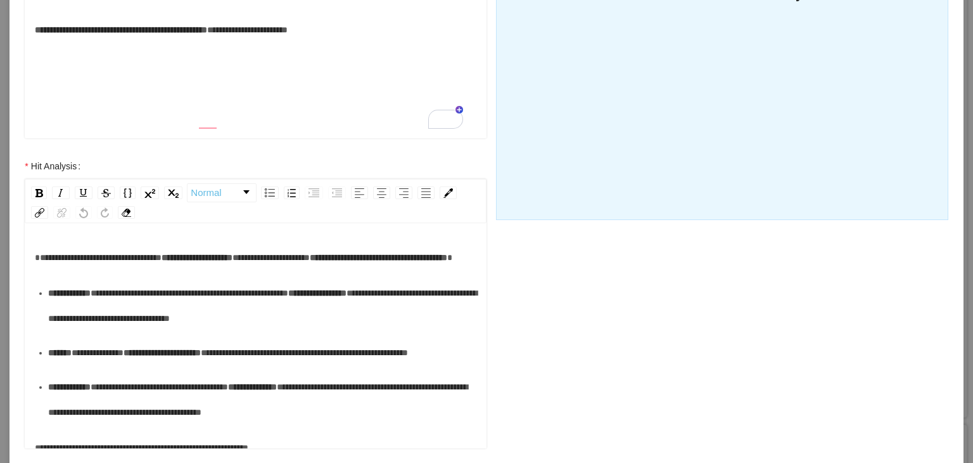
scroll to position [444, 0]
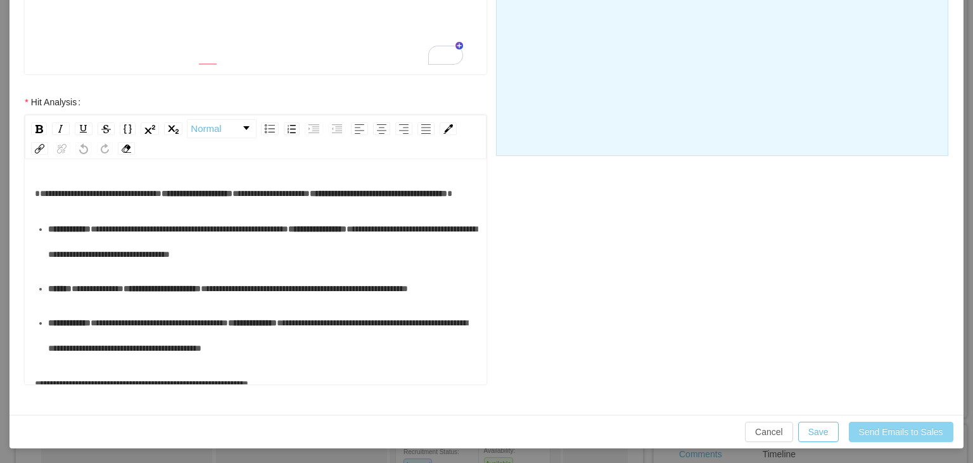
click at [887, 429] on button "Send Emails to Sales" at bounding box center [901, 431] width 105 height 20
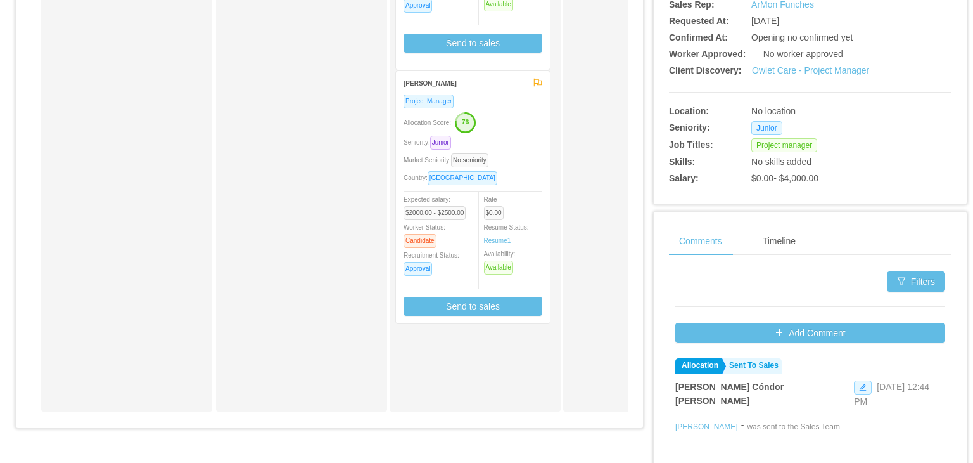
scroll to position [418, 0]
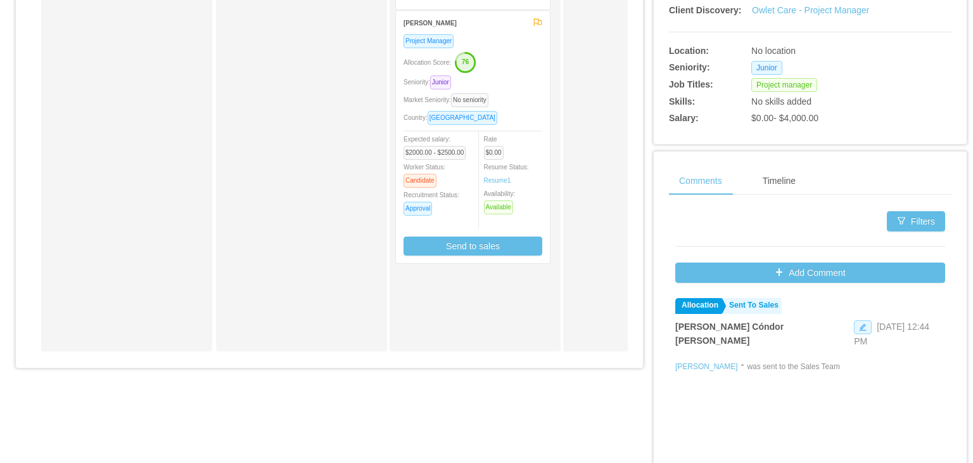
click at [521, 257] on div "Project Manager Allocation Score: 76 Seniority: Junior Market Seniority: No sen…" at bounding box center [473, 148] width 154 height 229
click at [501, 246] on button "Send to sales" at bounding box center [473, 245] width 139 height 19
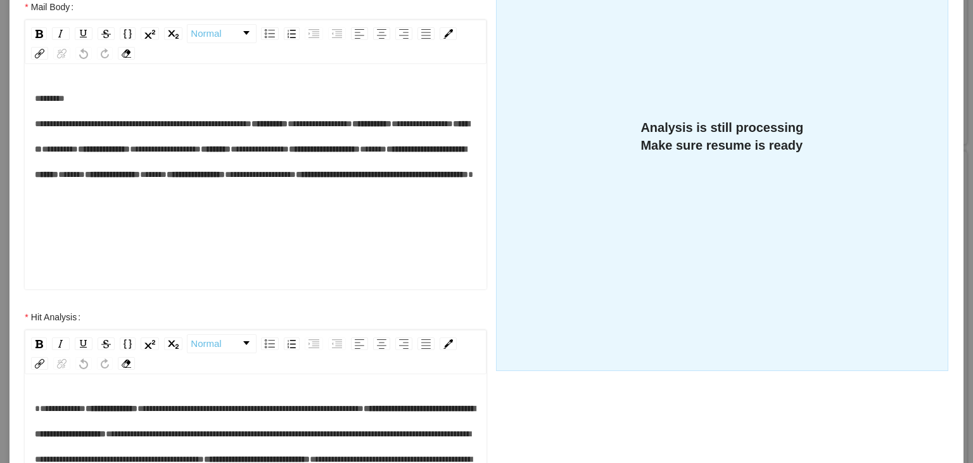
scroll to position [251, 0]
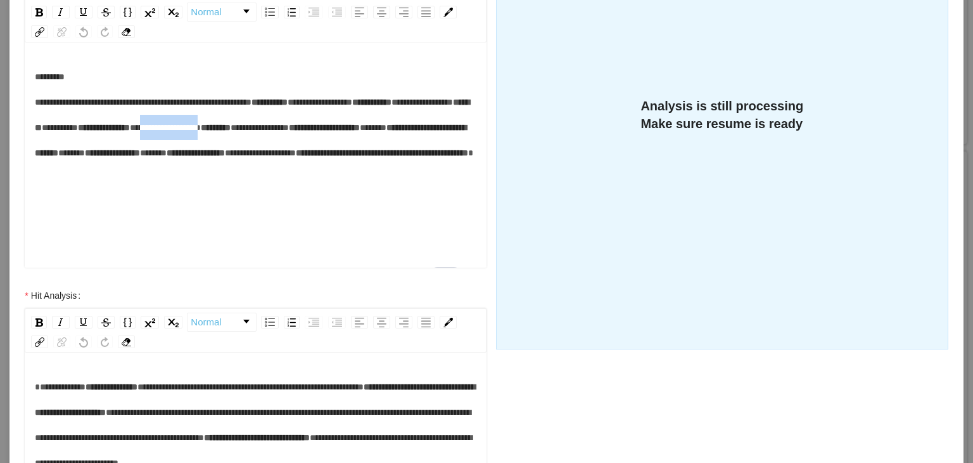
drag, startPoint x: 189, startPoint y: 206, endPoint x: 117, endPoint y: 201, distance: 72.4
click at [117, 191] on div "**********" at bounding box center [256, 127] width 442 height 127
click at [130, 132] on span "**********" at bounding box center [165, 127] width 71 height 9
drag, startPoint x: 197, startPoint y: 202, endPoint x: 141, endPoint y: 202, distance: 55.8
click at [141, 191] on div "**********" at bounding box center [256, 127] width 442 height 127
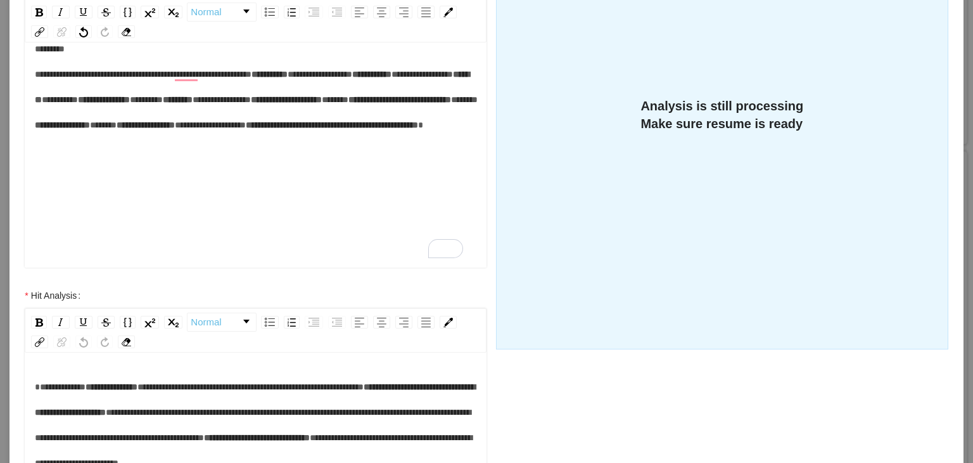
scroll to position [125, 0]
drag, startPoint x: 207, startPoint y: 210, endPoint x: 115, endPoint y: 213, distance: 92.5
click at [115, 163] on div "**********" at bounding box center [256, 99] width 442 height 127
click at [144, 177] on div "**********" at bounding box center [256, 112] width 442 height 152
drag, startPoint x: 157, startPoint y: 130, endPoint x: 124, endPoint y: 127, distance: 33.0
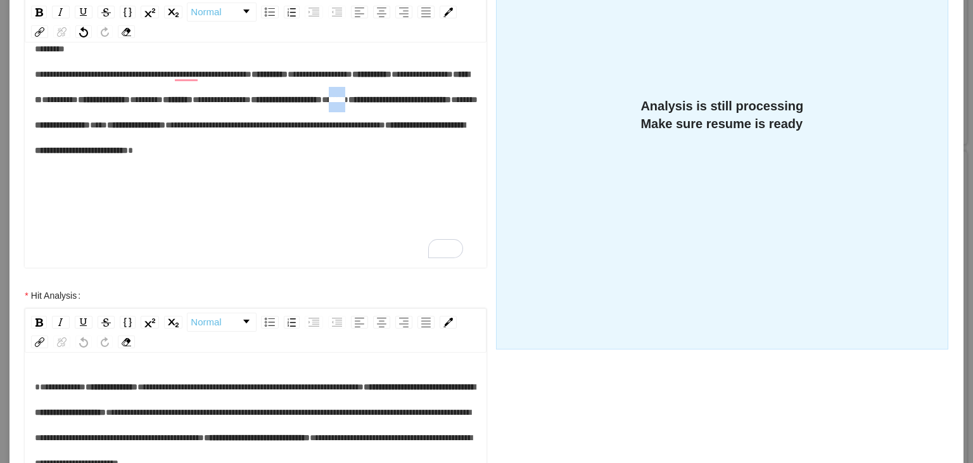
click at [124, 127] on div "**********" at bounding box center [256, 112] width 442 height 152
click at [307, 188] on div "**********" at bounding box center [256, 112] width 442 height 152
click at [298, 188] on div "**********" at bounding box center [256, 112] width 442 height 152
click at [203, 156] on div "**********" at bounding box center [256, 99] width 442 height 127
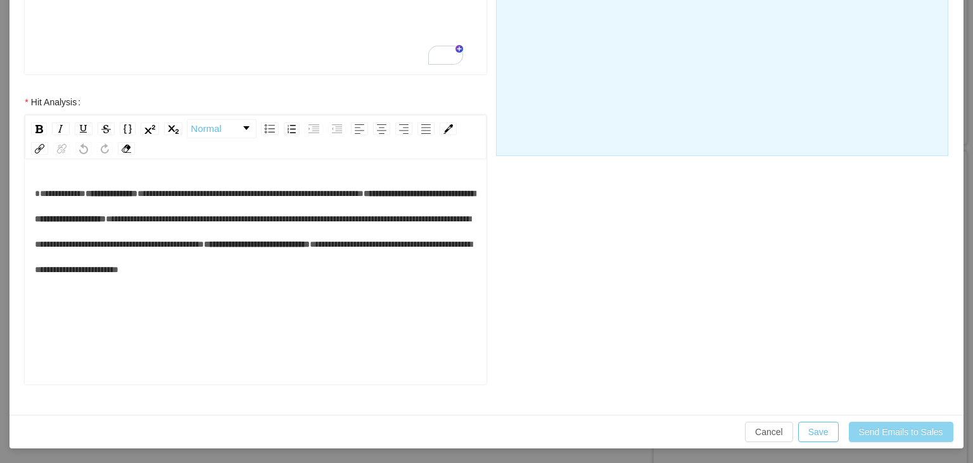
click at [888, 428] on button "Send Emails to Sales" at bounding box center [901, 431] width 105 height 20
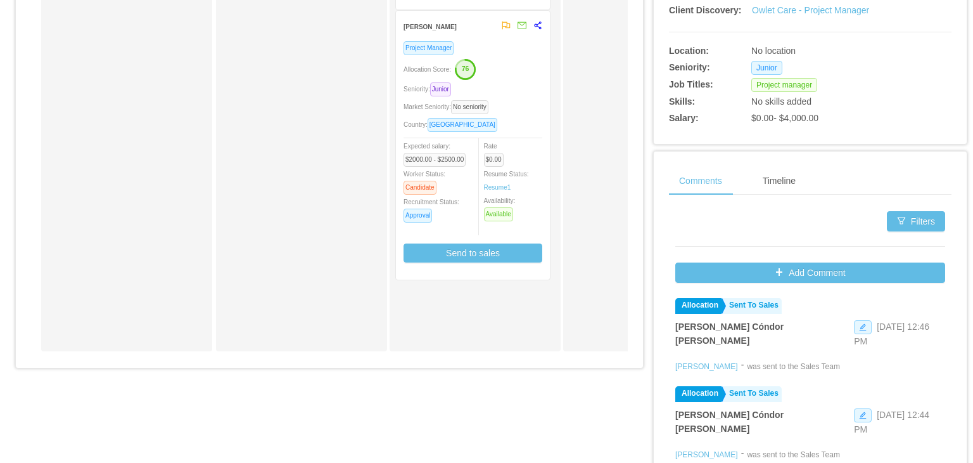
scroll to position [13, 0]
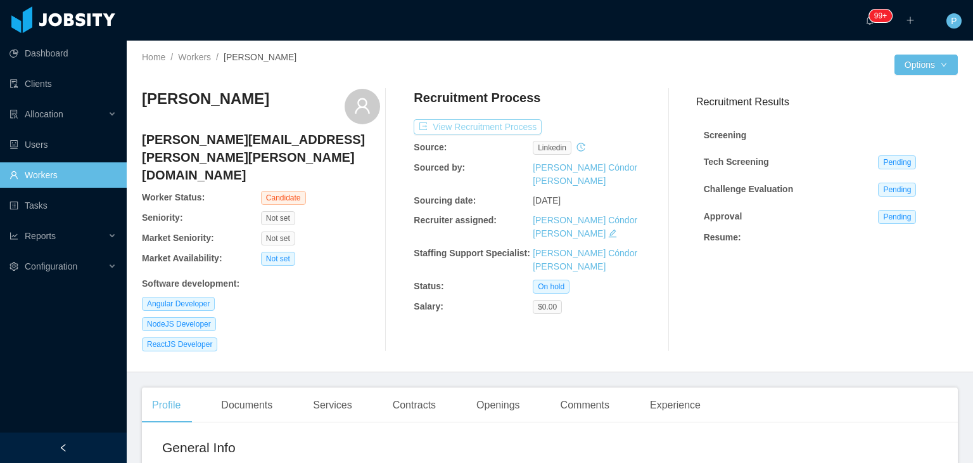
click at [513, 128] on button "View Recruitment Process" at bounding box center [478, 126] width 128 height 15
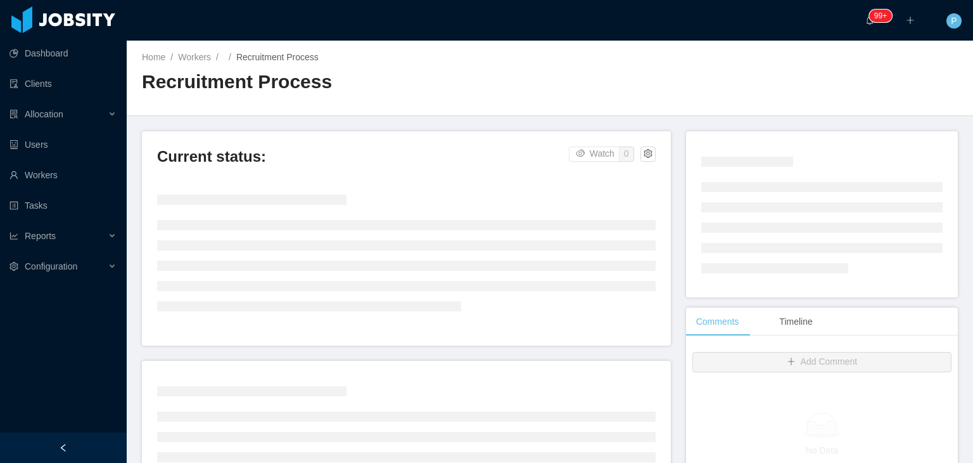
click at [578, 96] on div "Home / Workers / / Recruitment Process / Recruitment Process" at bounding box center [550, 78] width 847 height 75
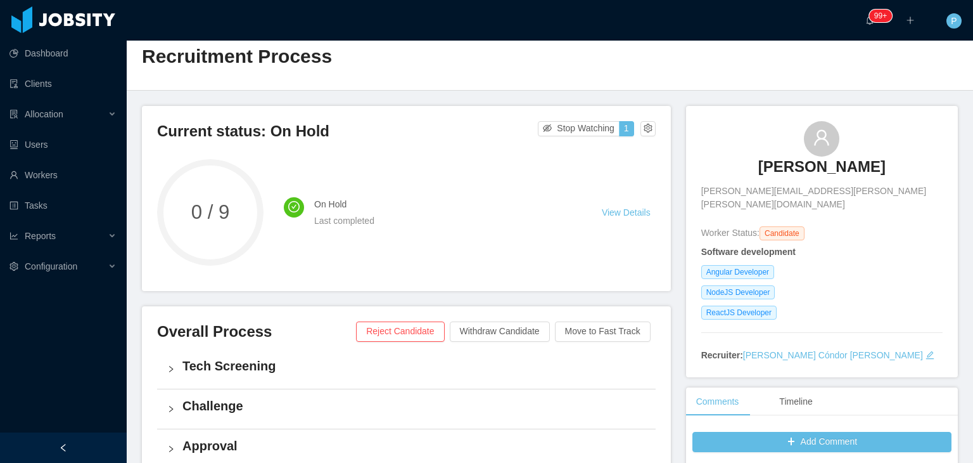
scroll to position [5, 0]
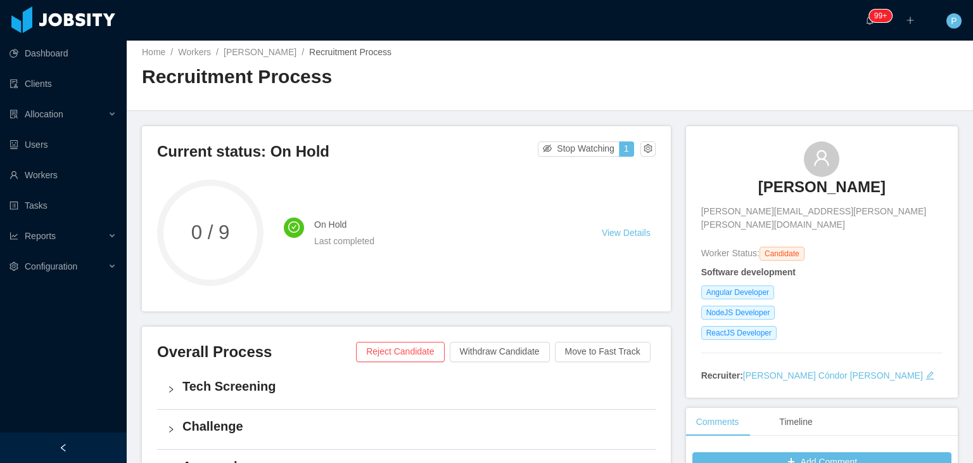
click at [646, 67] on div "Home / Workers / [PERSON_NAME] / Recruitment Process / Recruitment Process" at bounding box center [550, 72] width 847 height 75
